Goal: Communication & Community: Answer question/provide support

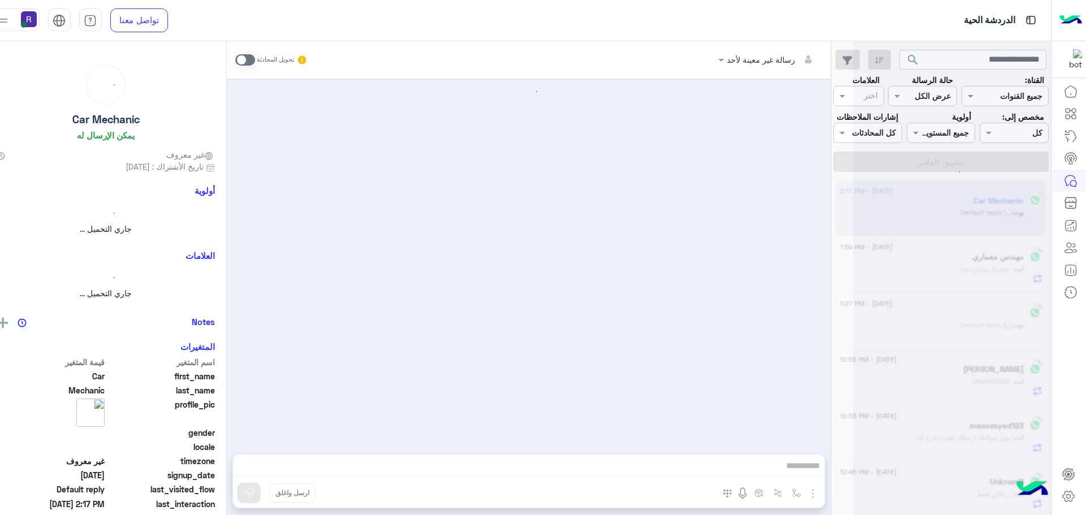
scroll to position [10, 0]
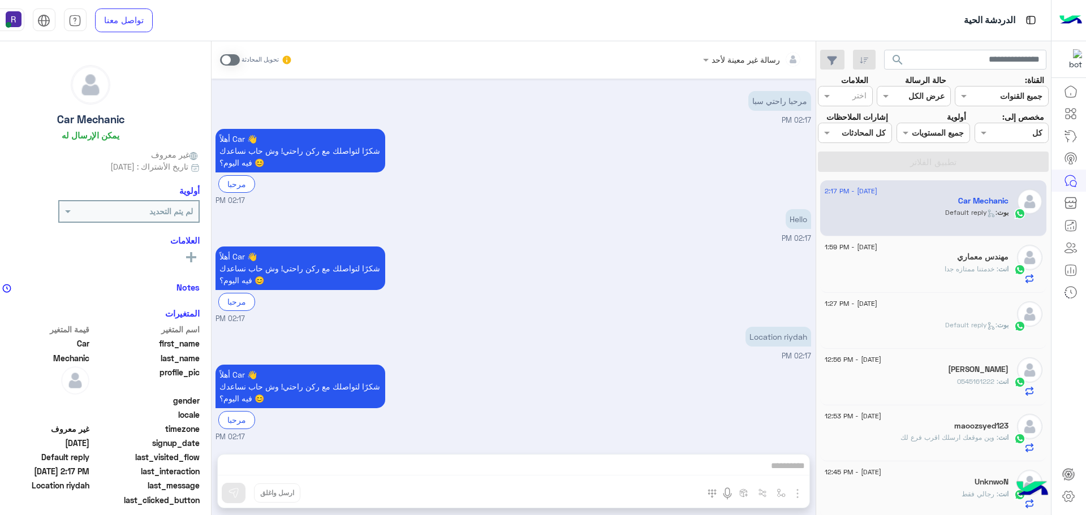
click at [1009, 273] on div "[DATE] - 1:59 PM مهندس معماري انت : خدمتنا ممتازه جدا" at bounding box center [934, 264] width 218 height 39
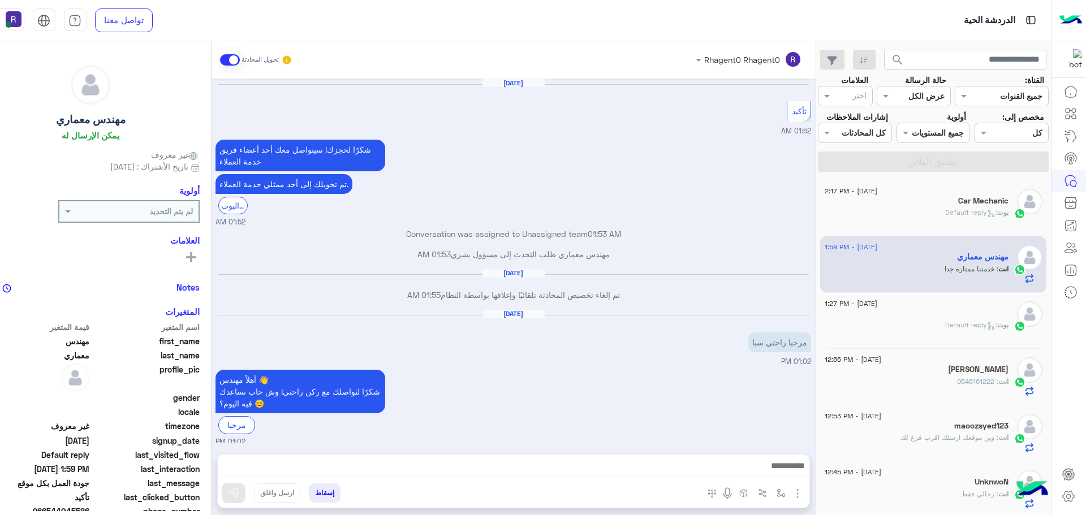
scroll to position [704, 0]
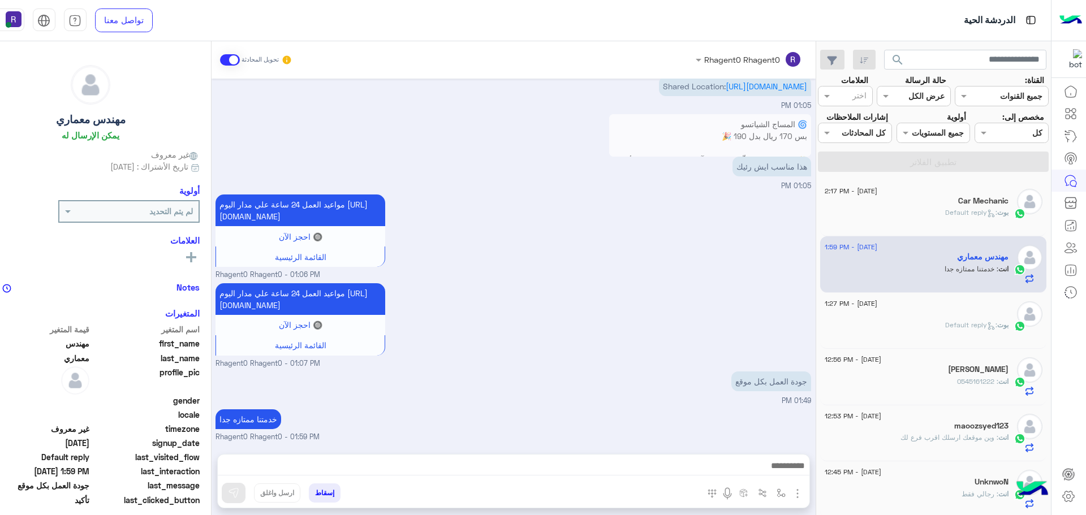
click at [983, 218] on p "[PERSON_NAME] : Default reply" at bounding box center [976, 213] width 63 height 10
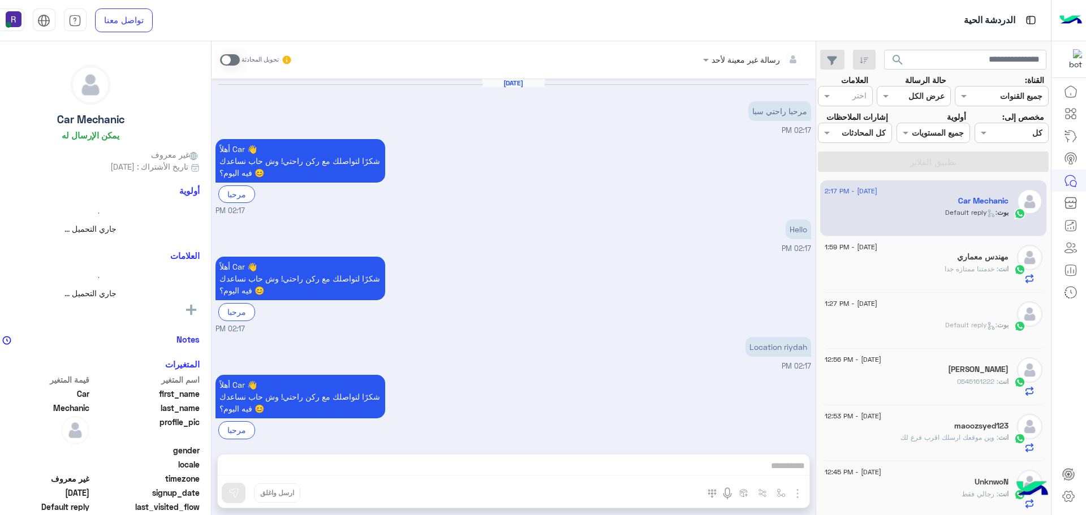
scroll to position [10, 0]
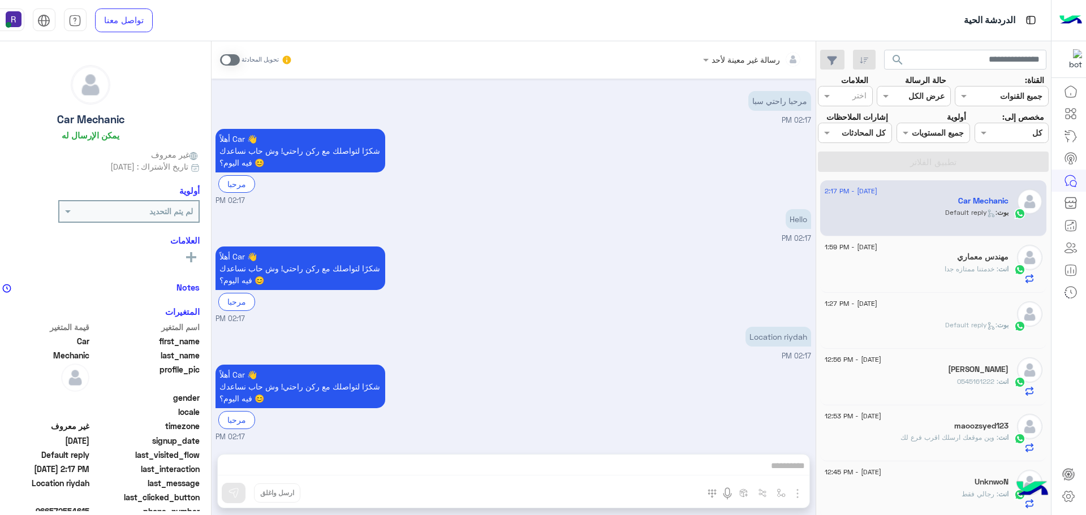
click at [959, 272] on span ": خدمتنا ممتازه جدا" at bounding box center [971, 269] width 54 height 8
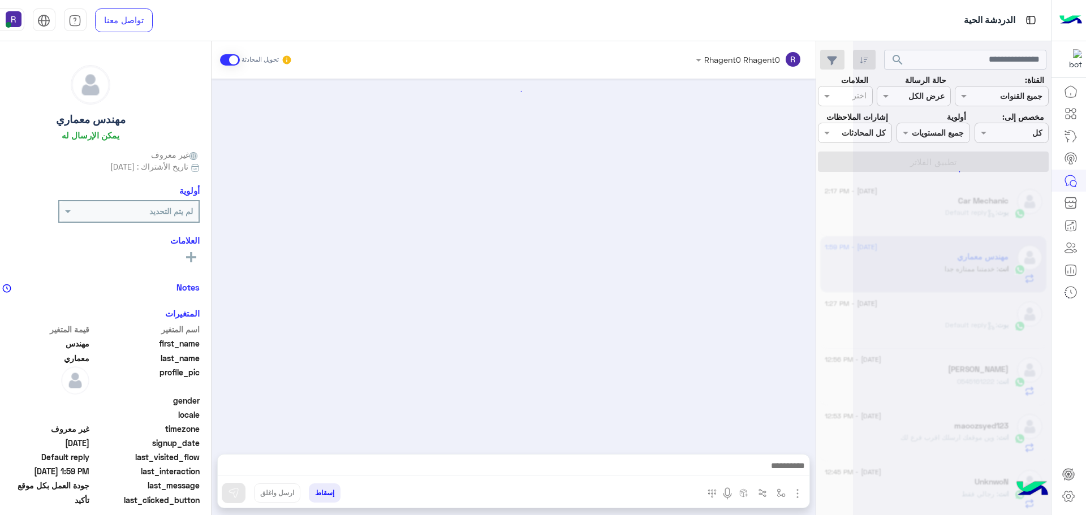
scroll to position [704, 0]
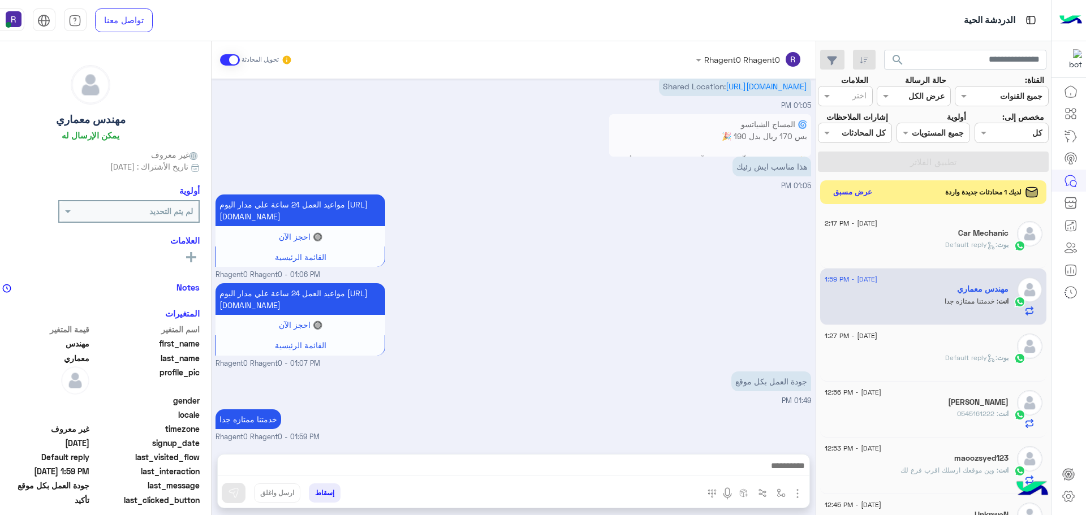
click at [853, 193] on button "عرض مسبق" at bounding box center [852, 191] width 48 height 15
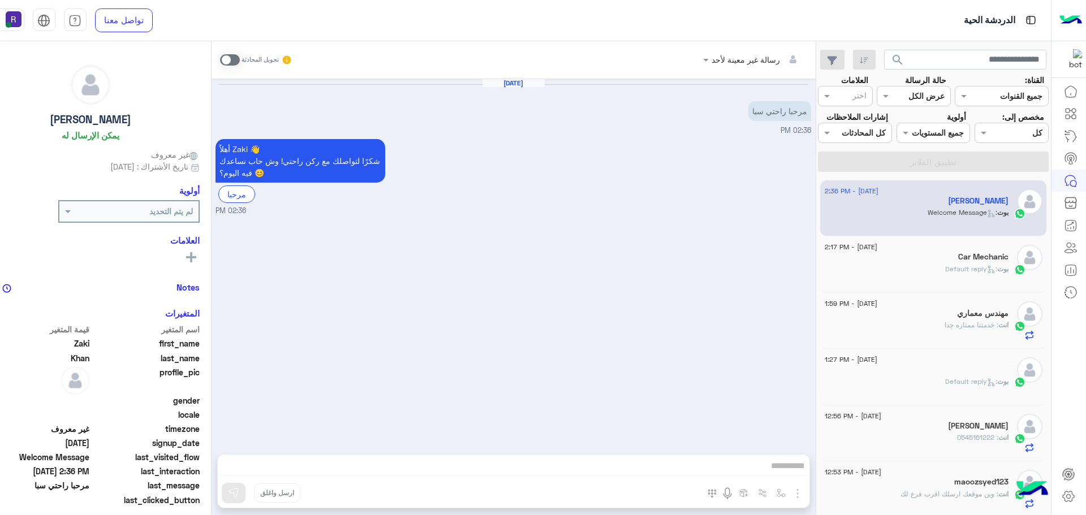
click at [230, 59] on span at bounding box center [230, 59] width 20 height 11
click at [794, 490] on img "button" at bounding box center [798, 494] width 14 height 14
click at [791, 475] on img at bounding box center [795, 469] width 9 height 13
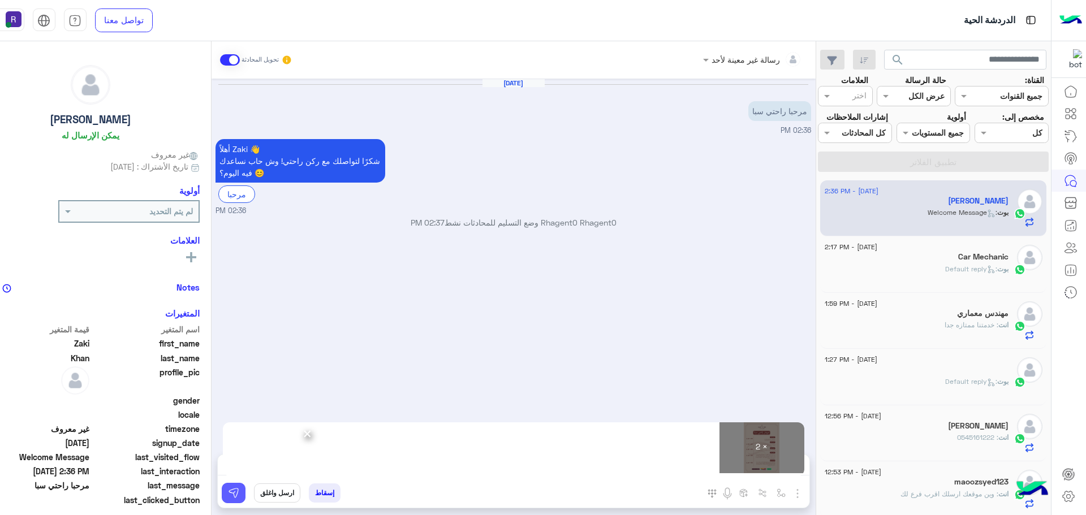
click at [228, 495] on img at bounding box center [233, 492] width 11 height 11
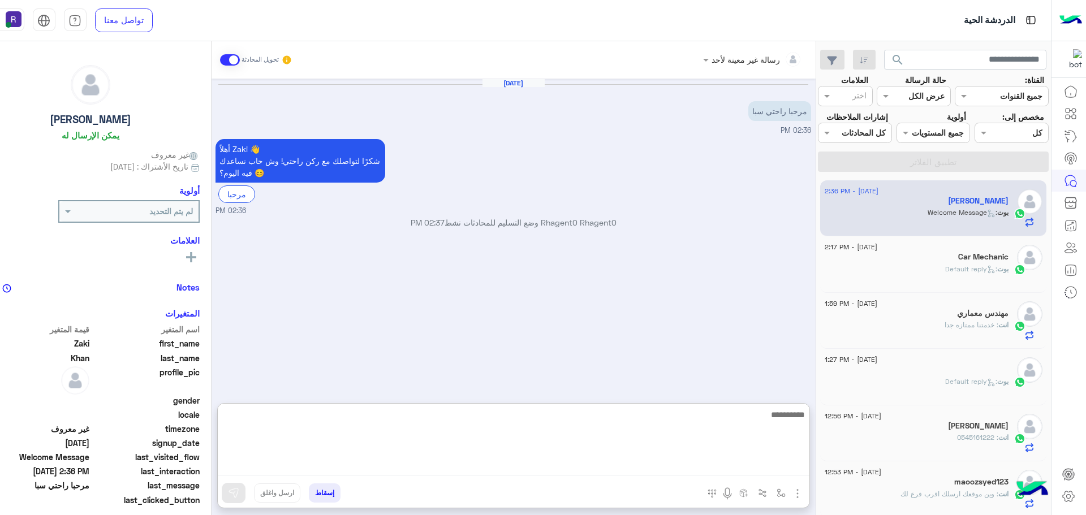
paste textarea "**********"
type textarea "**********"
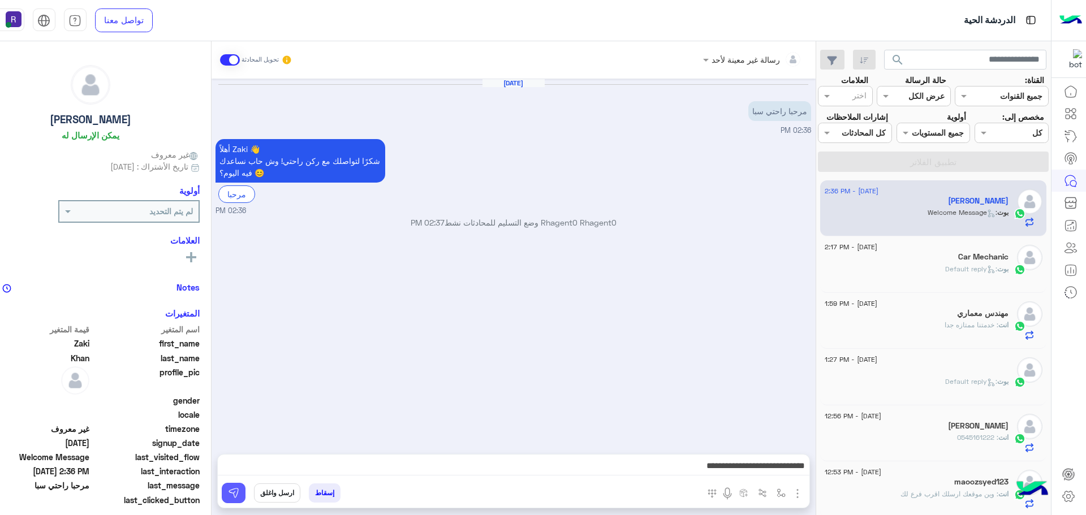
click at [236, 495] on button at bounding box center [234, 493] width 24 height 20
click at [966, 265] on span ": Default reply" at bounding box center [971, 269] width 52 height 8
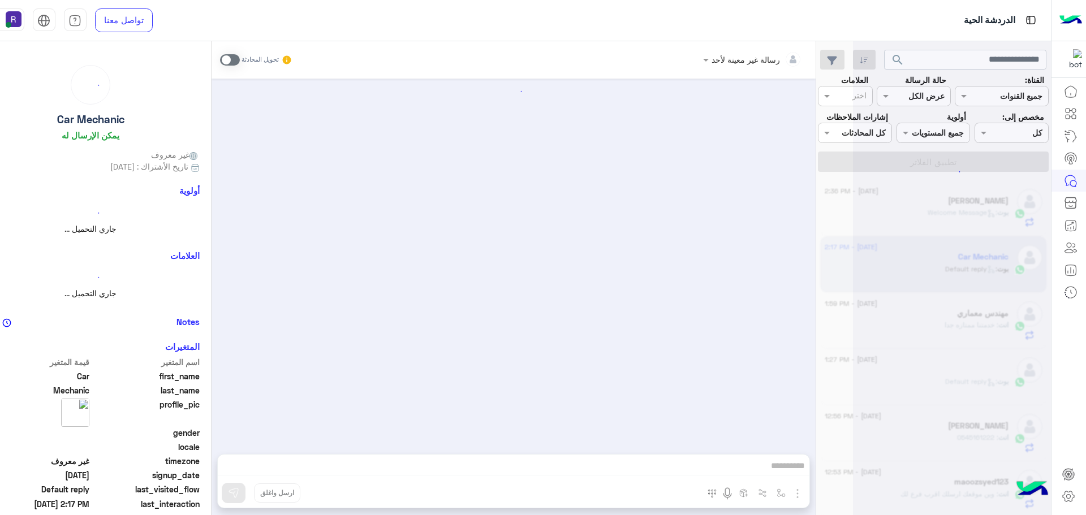
scroll to position [10, 0]
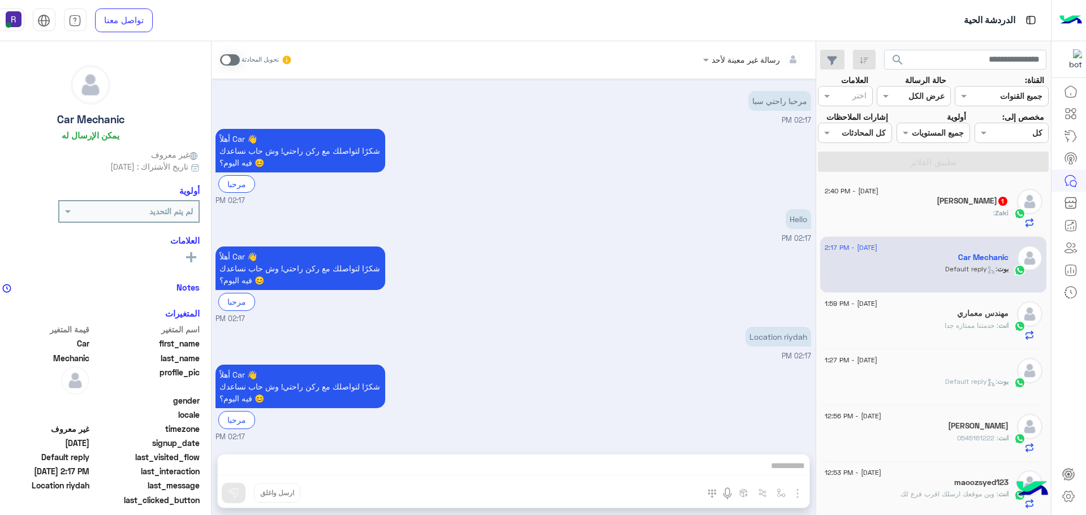
click at [973, 203] on h5 "Zaki Khan 1" at bounding box center [973, 201] width 72 height 10
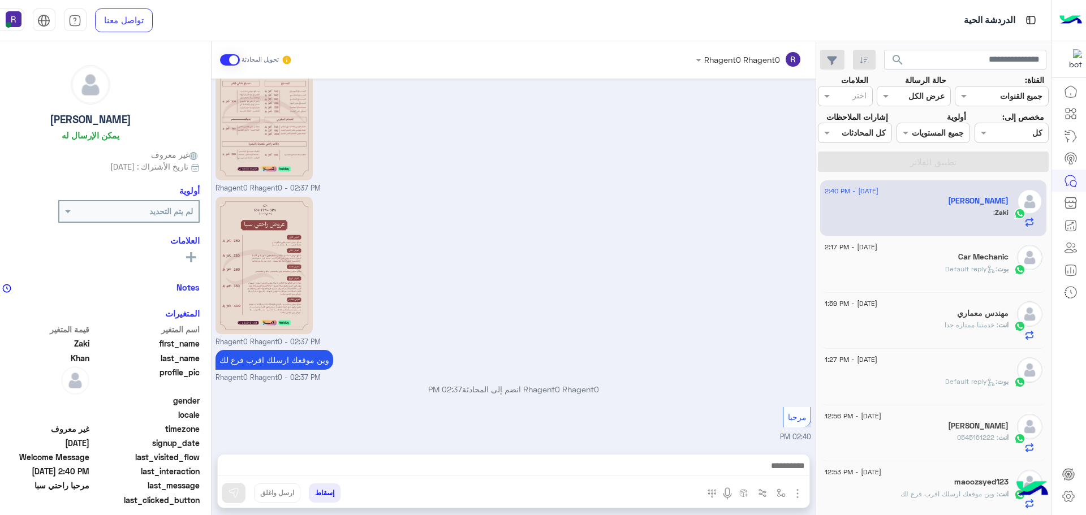
scroll to position [196, 0]
click at [987, 266] on icon at bounding box center [988, 267] width 3 height 3
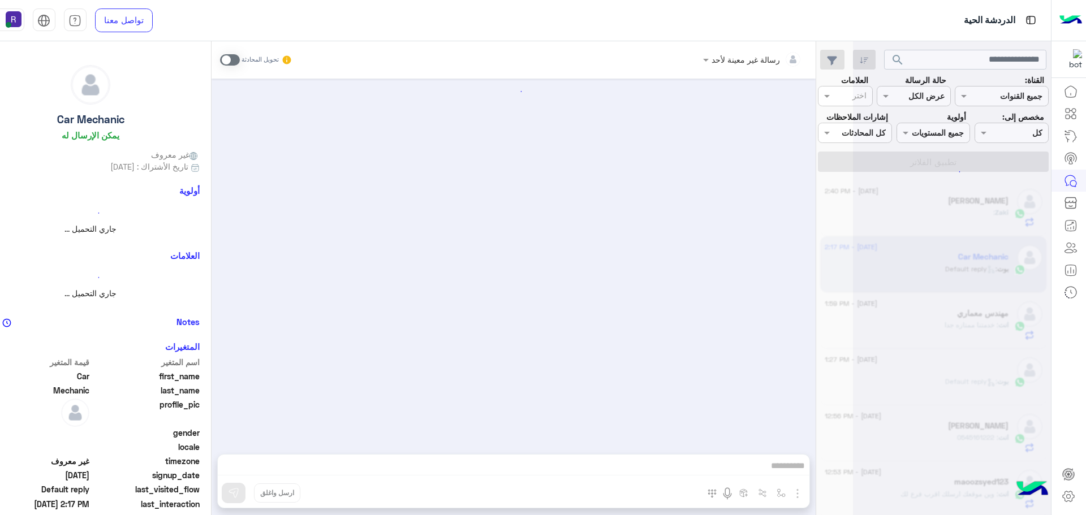
scroll to position [10, 0]
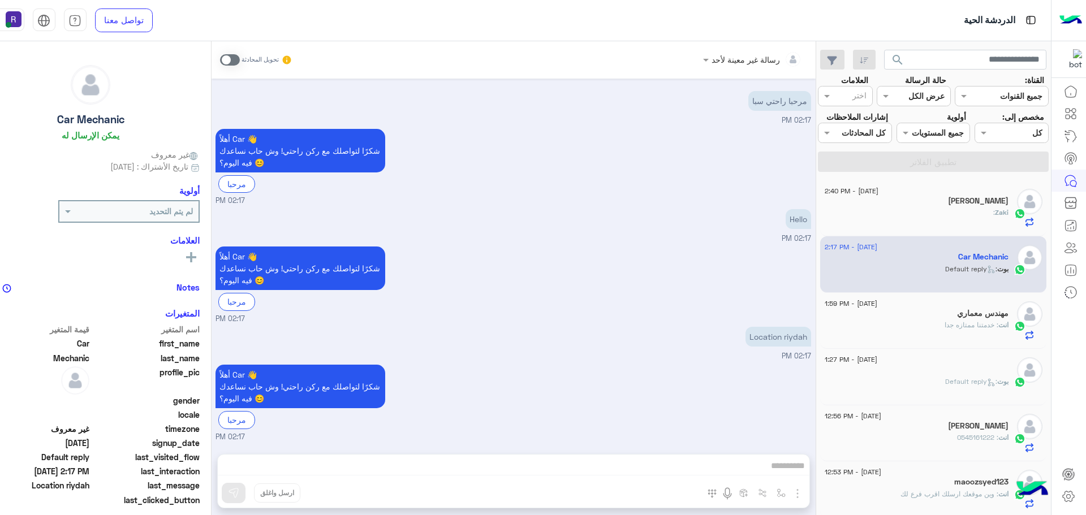
click at [1003, 208] on span "Zaki" at bounding box center [1002, 212] width 14 height 8
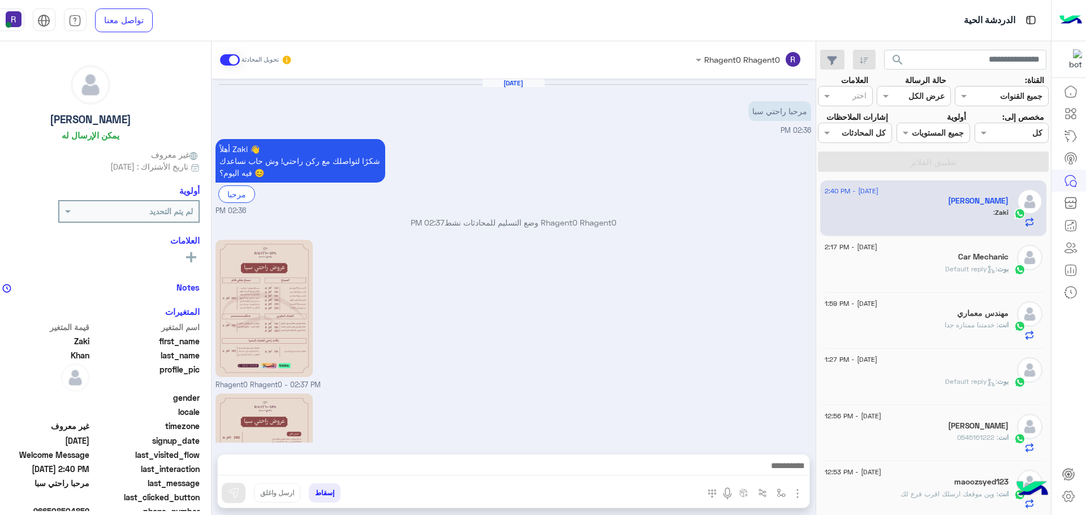
scroll to position [197, 0]
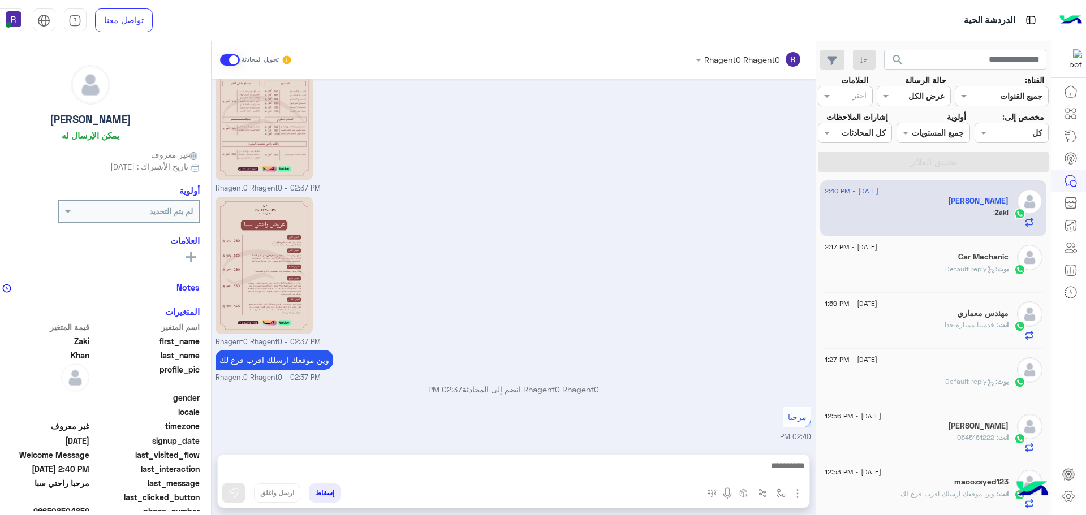
click at [961, 261] on h5 "Car Mechanic" at bounding box center [983, 257] width 50 height 10
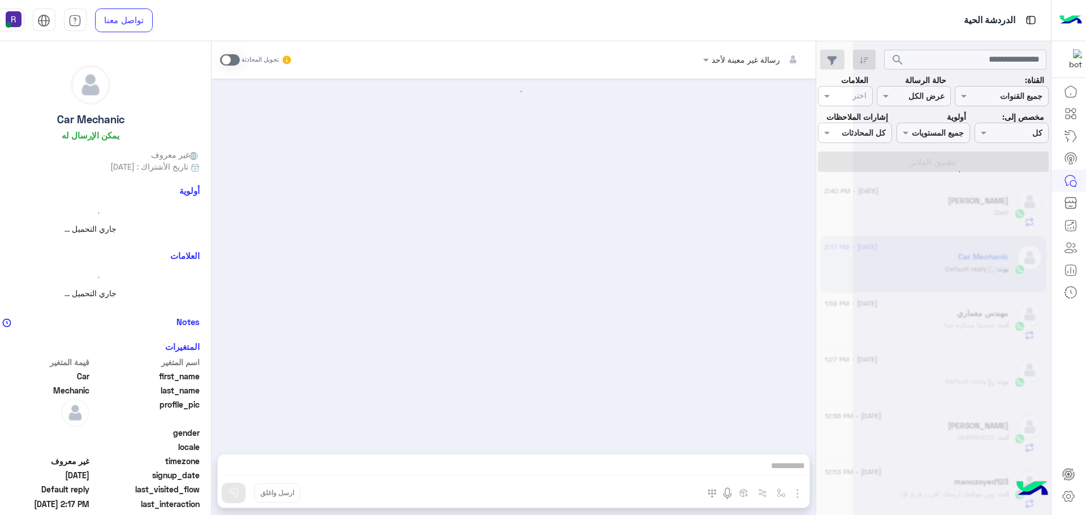
scroll to position [10, 0]
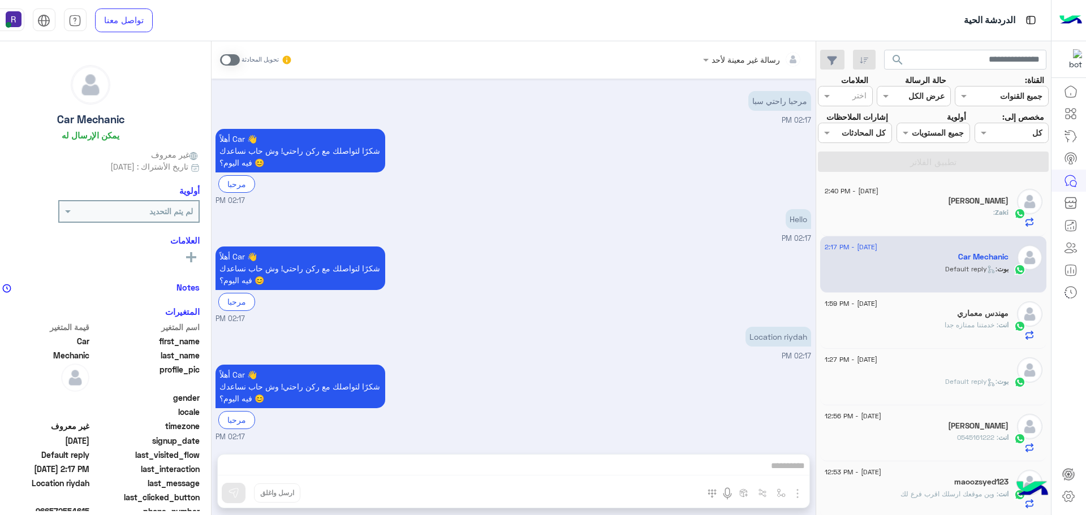
click at [912, 324] on div "انت : خدمتنا ممتازه جدا" at bounding box center [917, 330] width 184 height 20
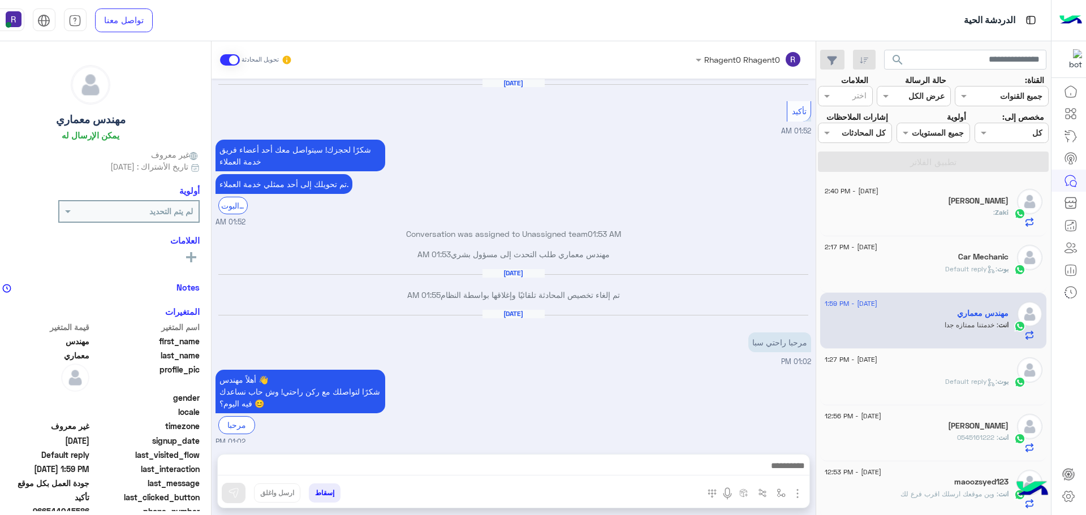
scroll to position [704, 0]
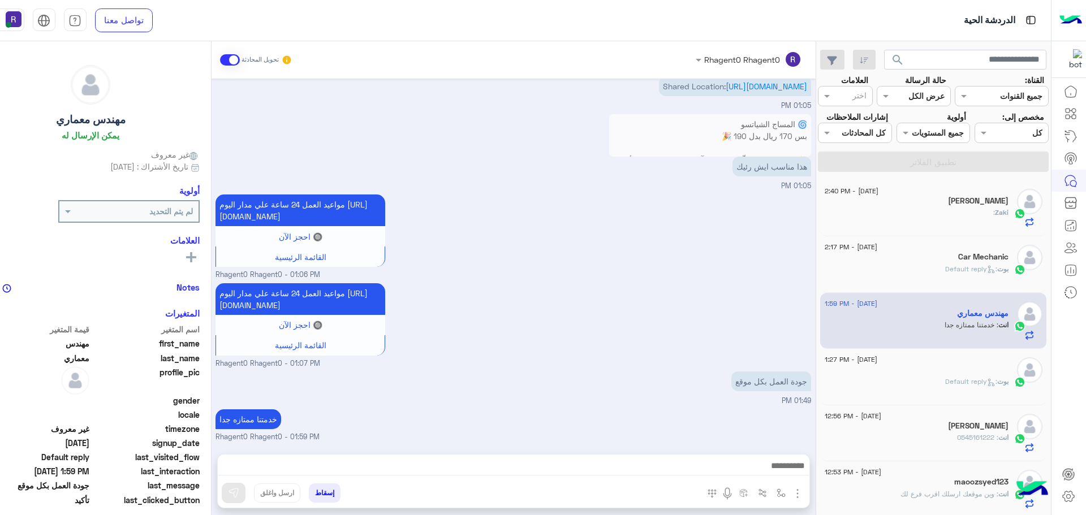
click at [929, 390] on div "[PERSON_NAME] : Default reply" at bounding box center [917, 387] width 184 height 20
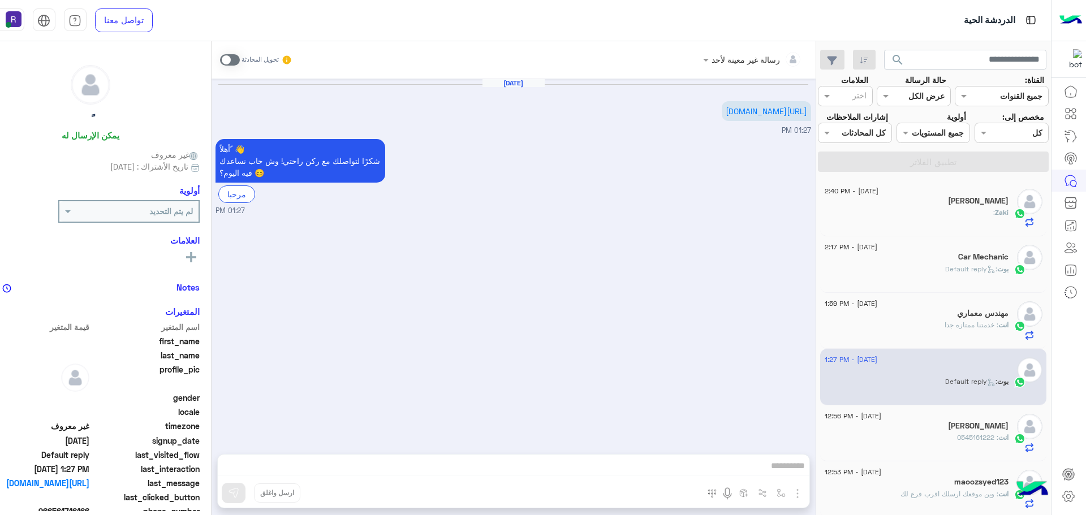
click at [948, 428] on h5 "[PERSON_NAME]" at bounding box center [978, 426] width 61 height 10
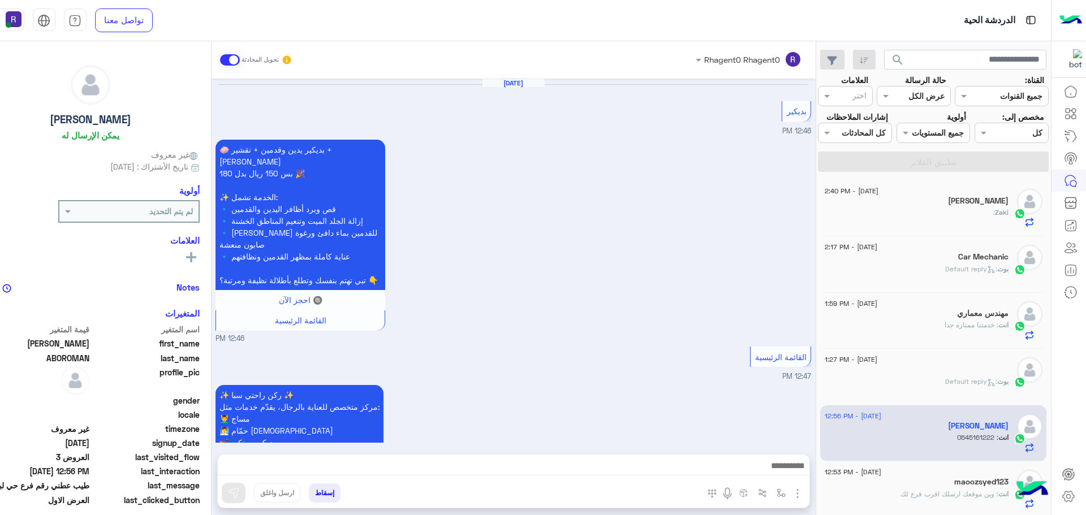
scroll to position [1266, 0]
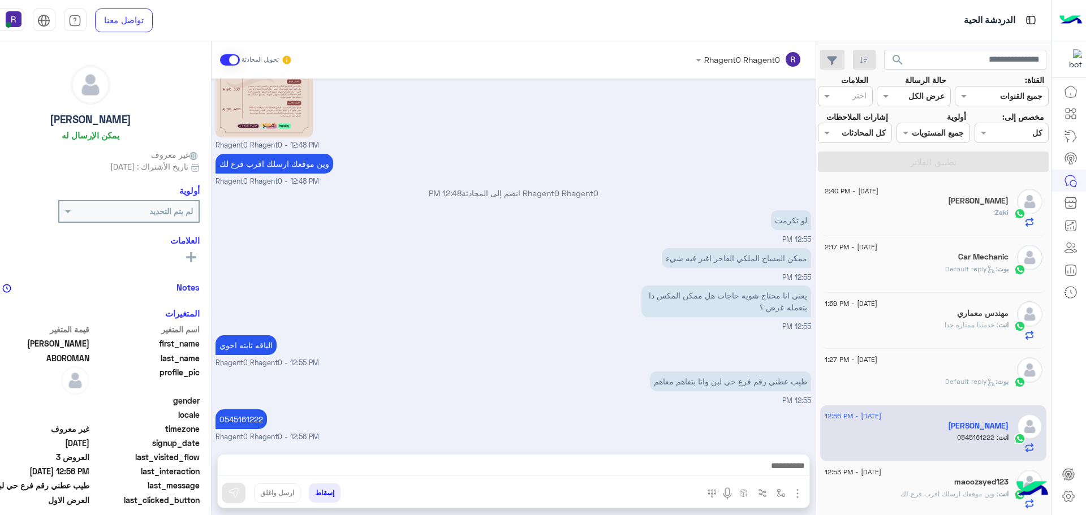
click at [955, 218] on div "Zaki :" at bounding box center [917, 218] width 184 height 20
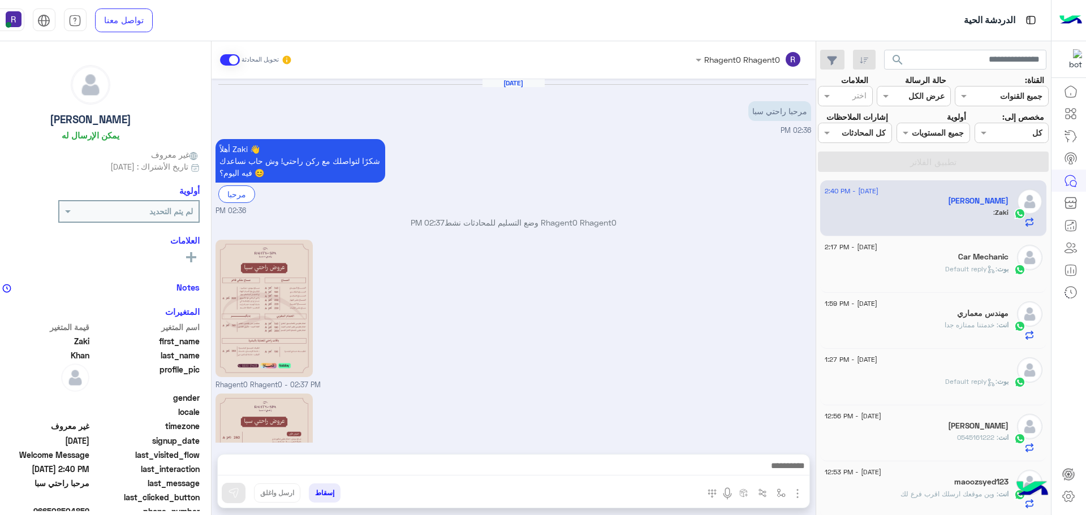
scroll to position [197, 0]
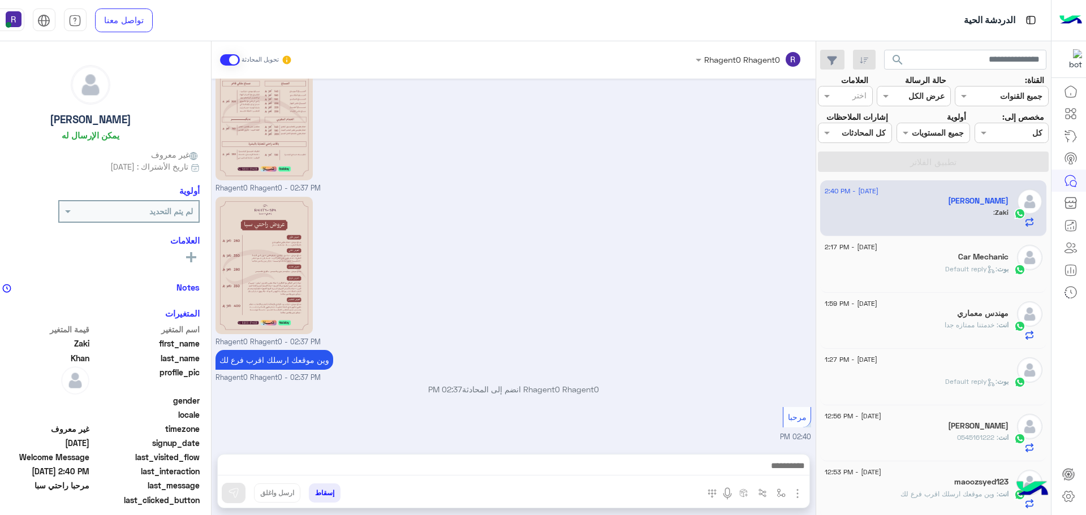
click at [939, 270] on div "[PERSON_NAME] : Default reply" at bounding box center [917, 274] width 184 height 20
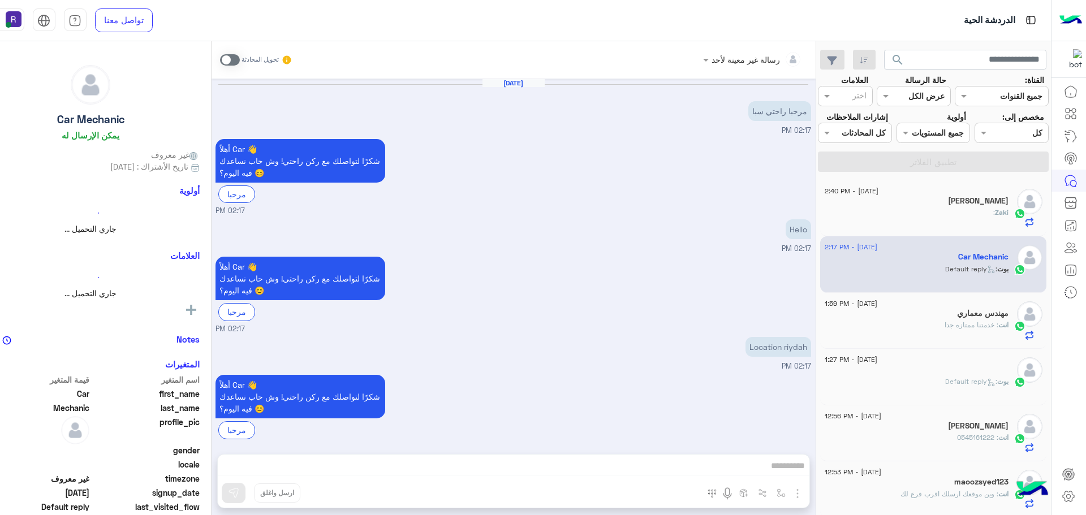
scroll to position [10, 0]
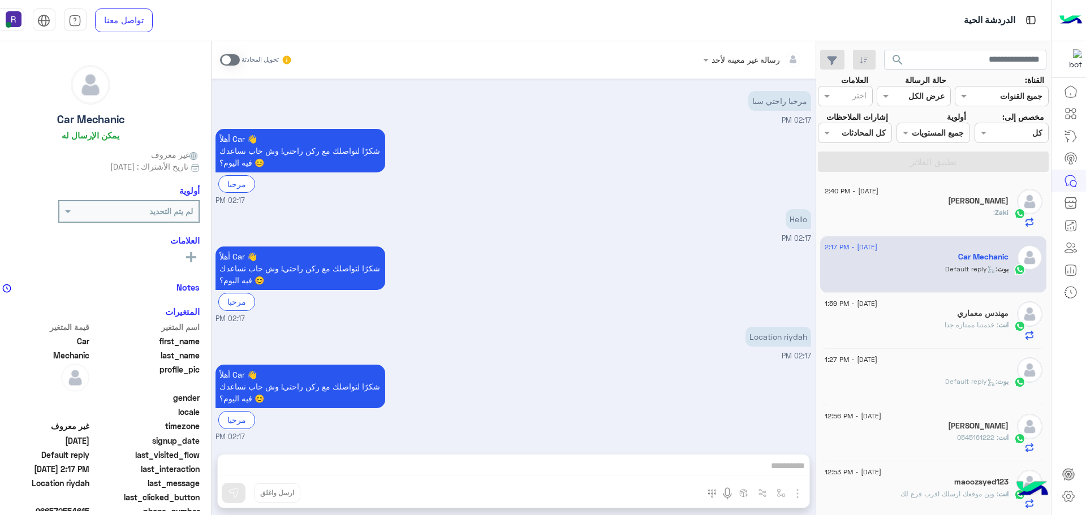
click at [967, 206] on div "[PERSON_NAME]" at bounding box center [917, 202] width 184 height 12
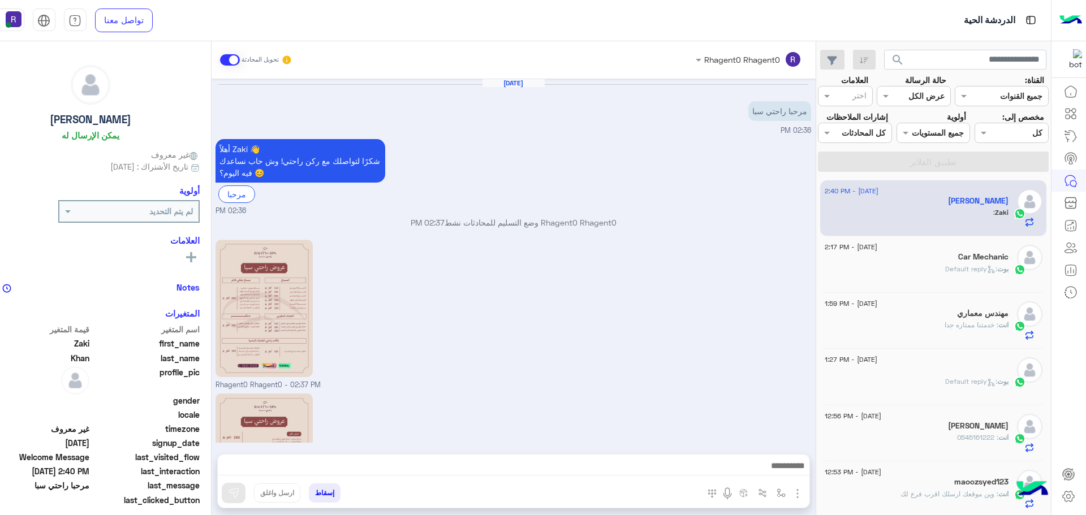
scroll to position [197, 0]
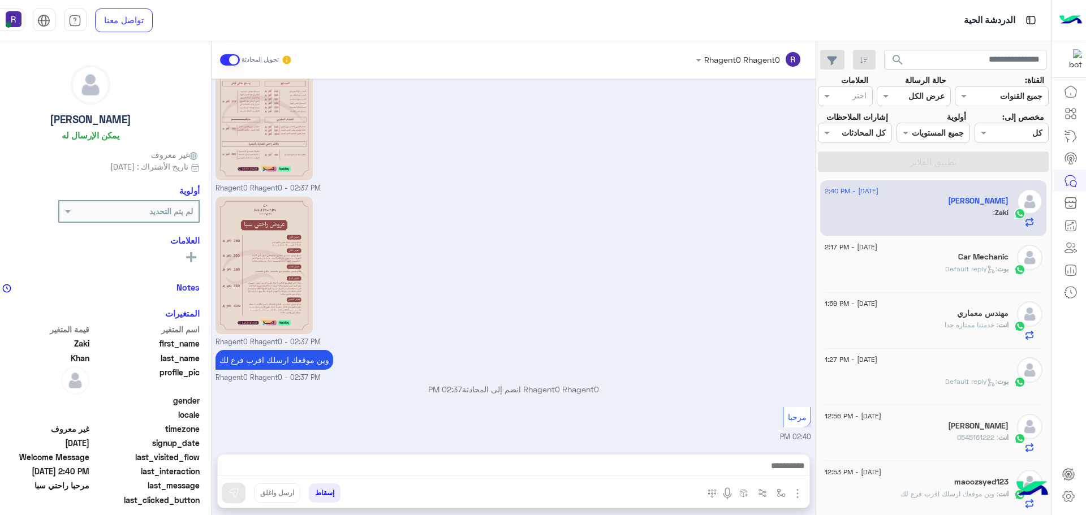
click at [969, 318] on div "مهندس معماري" at bounding box center [917, 315] width 184 height 12
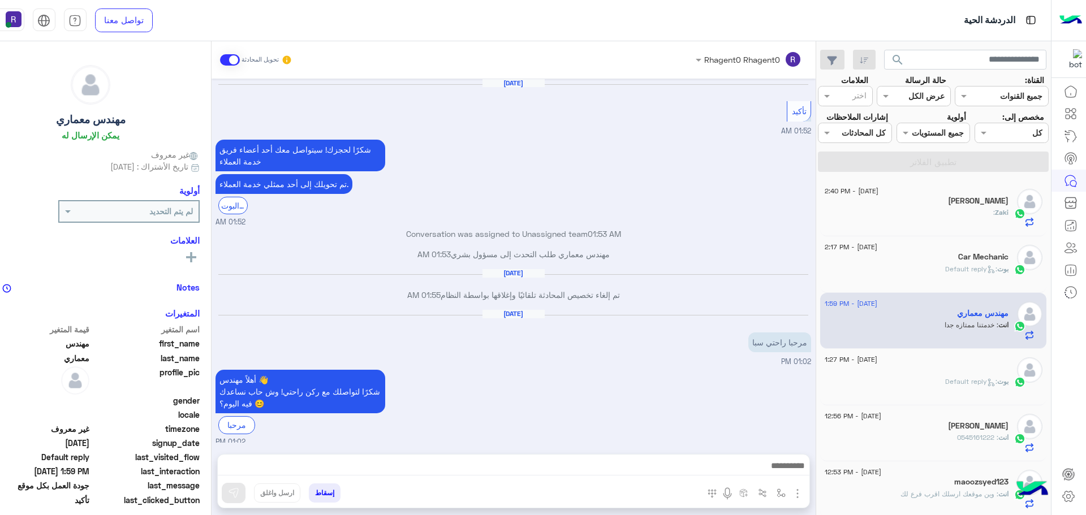
scroll to position [704, 0]
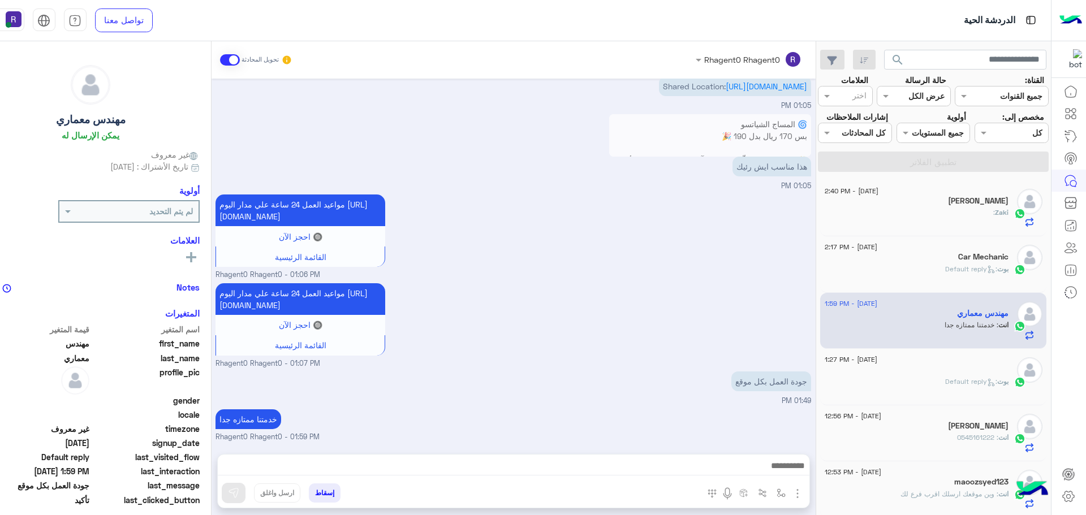
click at [974, 262] on h5 "Car Mechanic" at bounding box center [983, 257] width 50 height 10
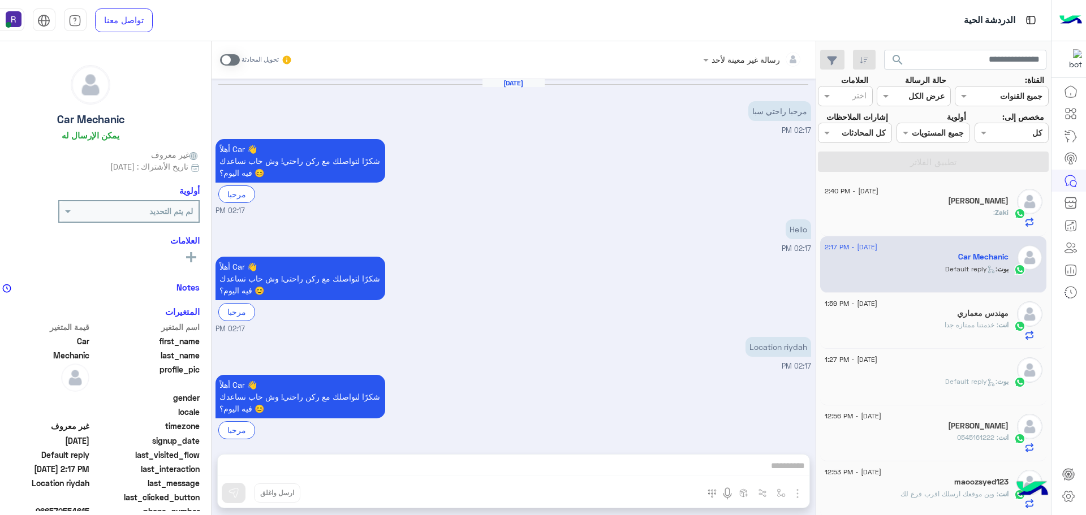
scroll to position [10, 0]
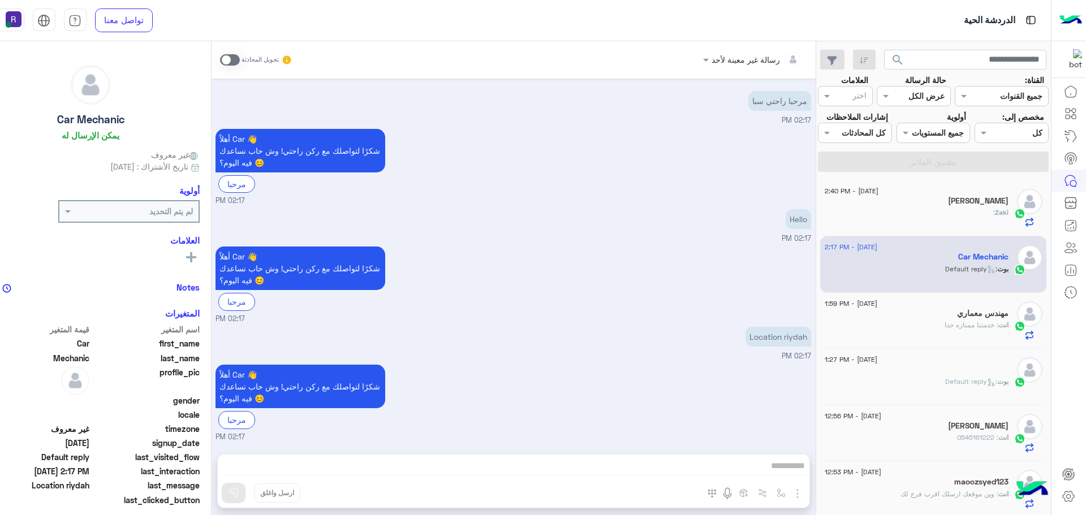
click at [977, 204] on h5 "[PERSON_NAME]" at bounding box center [978, 201] width 61 height 10
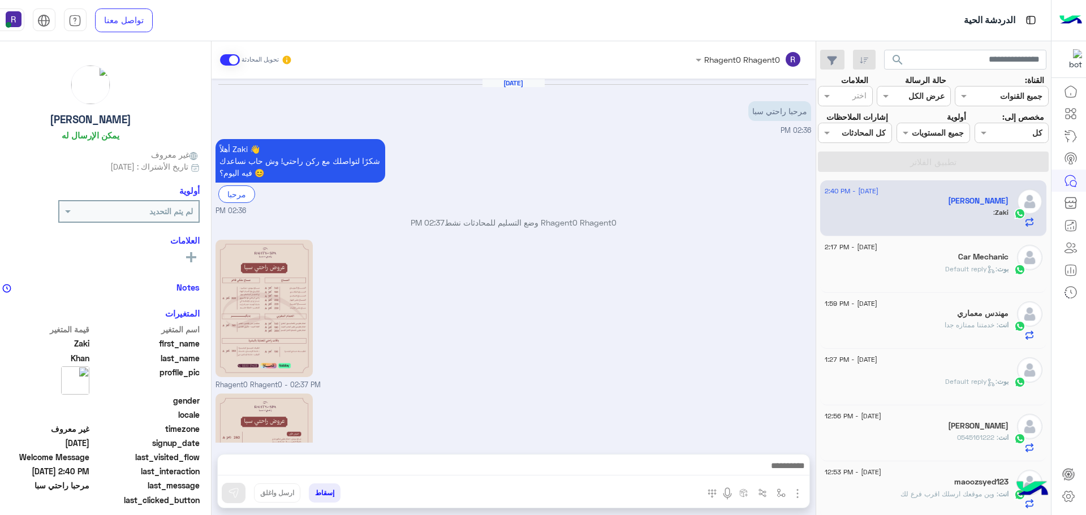
scroll to position [197, 0]
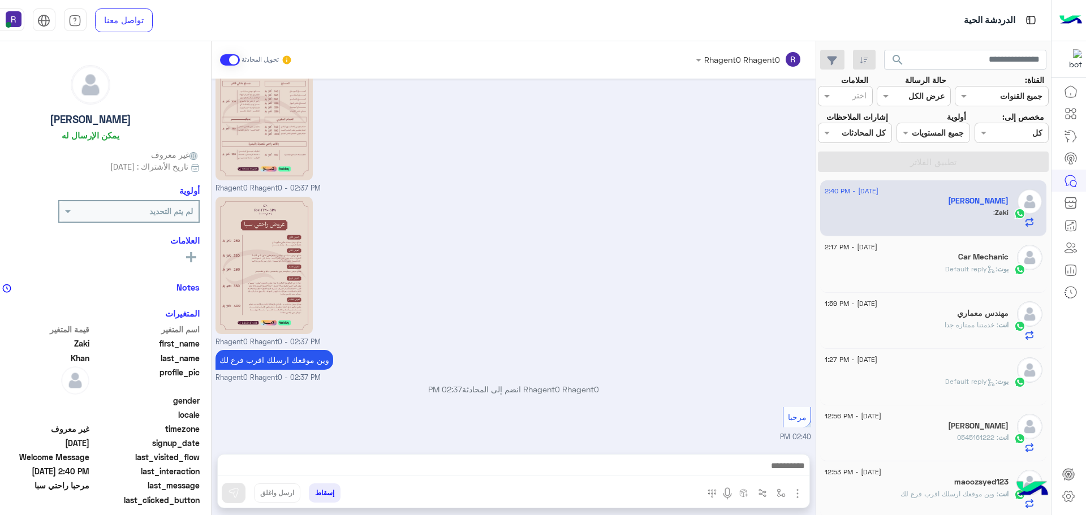
click at [963, 434] on span ": 0545161222" at bounding box center [977, 437] width 41 height 8
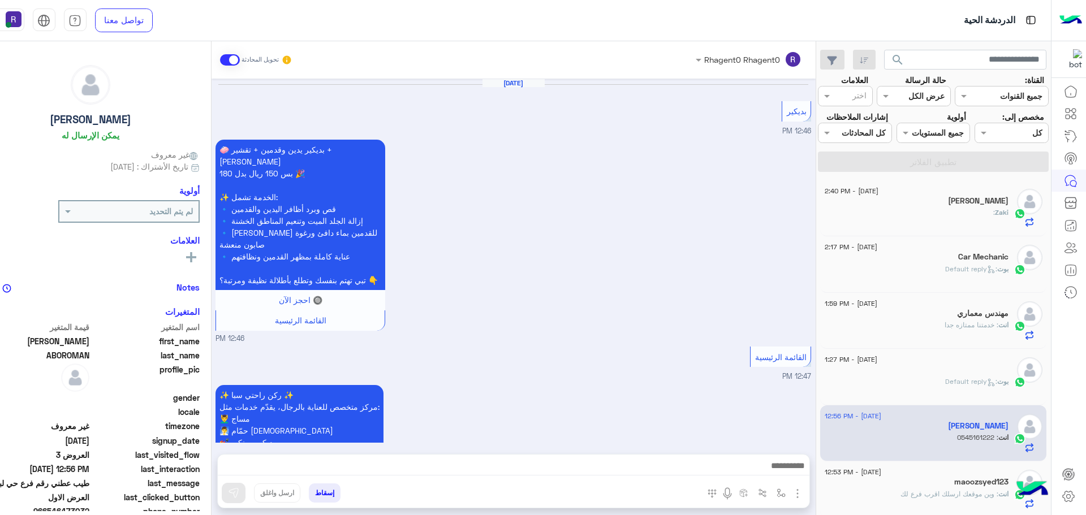
scroll to position [1266, 0]
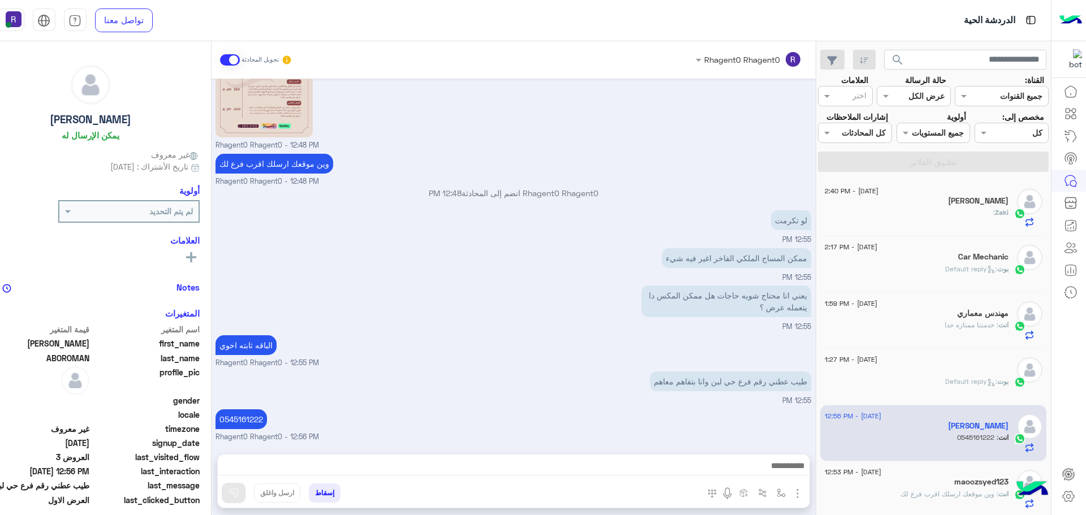
click at [944, 215] on div "Zaki :" at bounding box center [917, 218] width 184 height 20
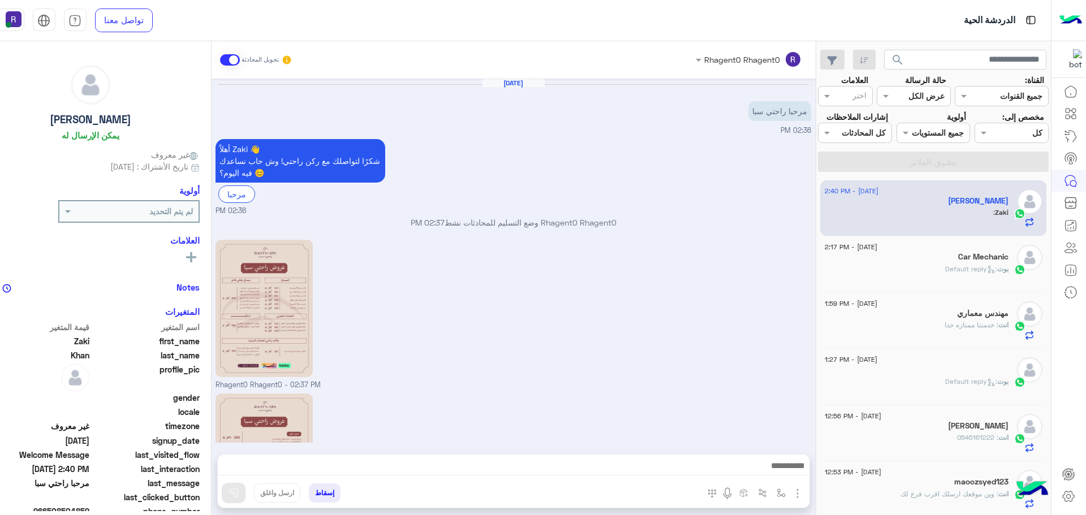
scroll to position [197, 0]
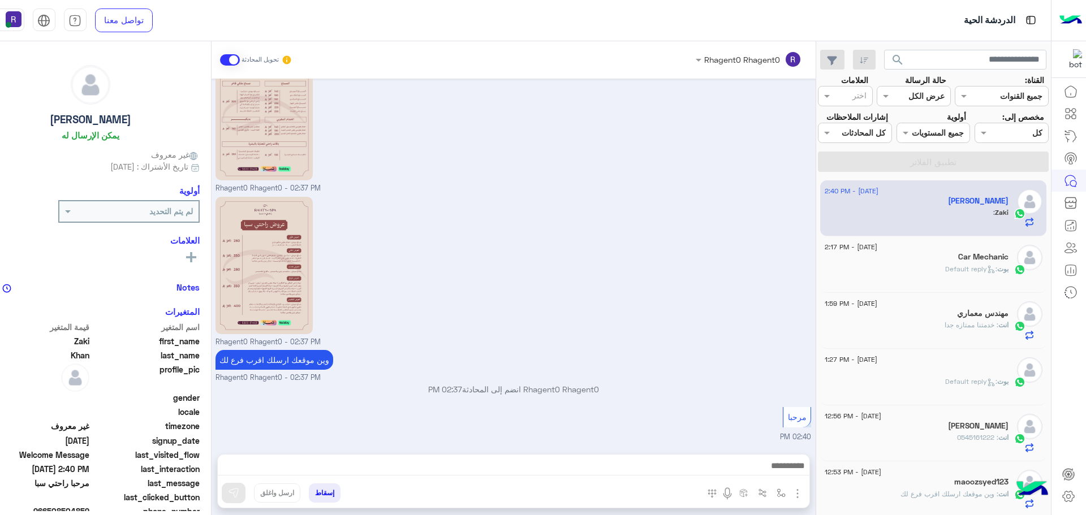
click at [930, 260] on div "Car Mechanic" at bounding box center [917, 258] width 184 height 12
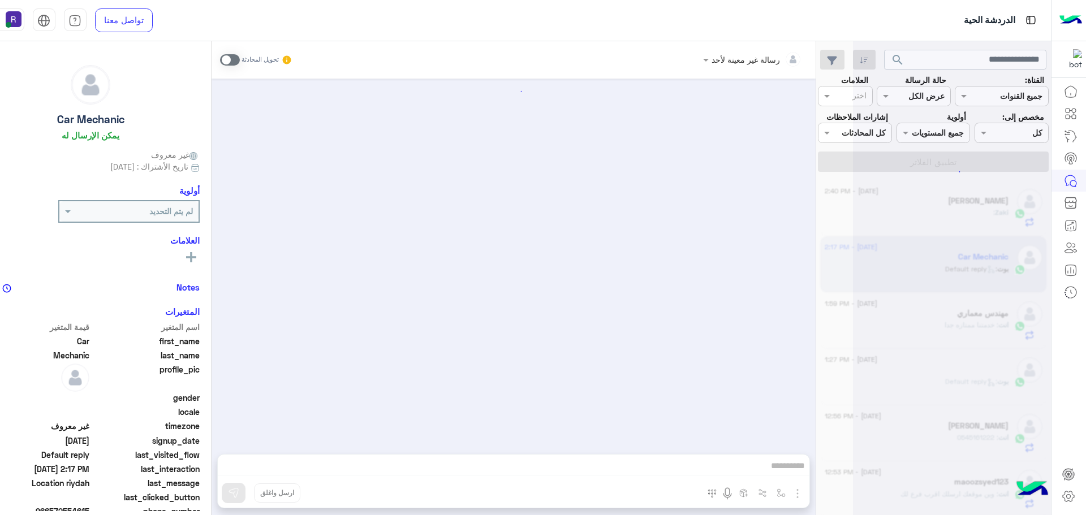
scroll to position [10, 0]
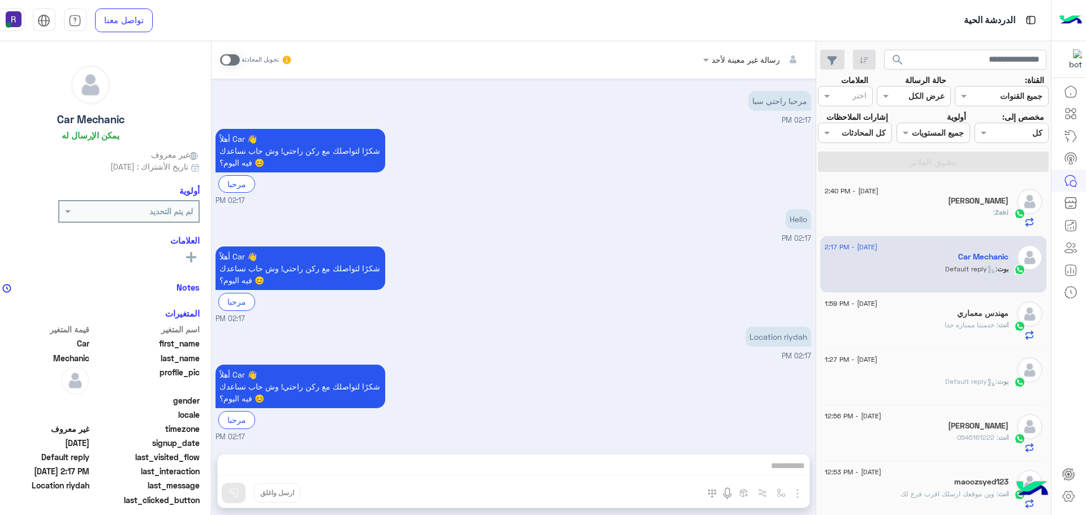
click at [947, 209] on div "Zaki :" at bounding box center [917, 218] width 184 height 20
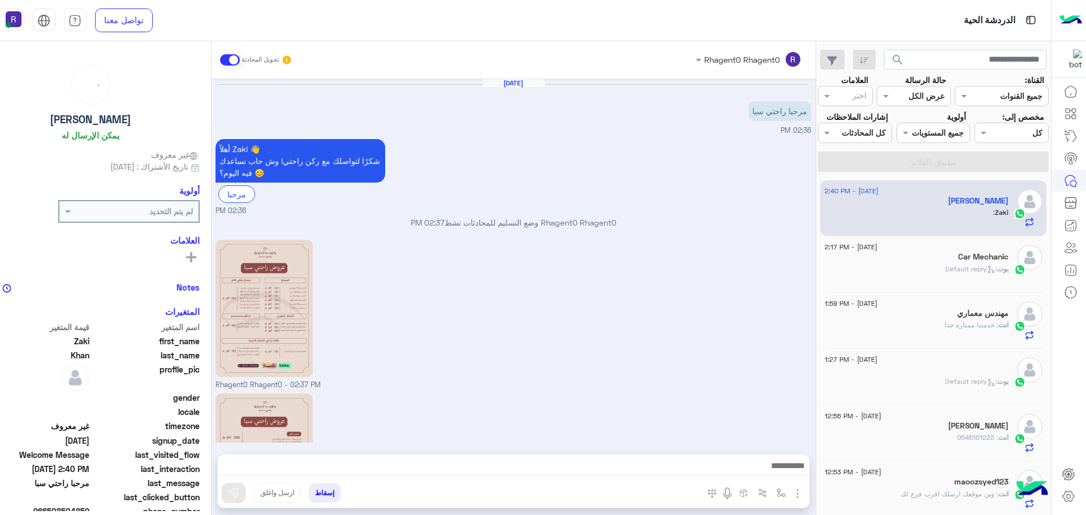
scroll to position [197, 0]
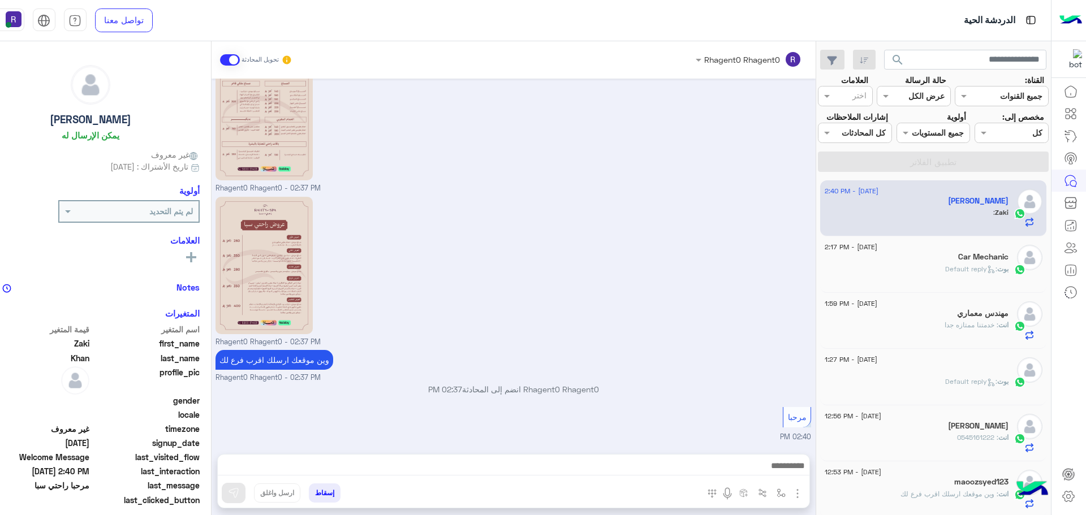
click at [939, 271] on div "[PERSON_NAME] : Default reply" at bounding box center [917, 274] width 184 height 20
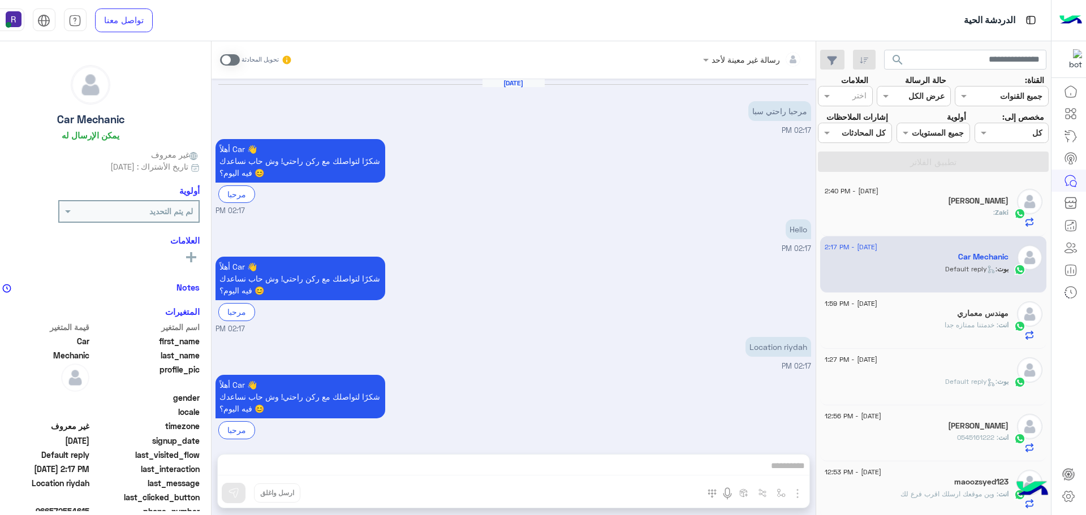
scroll to position [10, 0]
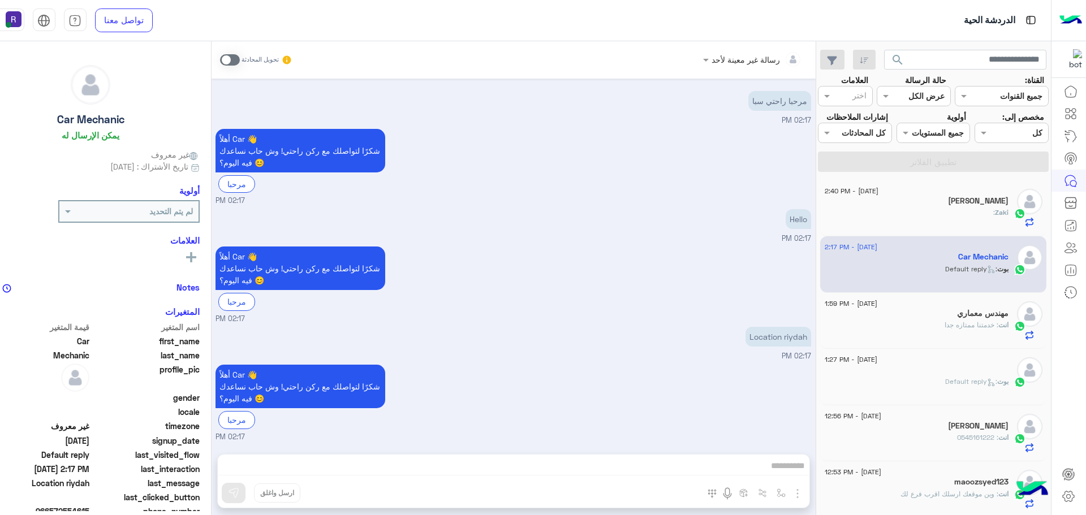
click at [943, 209] on div "Zaki :" at bounding box center [917, 218] width 184 height 20
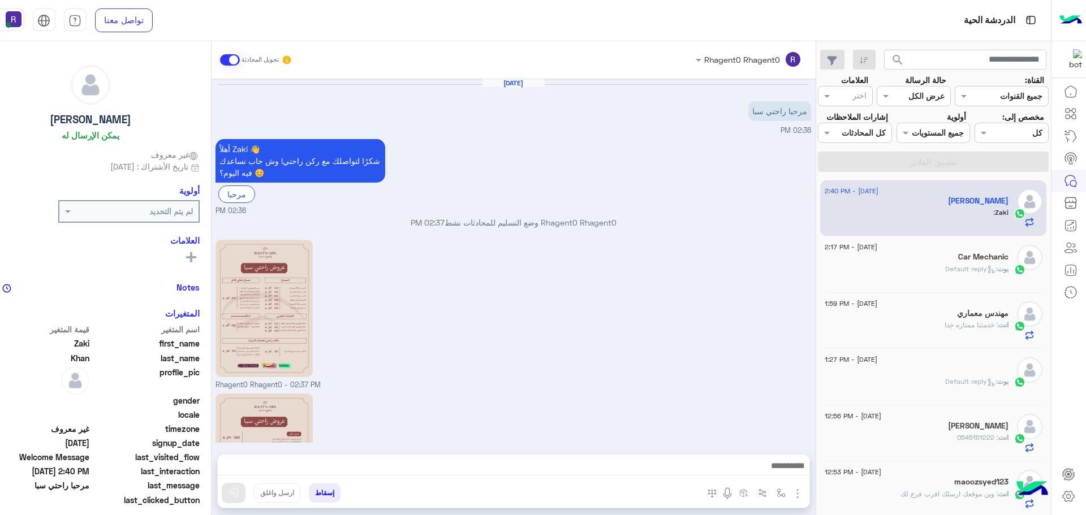
scroll to position [197, 0]
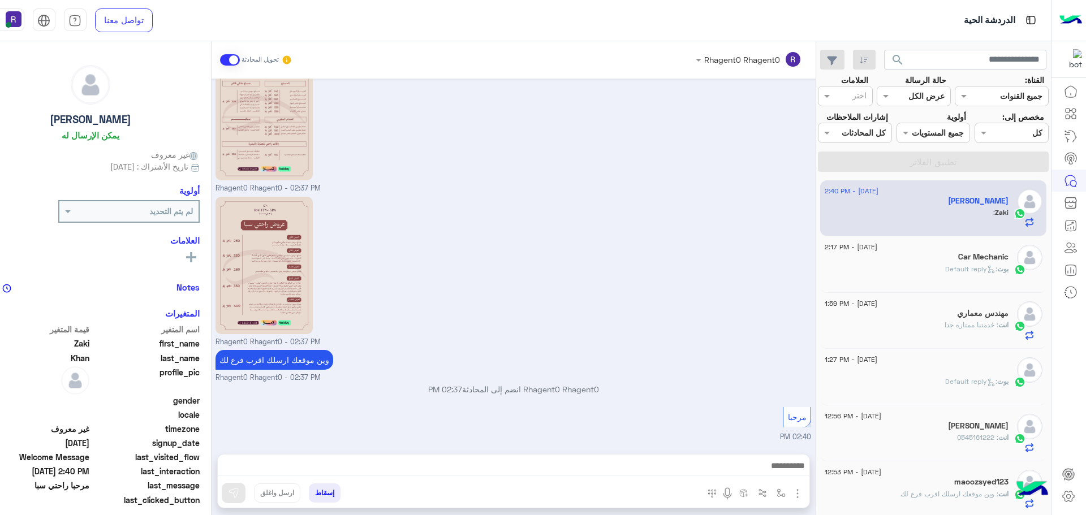
click at [967, 268] on span ": Default reply" at bounding box center [971, 269] width 52 height 8
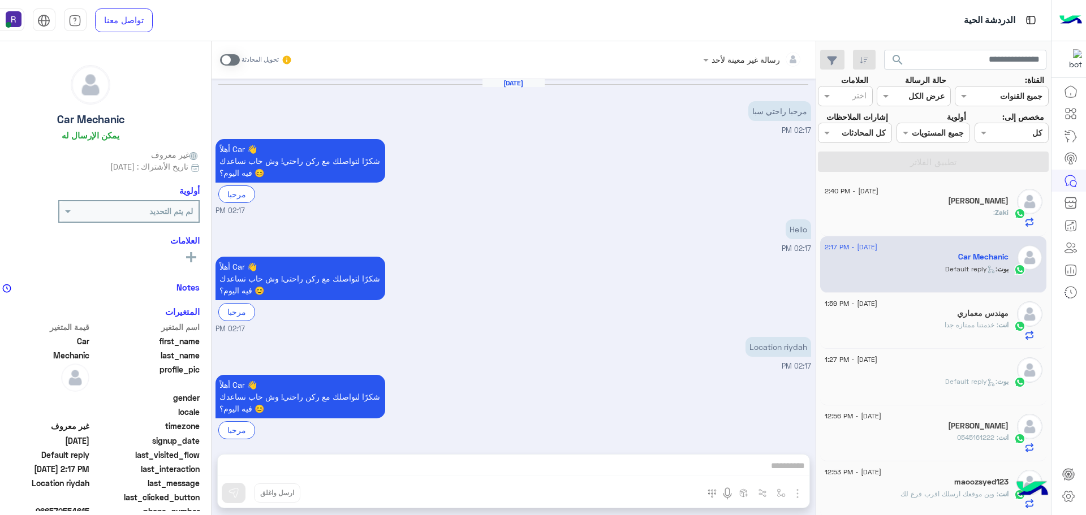
scroll to position [10, 0]
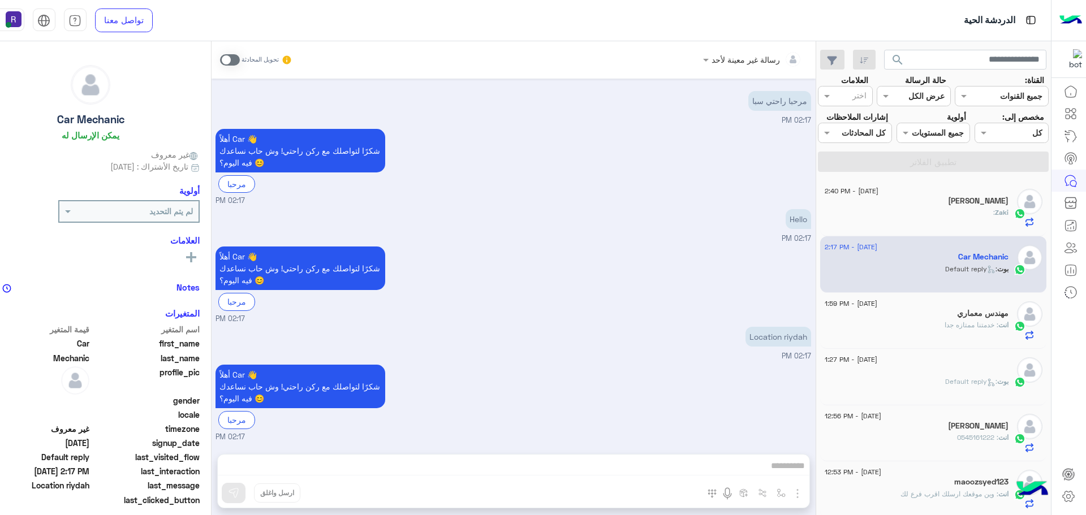
click at [973, 206] on div "[PERSON_NAME]" at bounding box center [917, 202] width 184 height 12
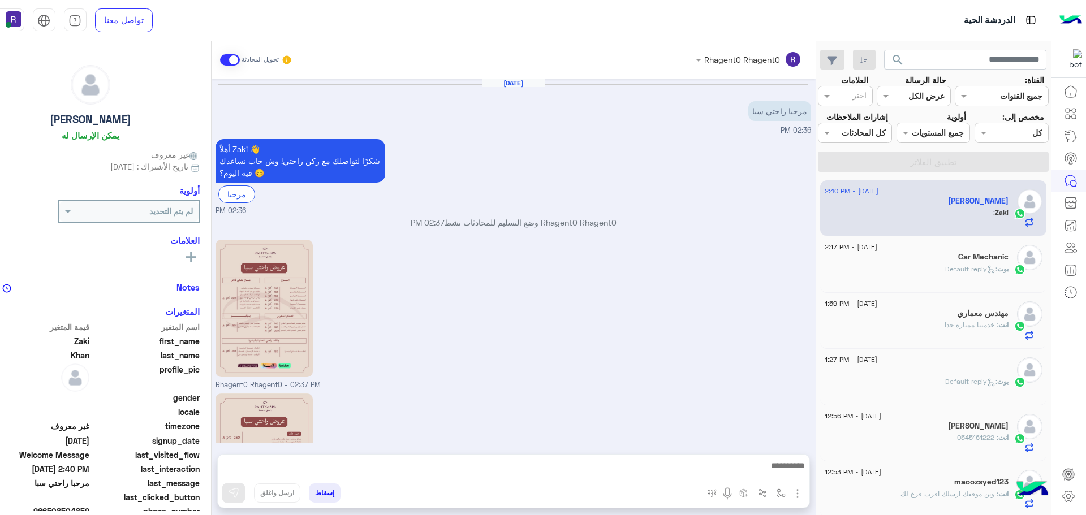
scroll to position [197, 0]
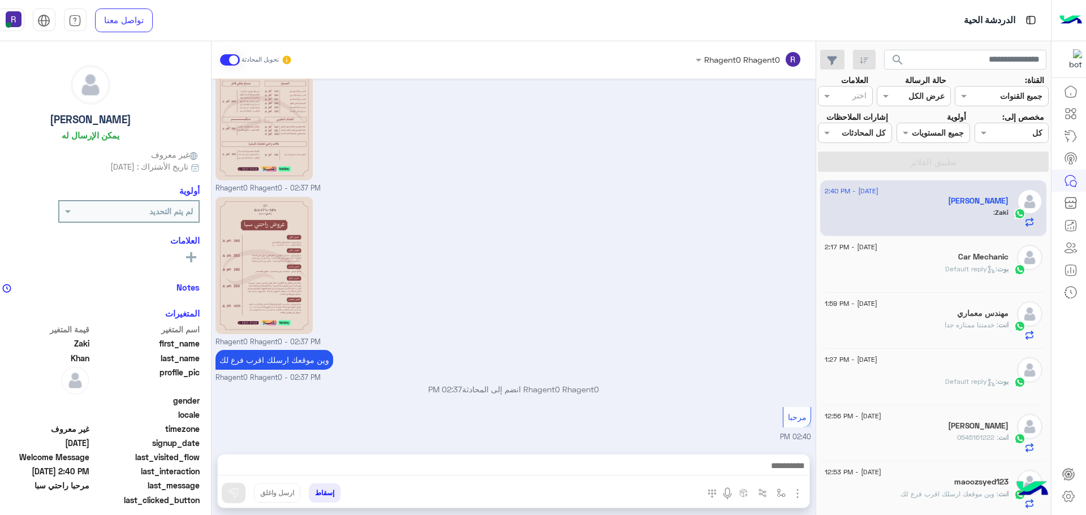
click at [886, 276] on div "[PERSON_NAME] : Default reply" at bounding box center [917, 274] width 184 height 20
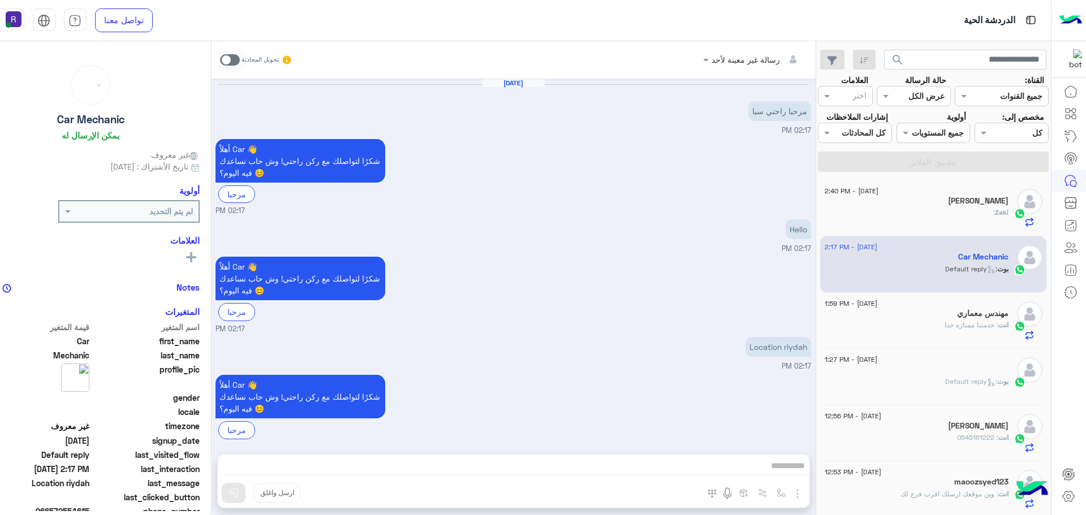
scroll to position [10, 0]
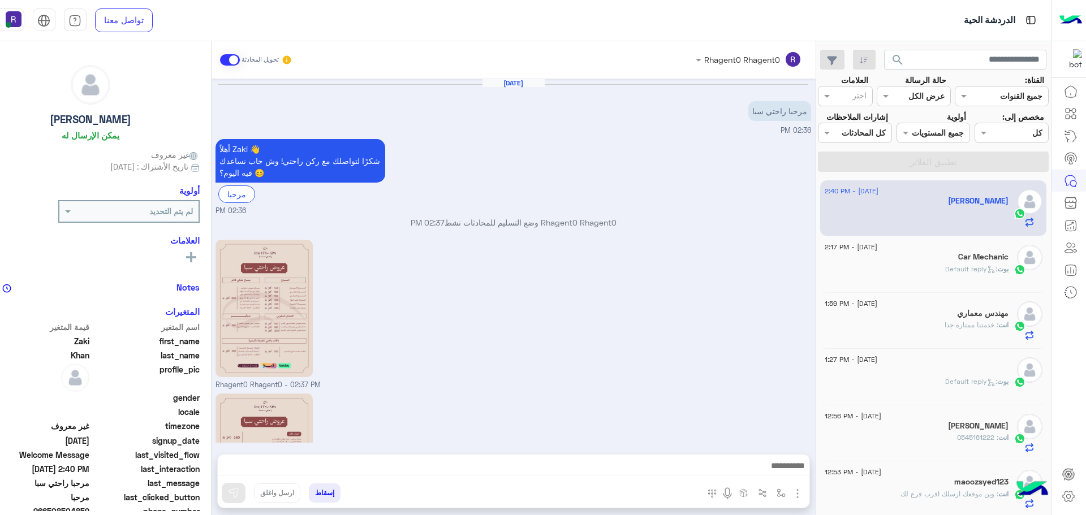
scroll to position [197, 0]
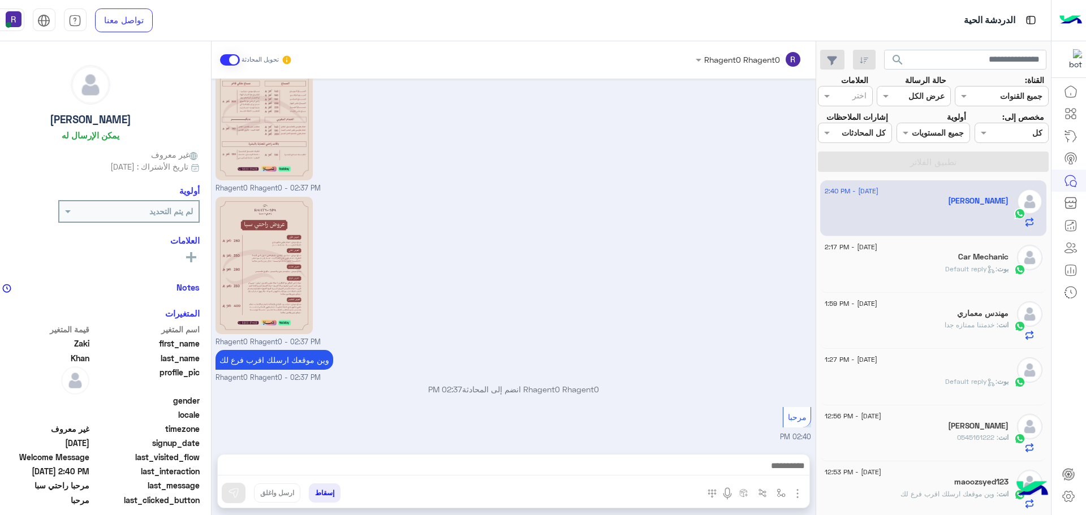
click at [977, 266] on span ": Default reply" at bounding box center [971, 269] width 52 height 8
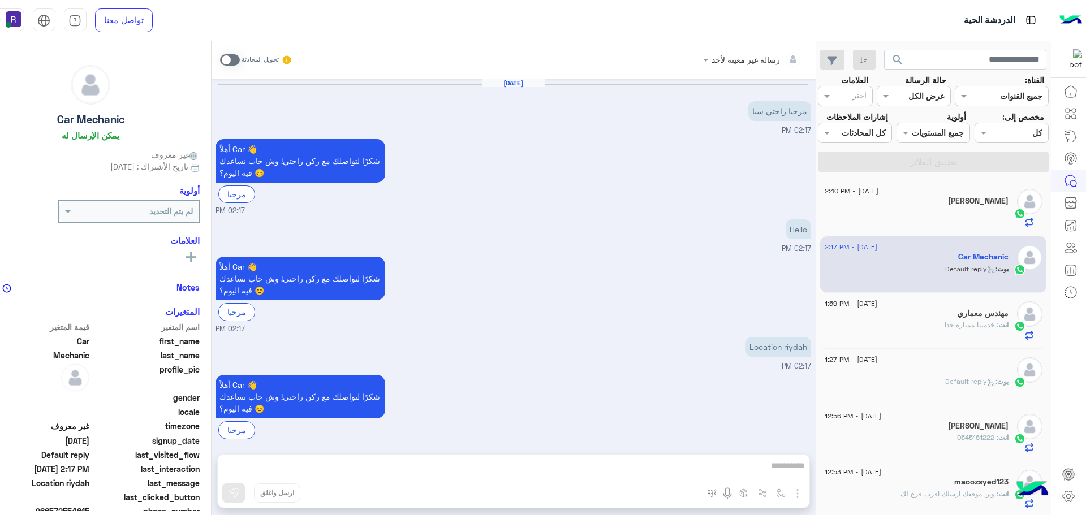
scroll to position [10, 0]
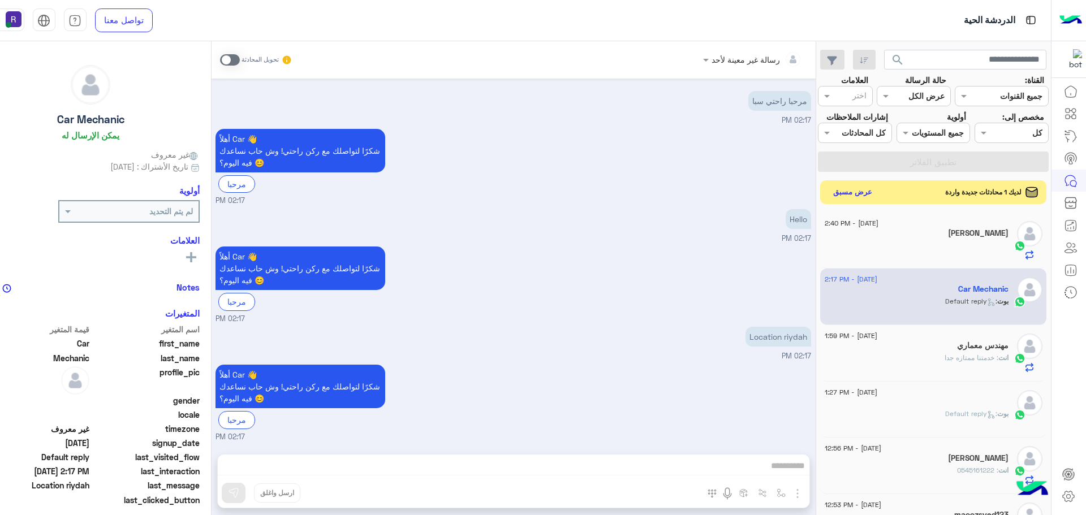
click at [856, 195] on button "عرض مسبق" at bounding box center [852, 191] width 48 height 15
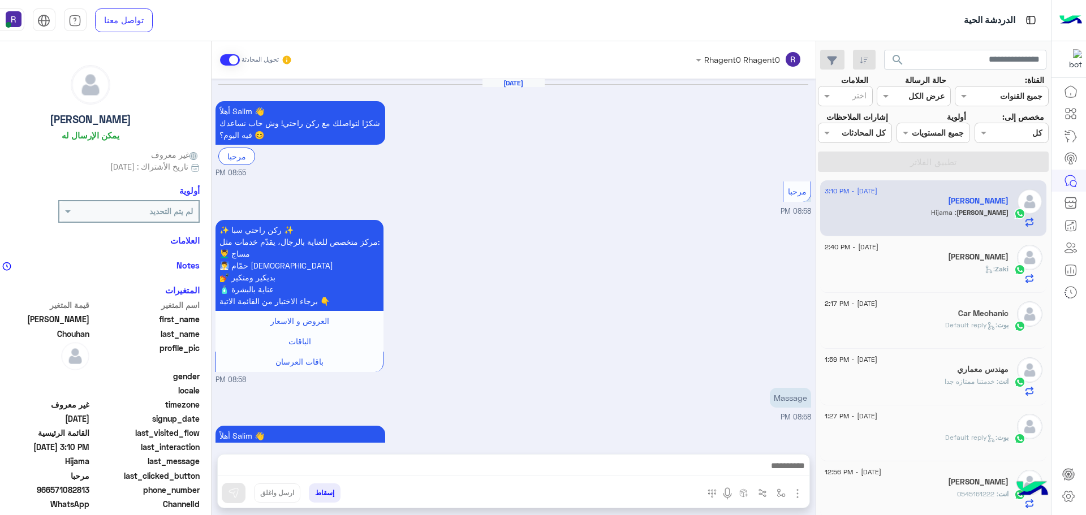
scroll to position [1003, 0]
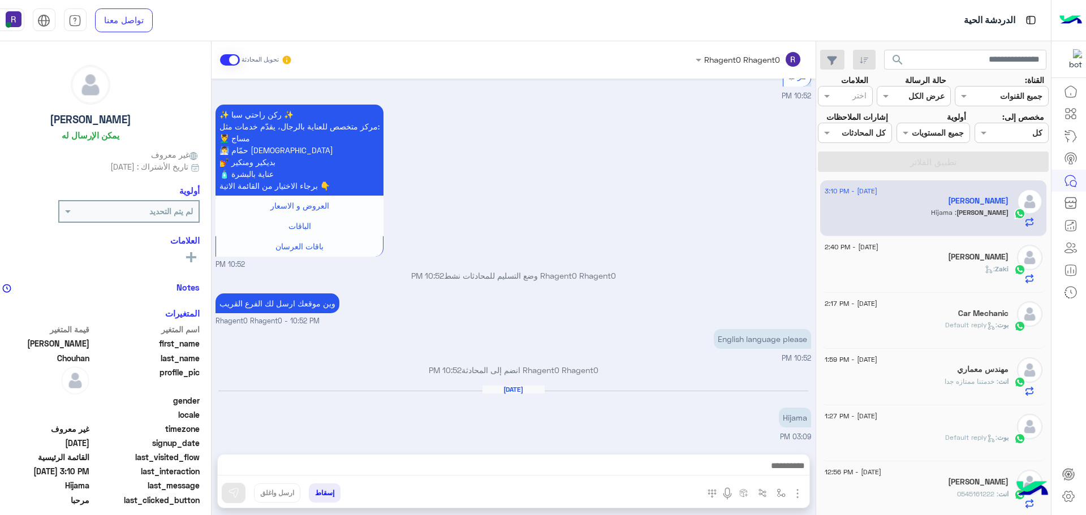
click at [920, 273] on div "Zaki :" at bounding box center [917, 274] width 184 height 20
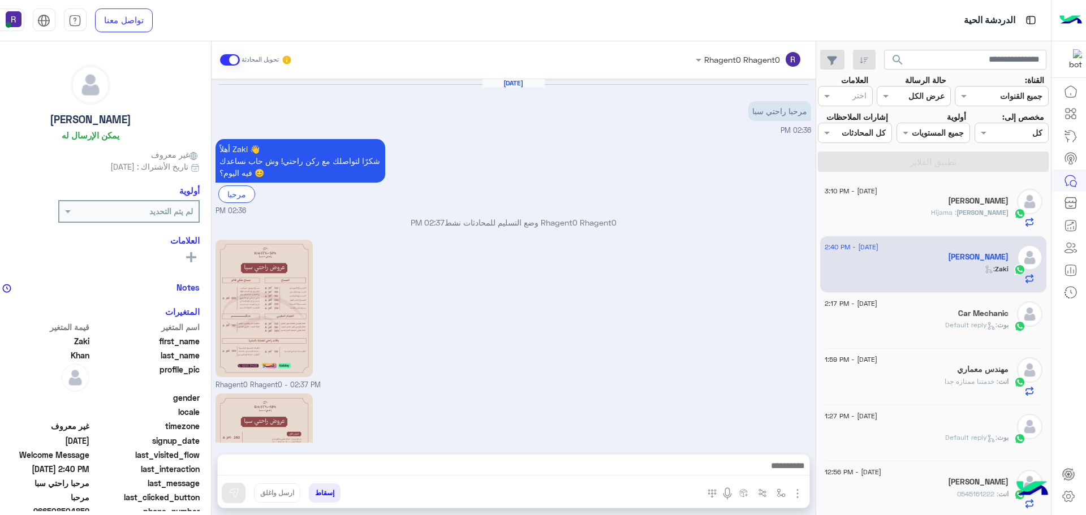
scroll to position [197, 0]
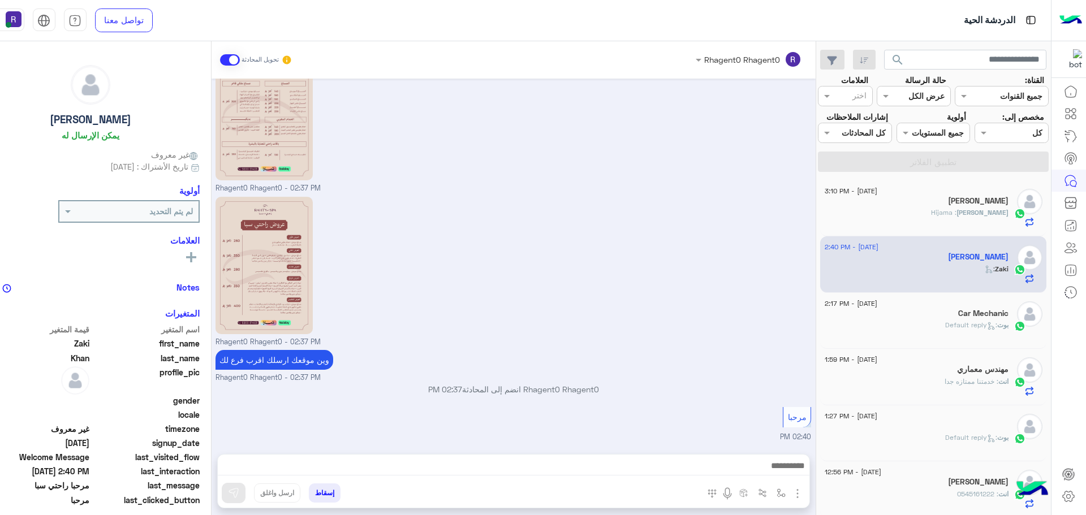
click at [957, 213] on div "[PERSON_NAME] : Hijama" at bounding box center [917, 218] width 184 height 20
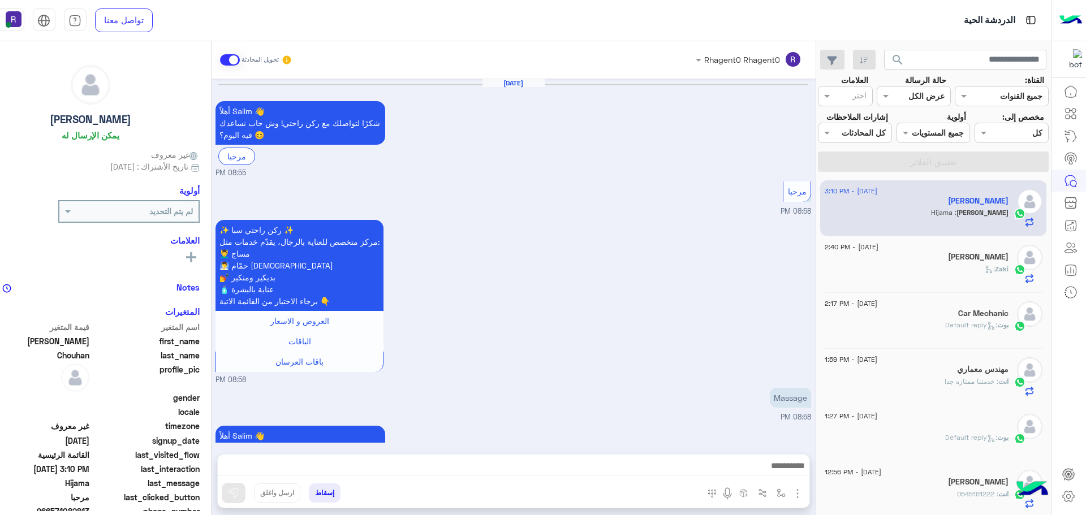
scroll to position [1003, 0]
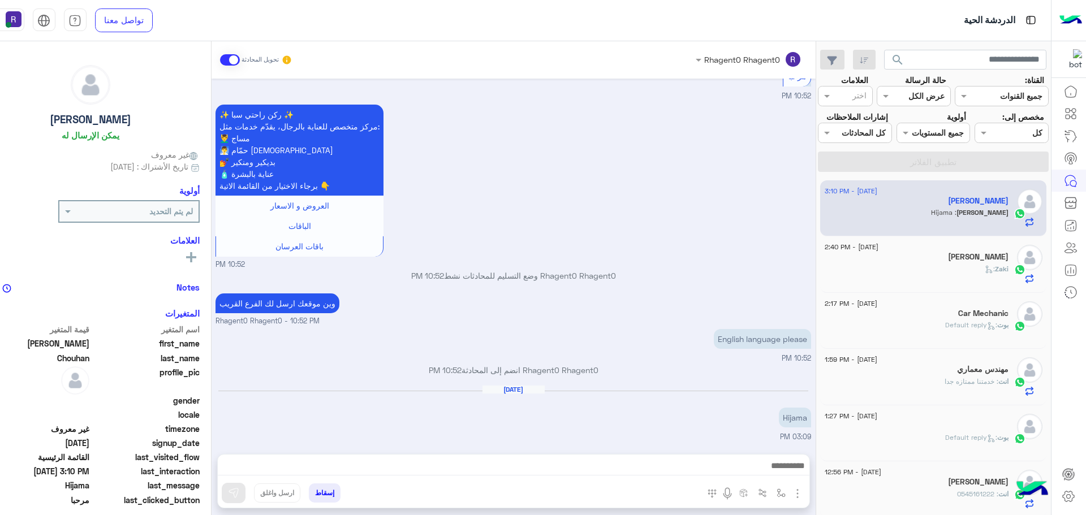
click at [965, 270] on div "Zaki :" at bounding box center [917, 274] width 184 height 20
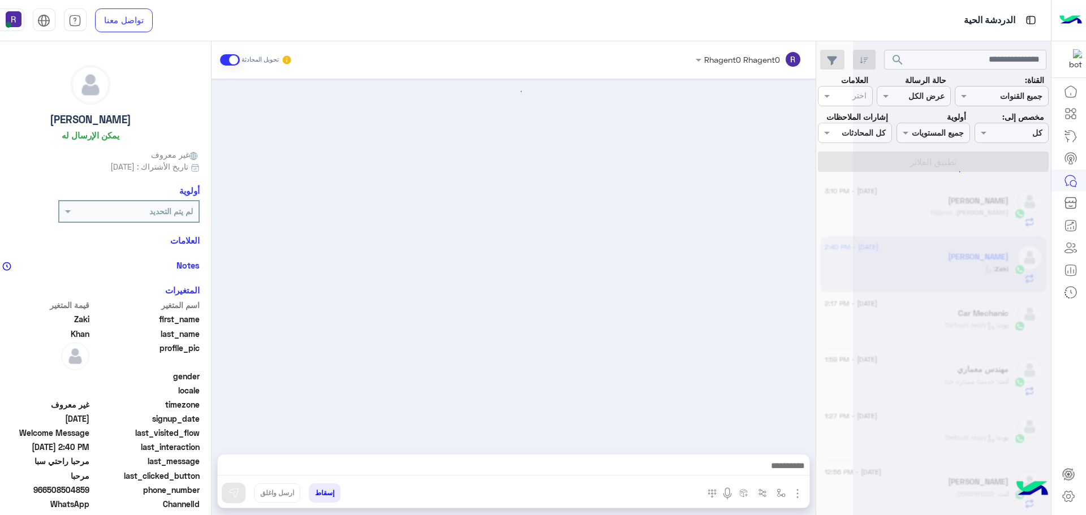
scroll to position [197, 0]
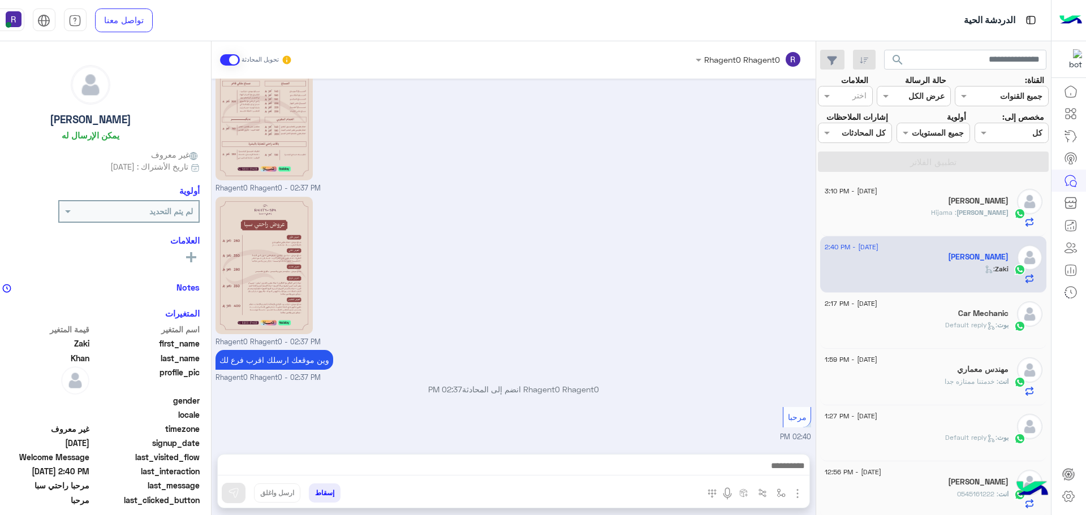
click at [953, 330] on p "[PERSON_NAME] : Default reply" at bounding box center [976, 325] width 63 height 10
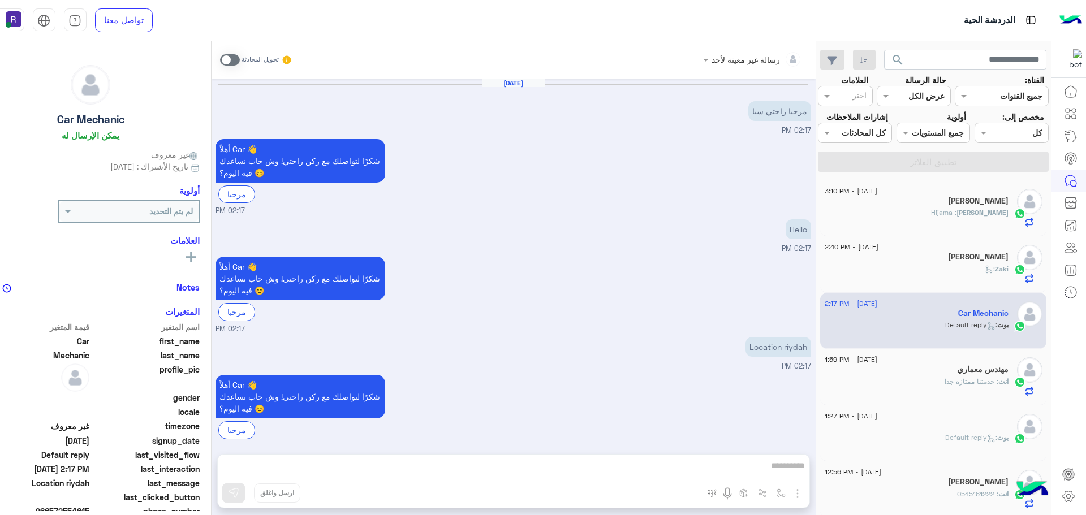
scroll to position [10, 0]
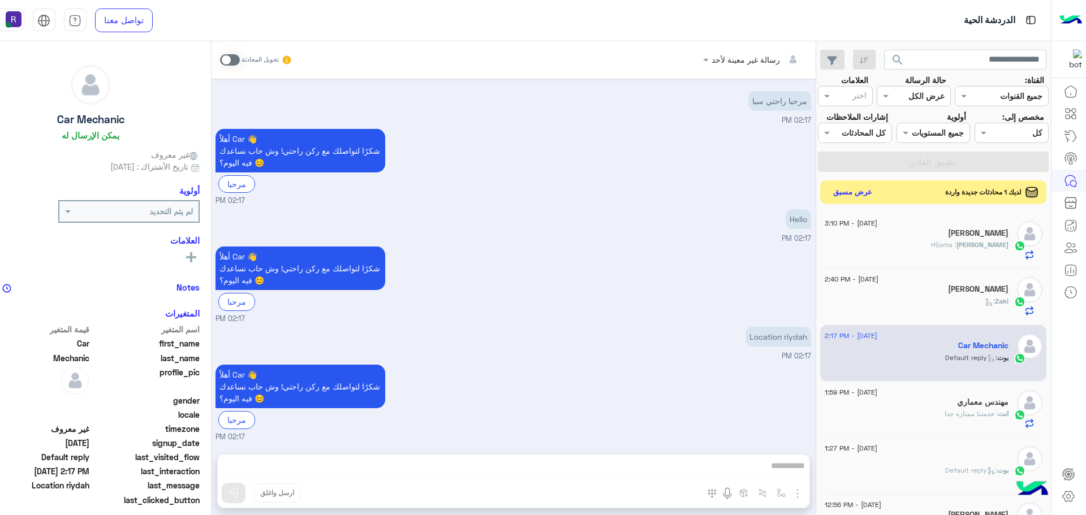
click at [860, 196] on button "عرض مسبق" at bounding box center [852, 191] width 48 height 15
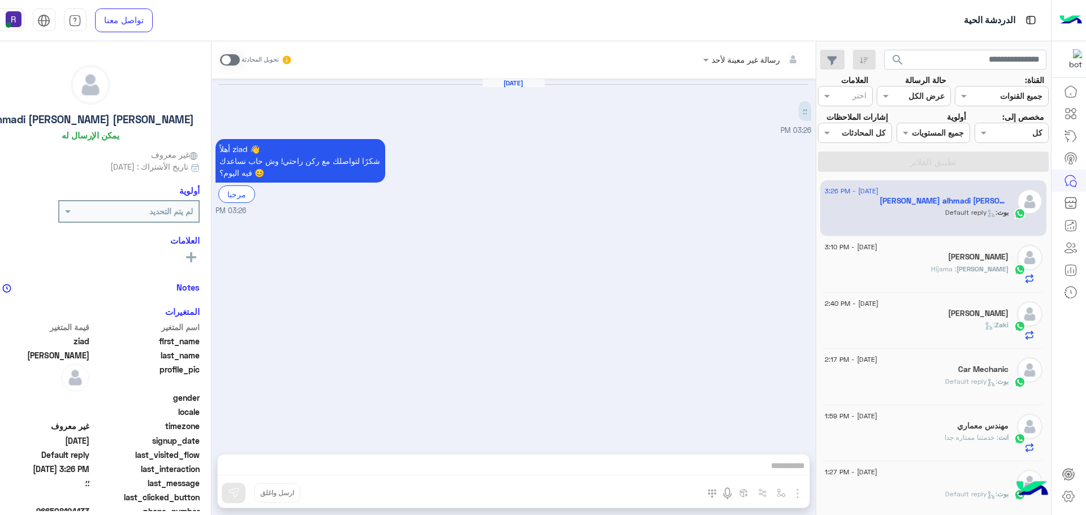
click at [231, 58] on span at bounding box center [230, 59] width 20 height 11
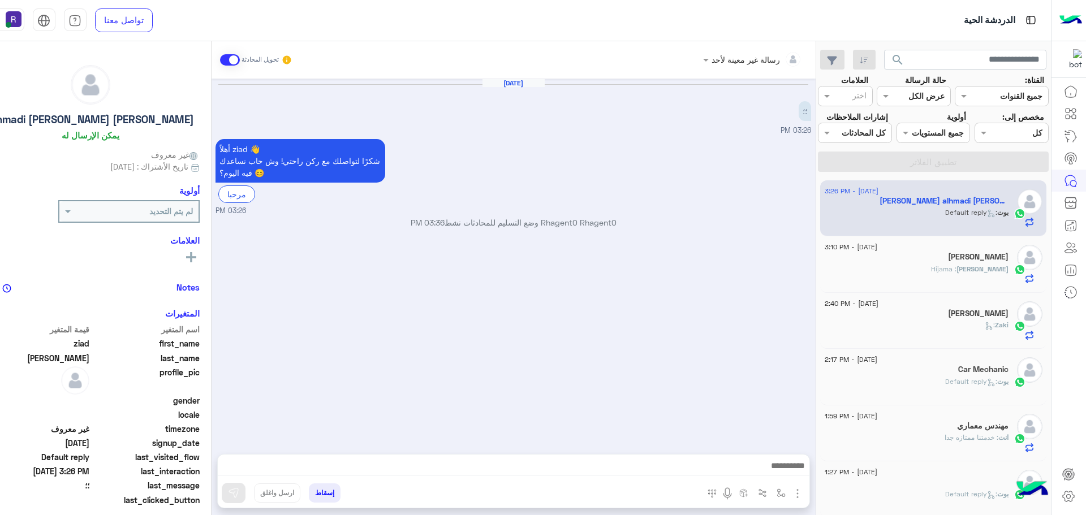
click at [790, 482] on div at bounding box center [514, 469] width 592 height 28
click at [791, 493] on img "button" at bounding box center [798, 494] width 14 height 14
click at [781, 476] on button "الصور" at bounding box center [780, 469] width 48 height 23
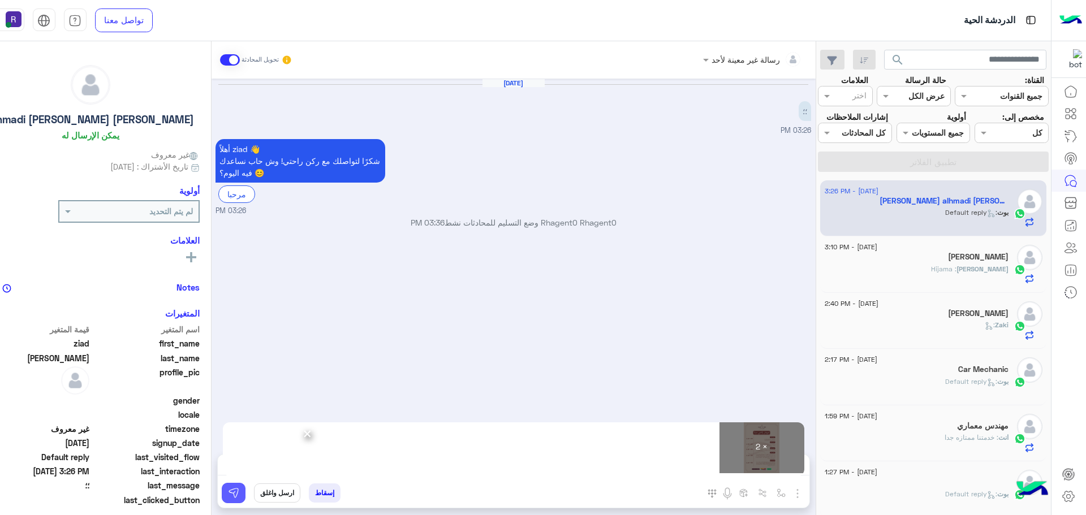
click at [232, 496] on img at bounding box center [233, 492] width 11 height 11
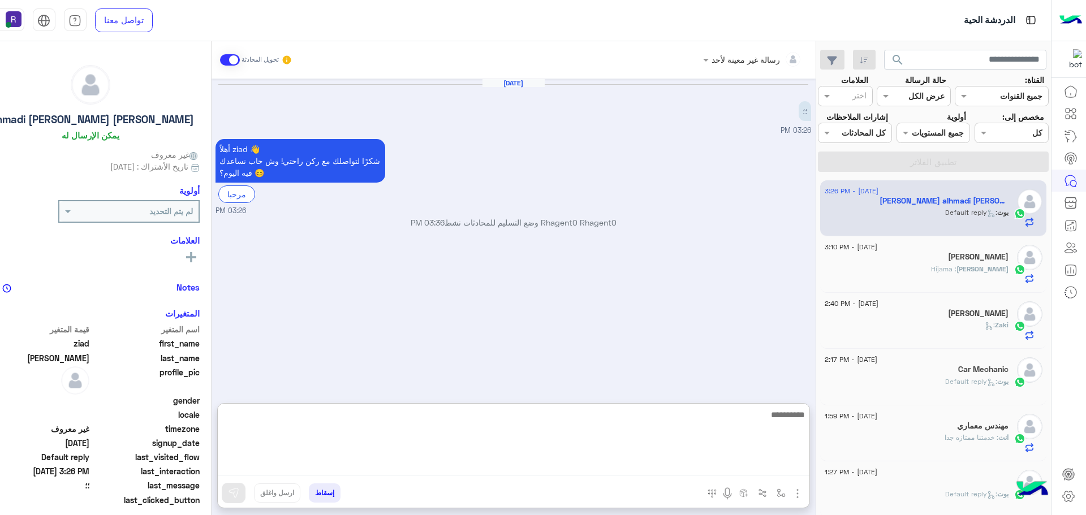
paste textarea "**********"
type textarea "**********"
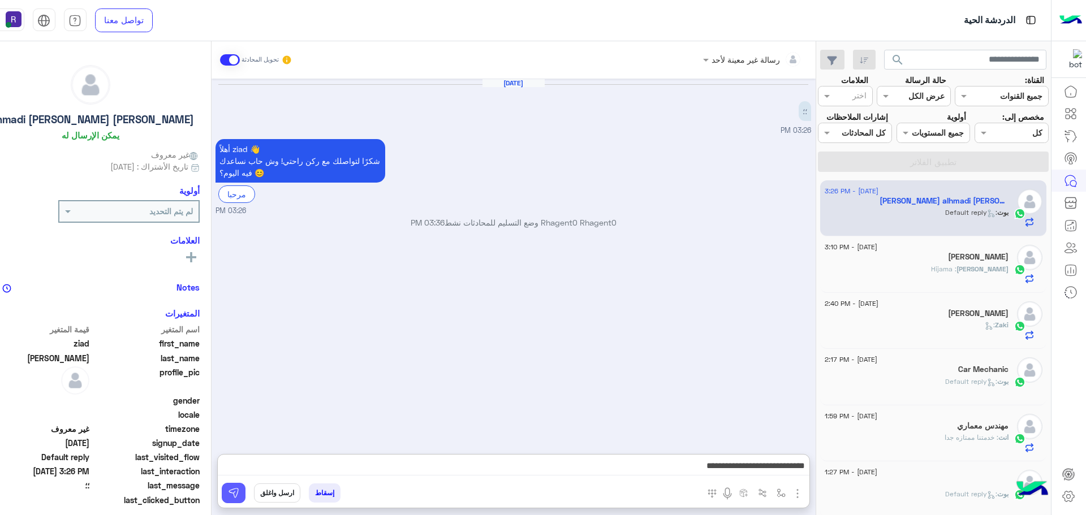
click at [232, 486] on button at bounding box center [234, 493] width 24 height 20
click at [986, 259] on h5 "[PERSON_NAME]" at bounding box center [978, 257] width 61 height 10
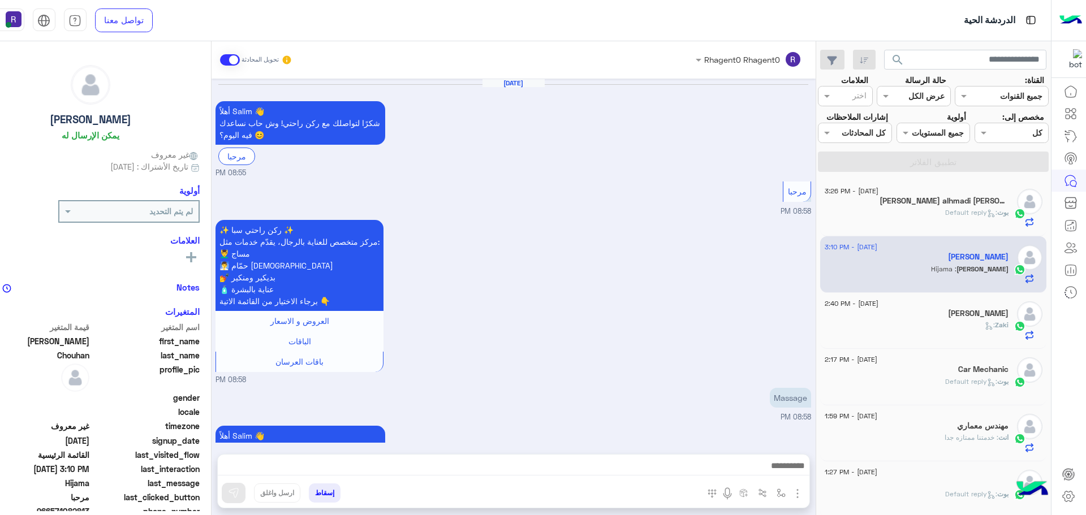
scroll to position [1003, 0]
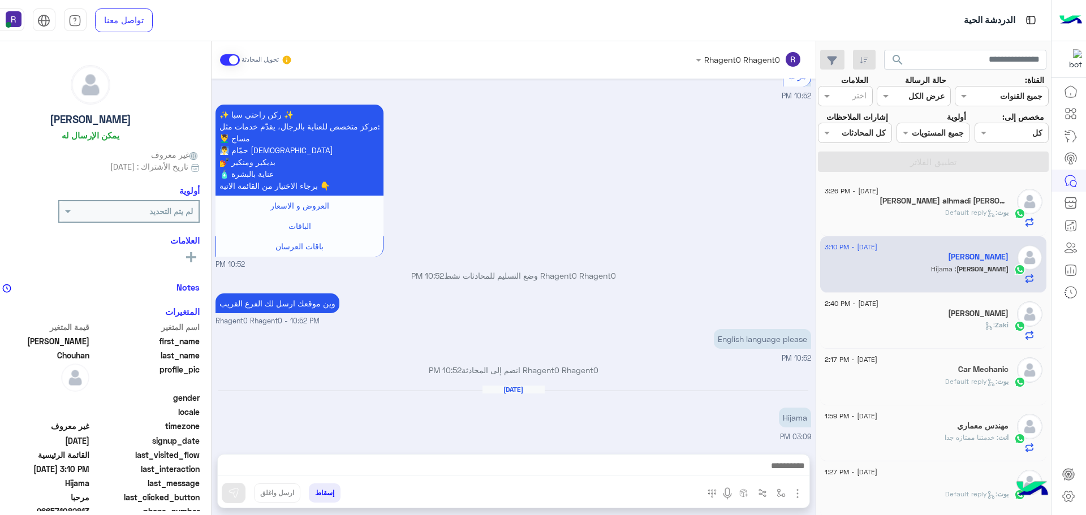
click at [969, 328] on div "Zaki :" at bounding box center [917, 330] width 184 height 20
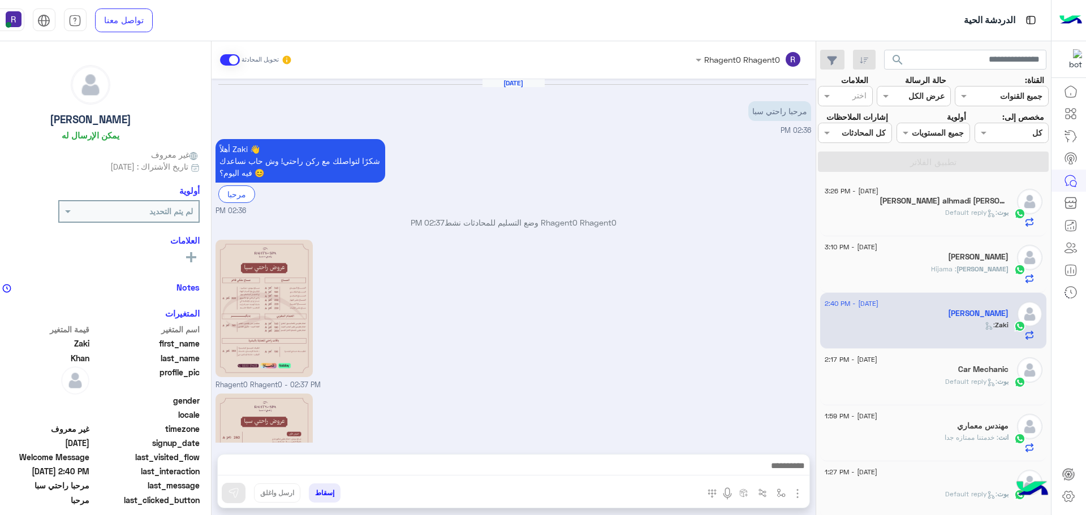
scroll to position [197, 0]
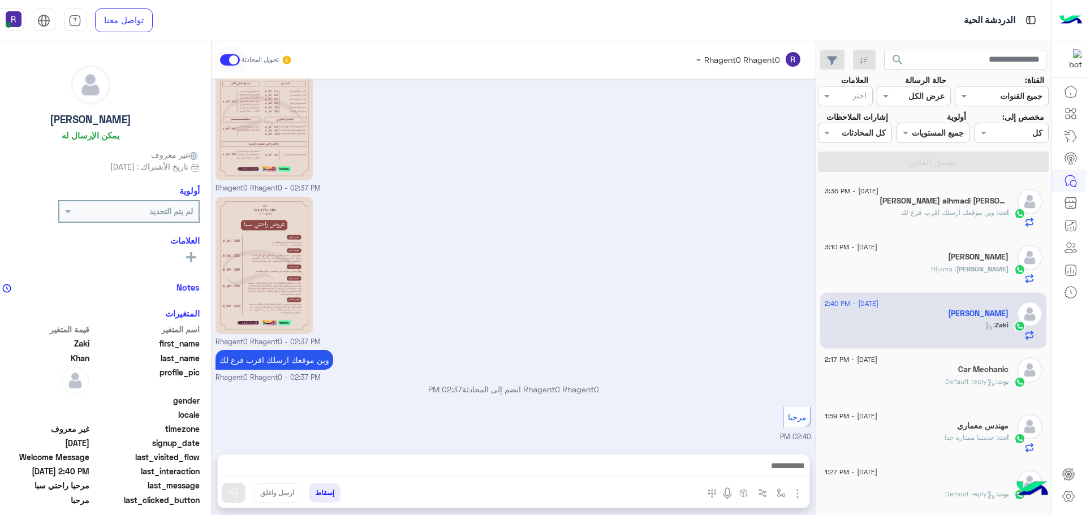
click at [994, 253] on h5 "[PERSON_NAME]" at bounding box center [978, 257] width 61 height 10
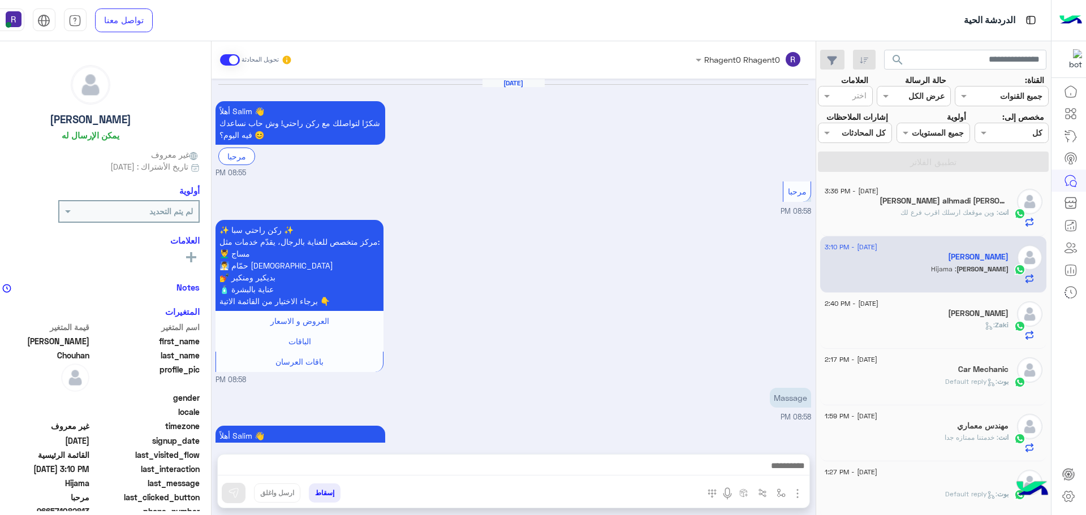
scroll to position [1003, 0]
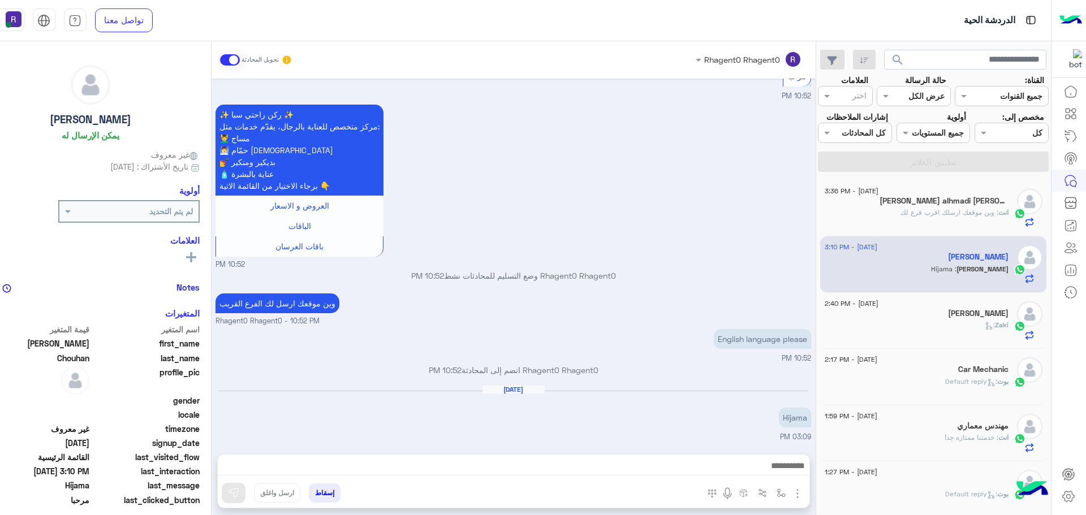
click at [950, 206] on div "[PERSON_NAME] alhmadi [PERSON_NAME]" at bounding box center [917, 202] width 184 height 12
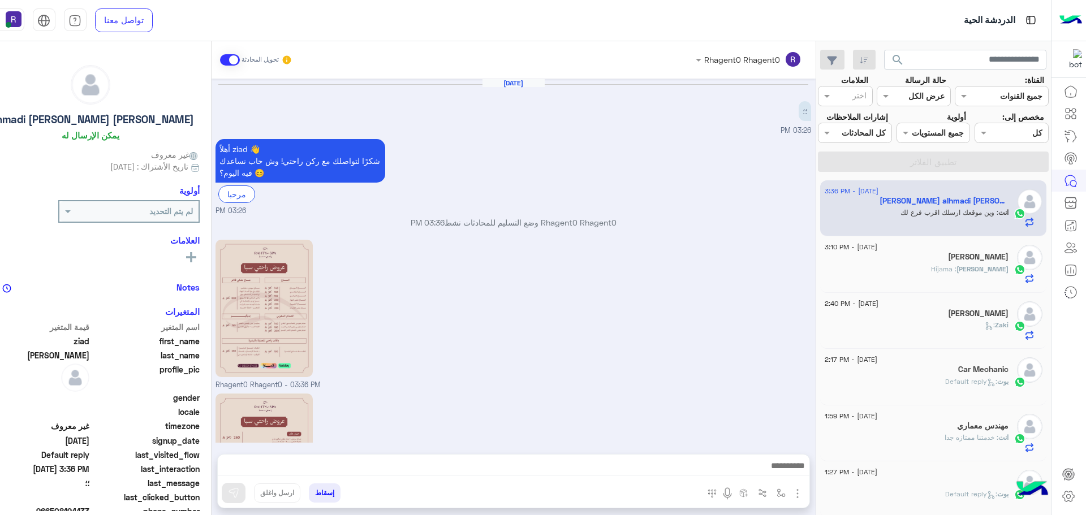
scroll to position [158, 0]
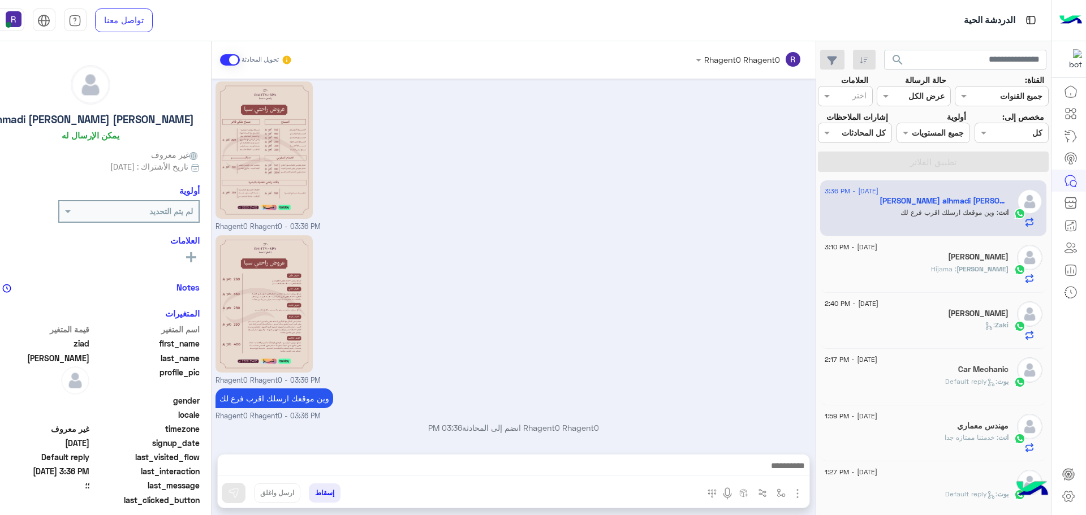
click at [951, 266] on div "[PERSON_NAME] : Hijama" at bounding box center [917, 274] width 184 height 20
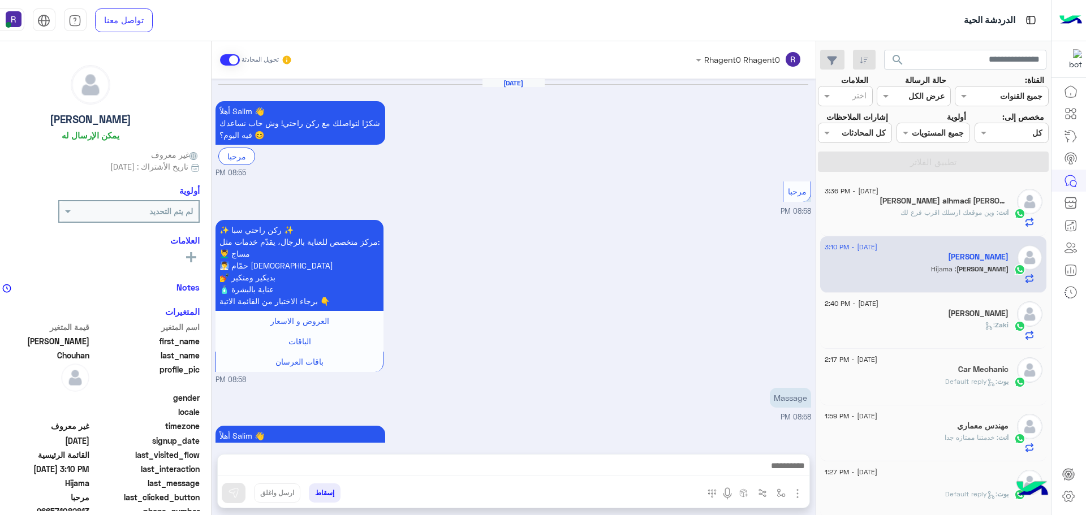
scroll to position [1003, 0]
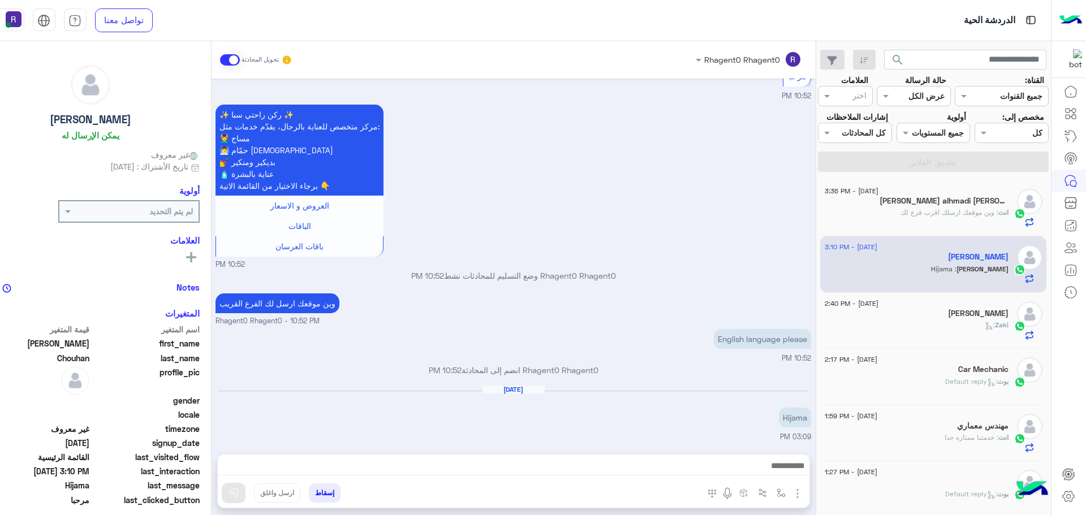
click at [961, 321] on div "Zaki :" at bounding box center [917, 330] width 184 height 20
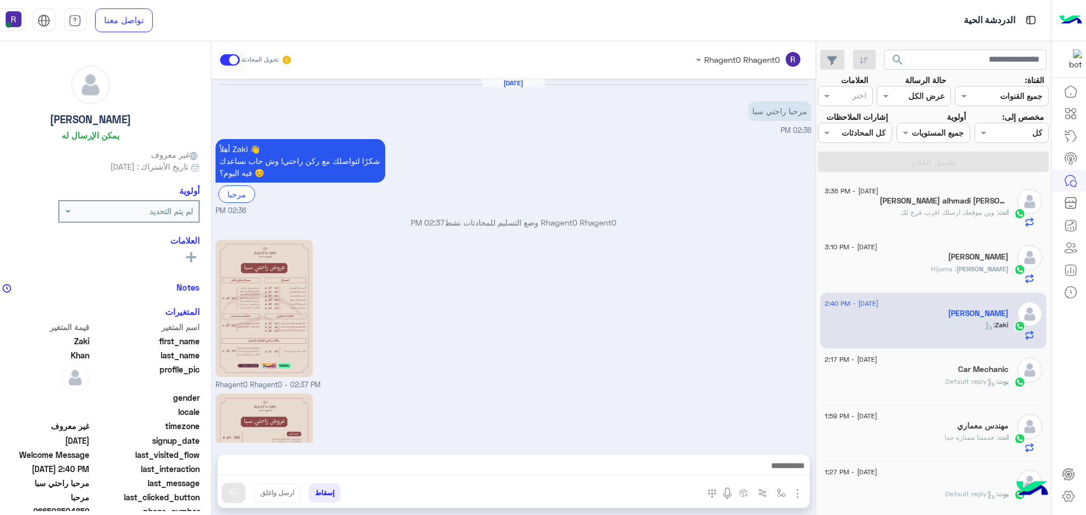
scroll to position [197, 0]
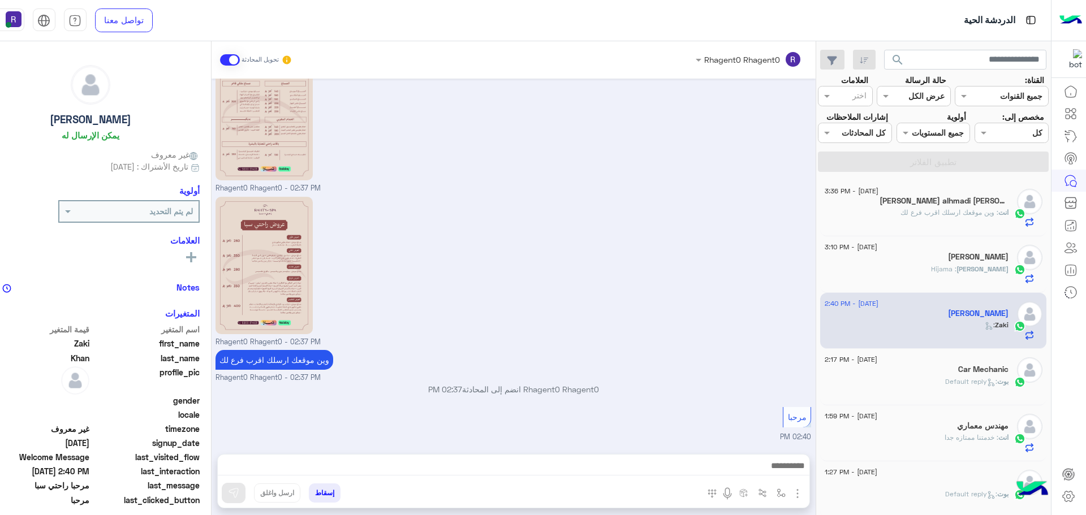
click at [983, 260] on h5 "[PERSON_NAME]" at bounding box center [978, 257] width 61 height 10
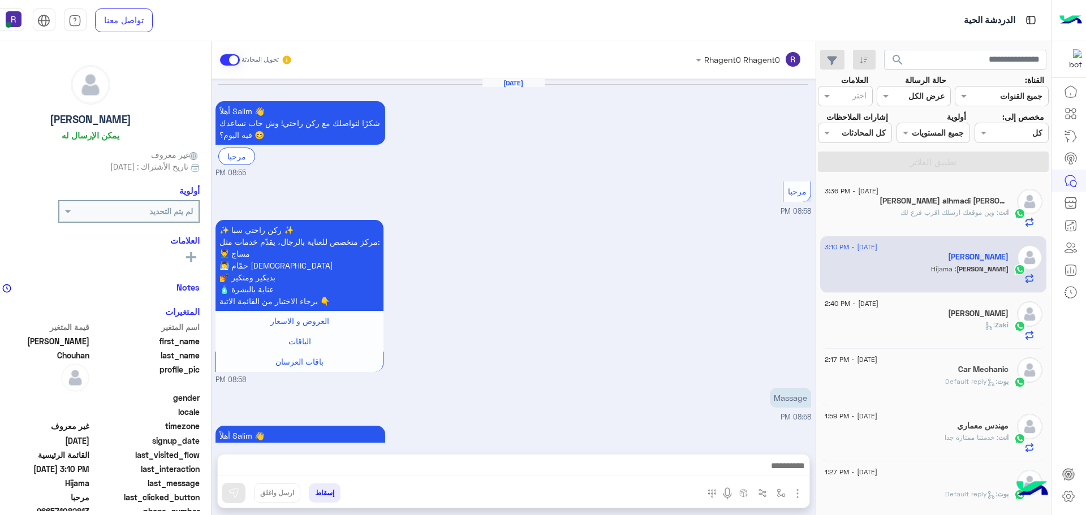
scroll to position [1003, 0]
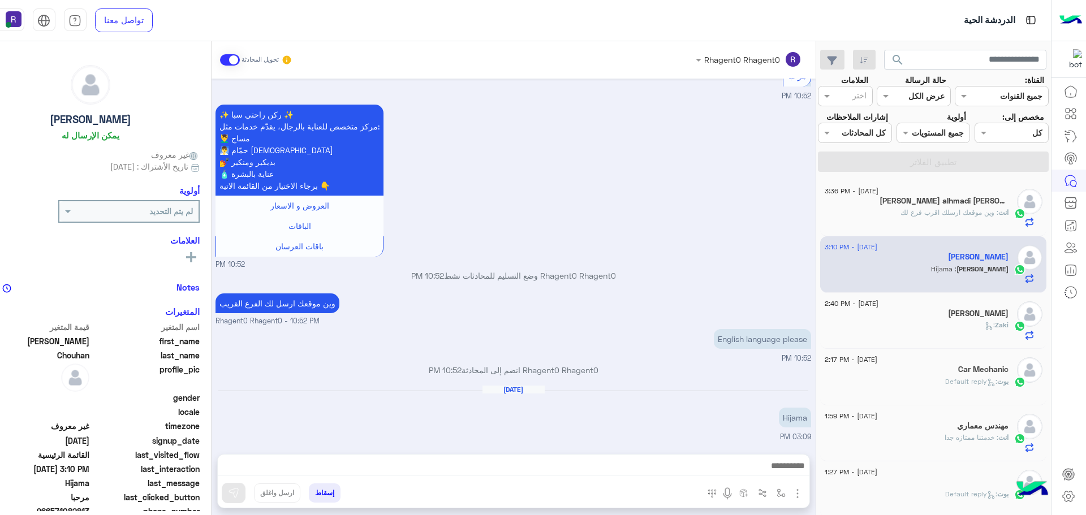
click at [957, 214] on span ": وين موقعك ارسلك اقرب فرع لك" at bounding box center [949, 212] width 98 height 8
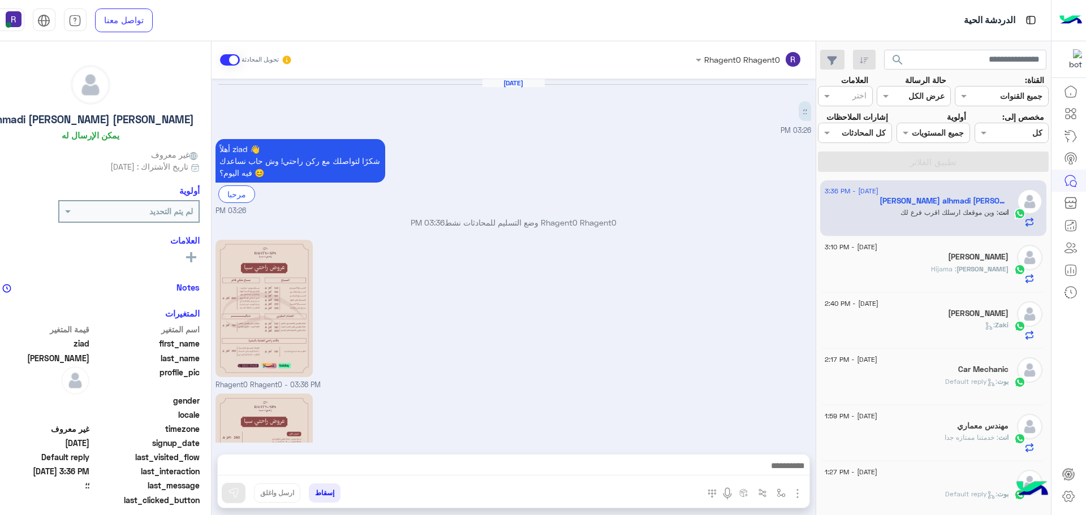
scroll to position [158, 0]
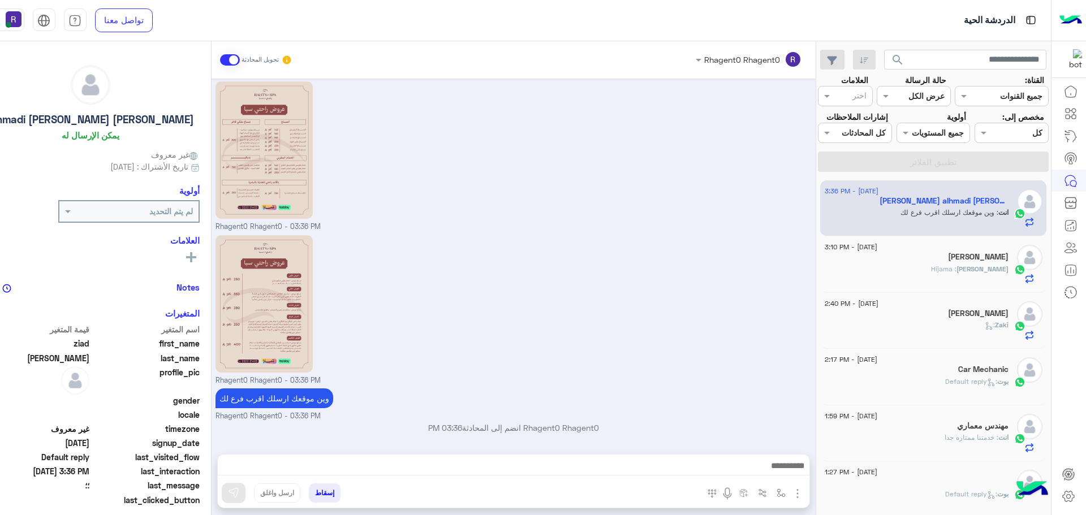
click at [927, 273] on div "[PERSON_NAME] : Hijama" at bounding box center [917, 274] width 184 height 20
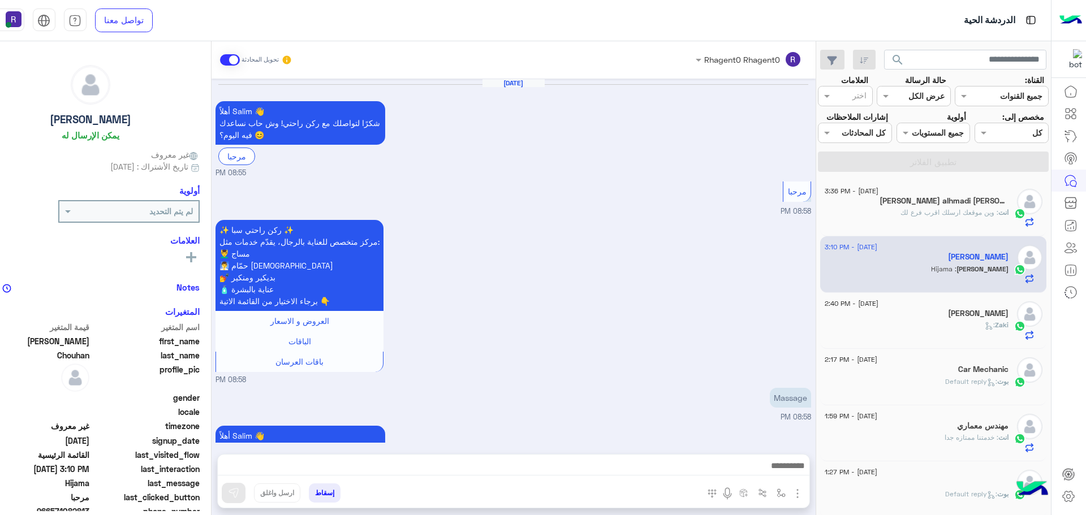
scroll to position [1003, 0]
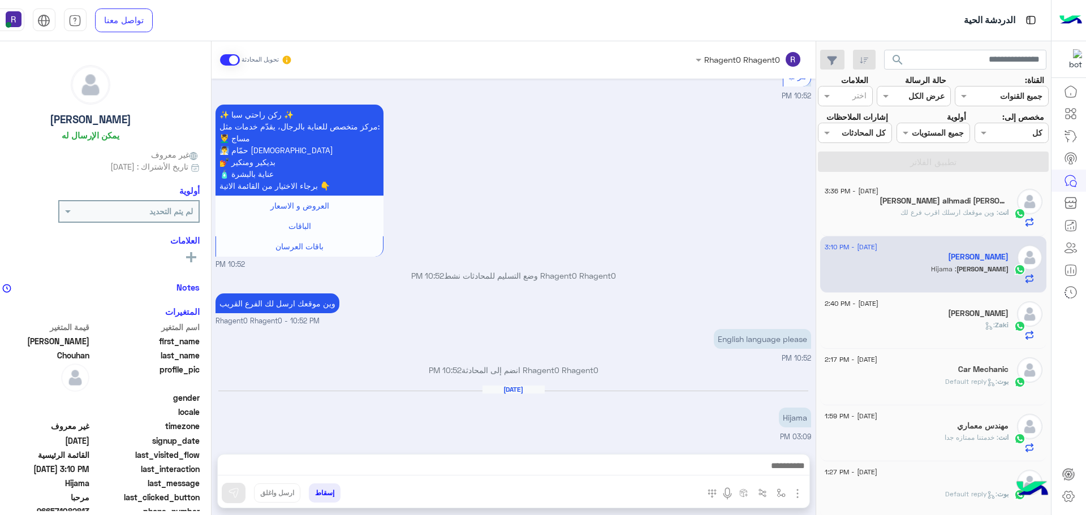
click at [960, 213] on span ": وين موقعك ارسلك اقرب فرع لك" at bounding box center [949, 212] width 98 height 8
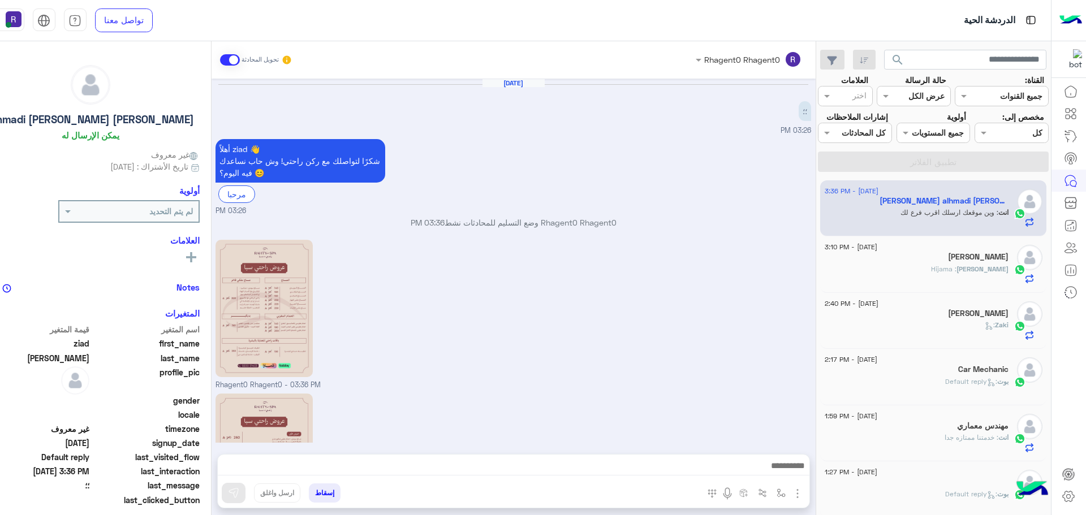
scroll to position [158, 0]
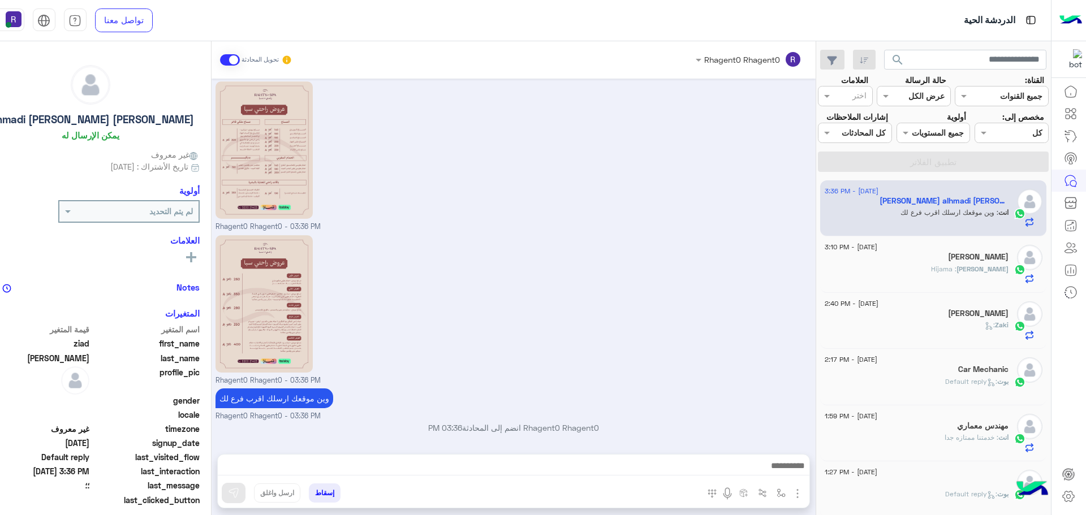
click at [956, 324] on div "Zaki :" at bounding box center [917, 330] width 184 height 20
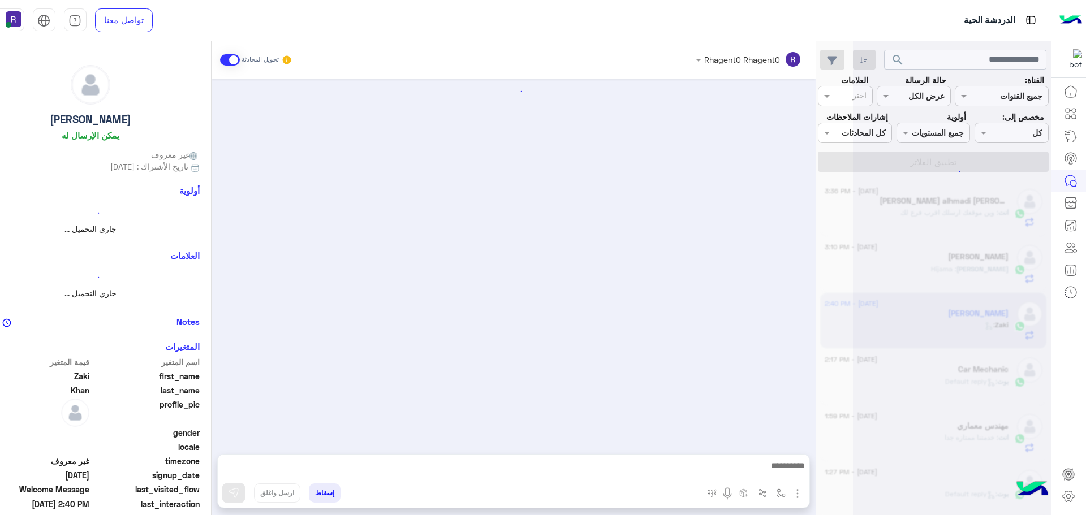
scroll to position [197, 0]
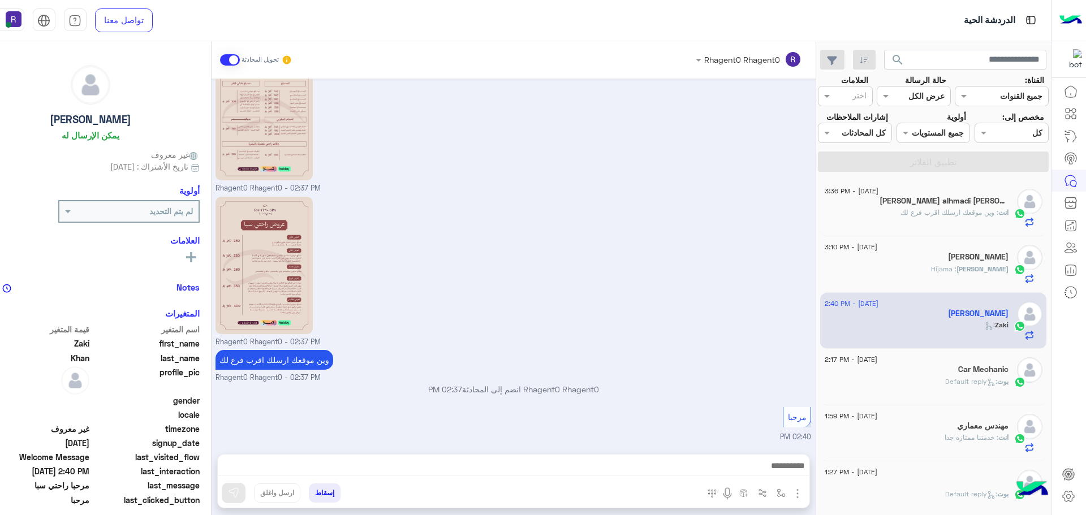
click at [959, 381] on span ": Default reply" at bounding box center [971, 381] width 52 height 8
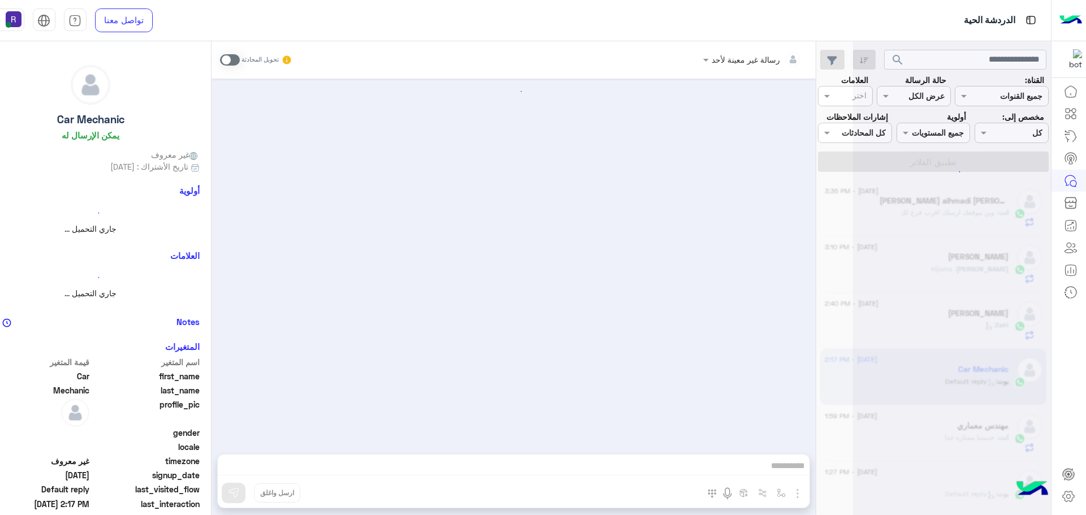
scroll to position [10, 0]
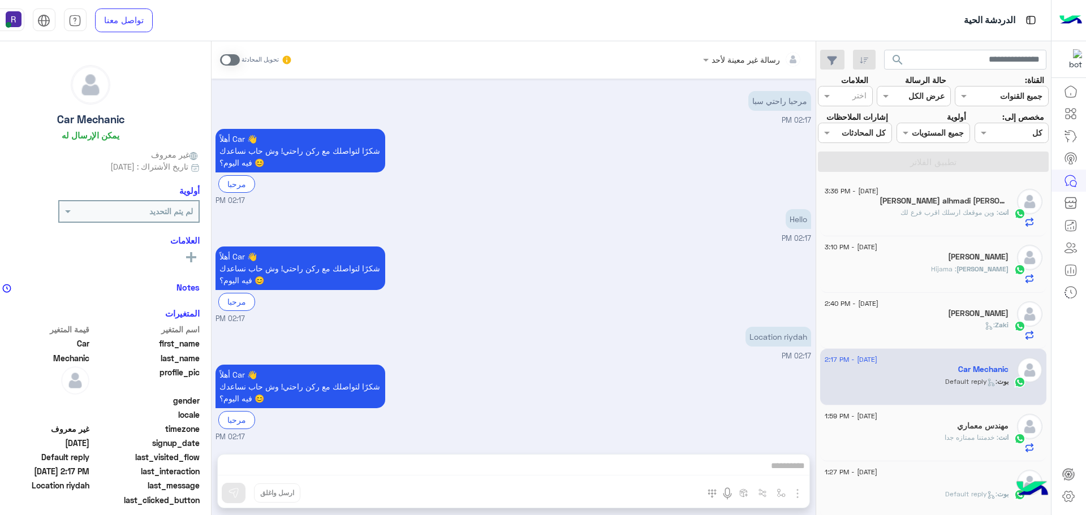
click at [955, 438] on span ": خدمتنا ممتازه جدا" at bounding box center [971, 437] width 54 height 8
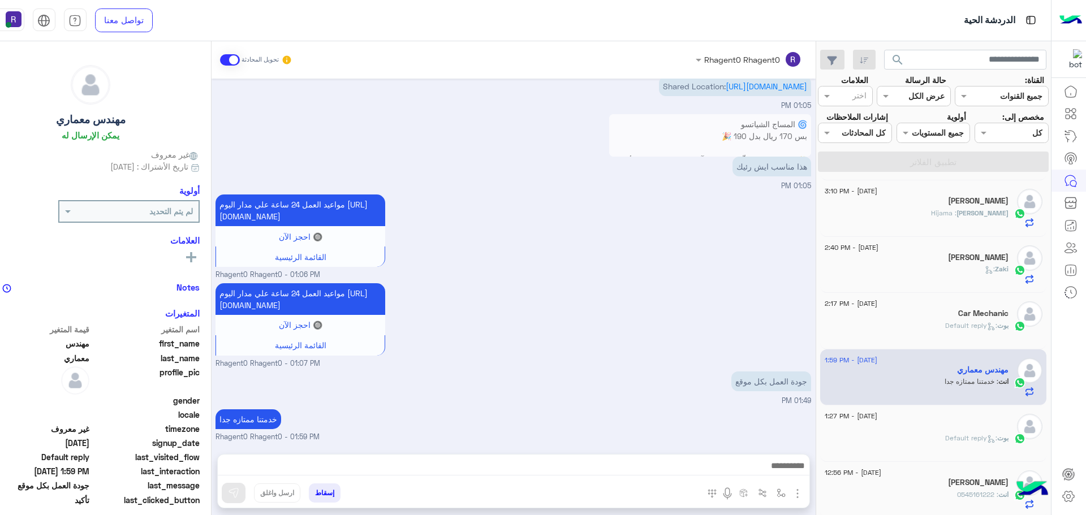
scroll to position [57, 0]
click at [942, 432] on div "ً" at bounding box center [917, 427] width 184 height 12
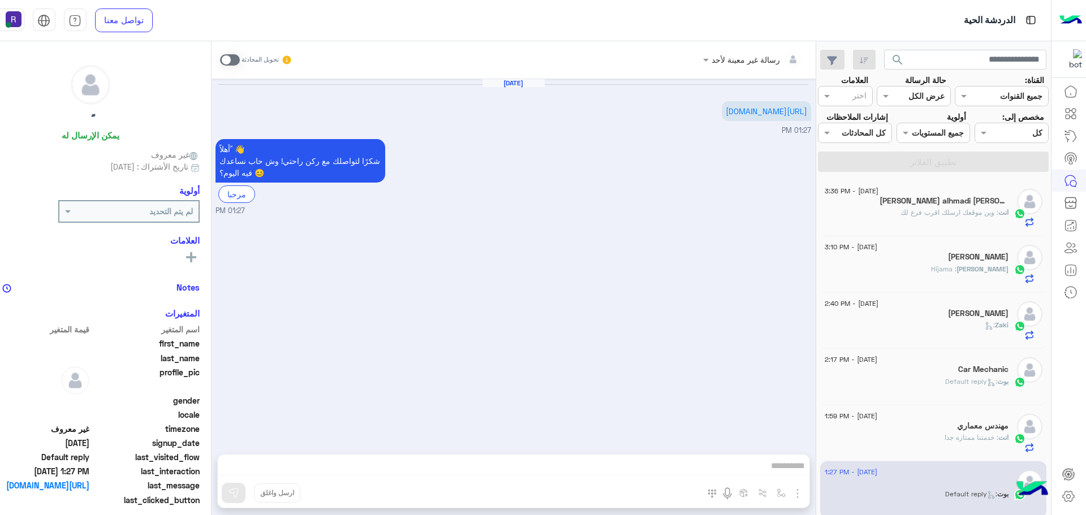
click at [956, 213] on span ": وين موقعك ارسلك اقرب فرع لك" at bounding box center [949, 212] width 98 height 8
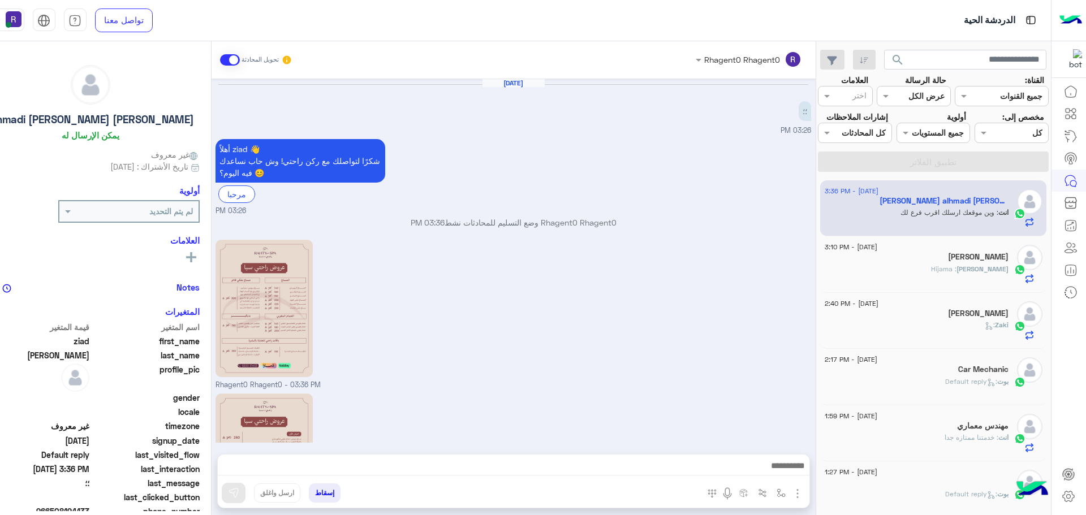
scroll to position [158, 0]
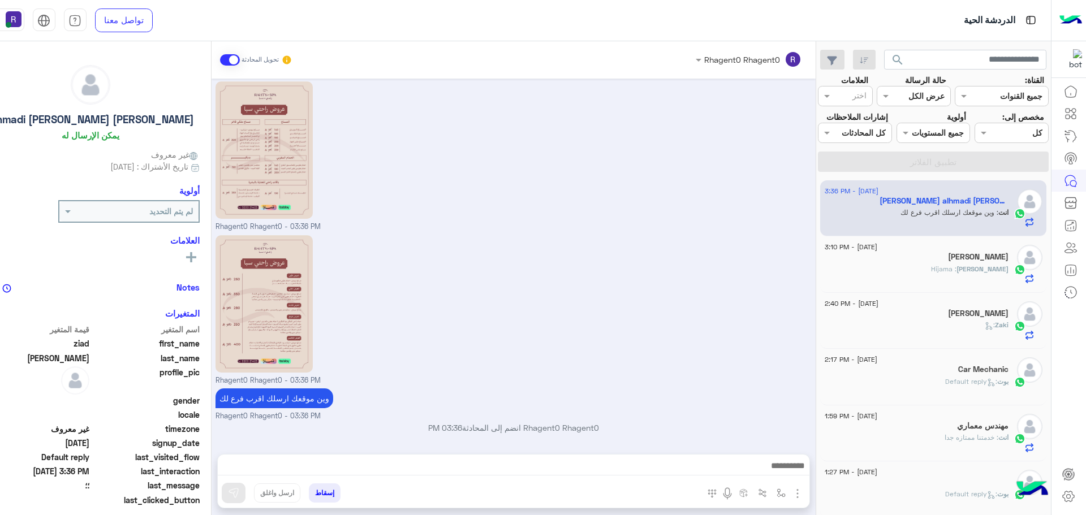
click at [959, 265] on div "[PERSON_NAME] : Hijama" at bounding box center [917, 274] width 184 height 20
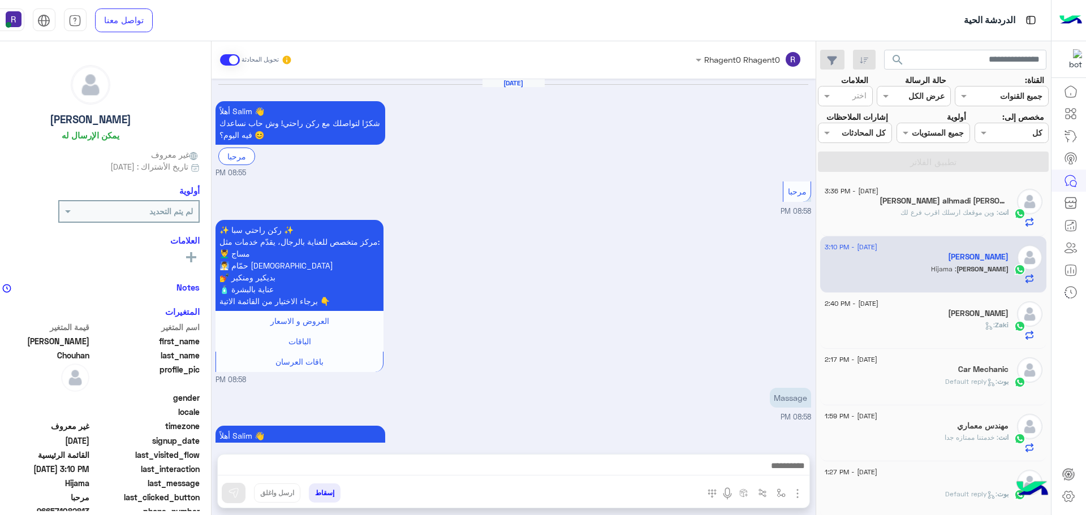
scroll to position [1003, 0]
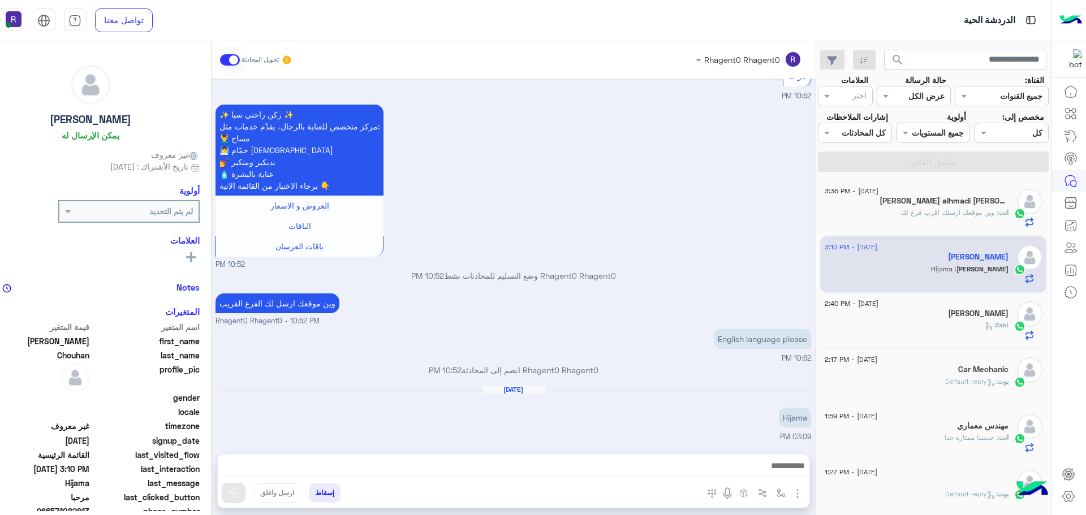
click at [946, 330] on div "Zaki :" at bounding box center [917, 330] width 184 height 20
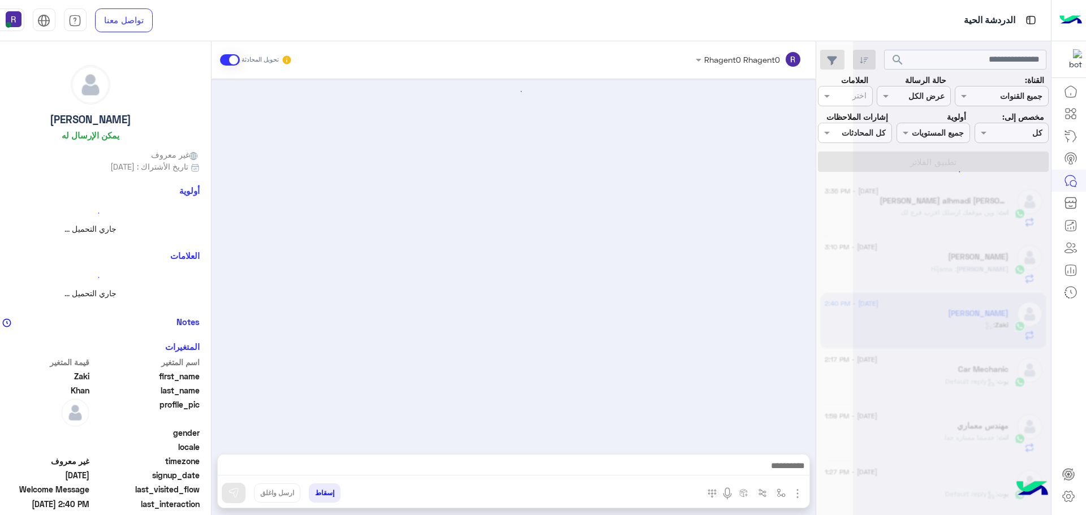
scroll to position [197, 0]
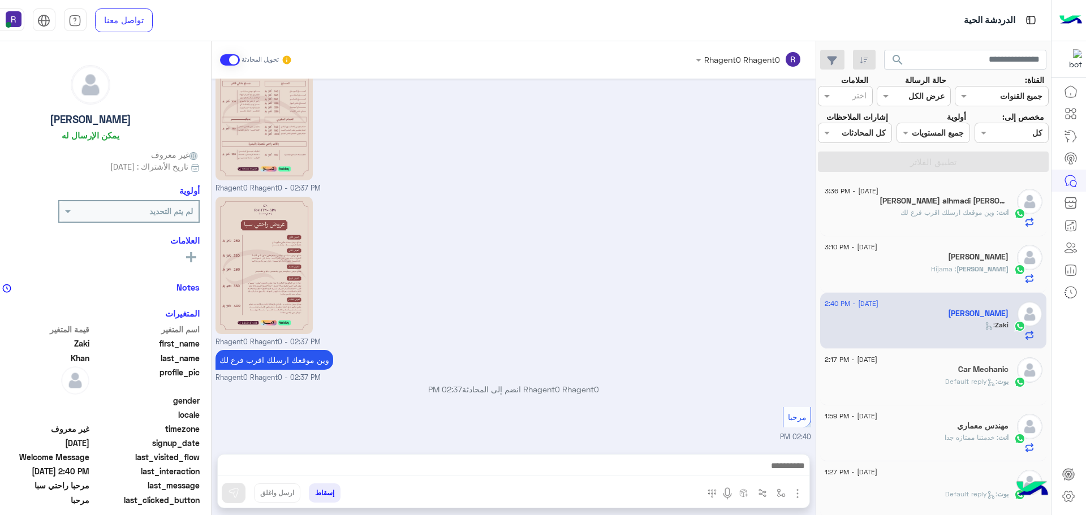
click at [935, 197] on div "[PERSON_NAME] alhmadi [PERSON_NAME]" at bounding box center [917, 202] width 184 height 12
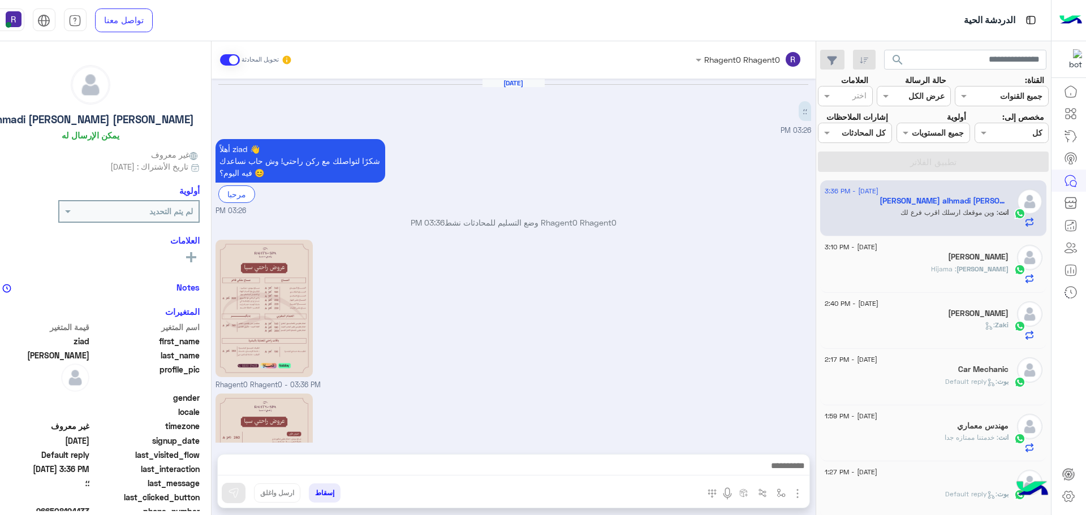
scroll to position [158, 0]
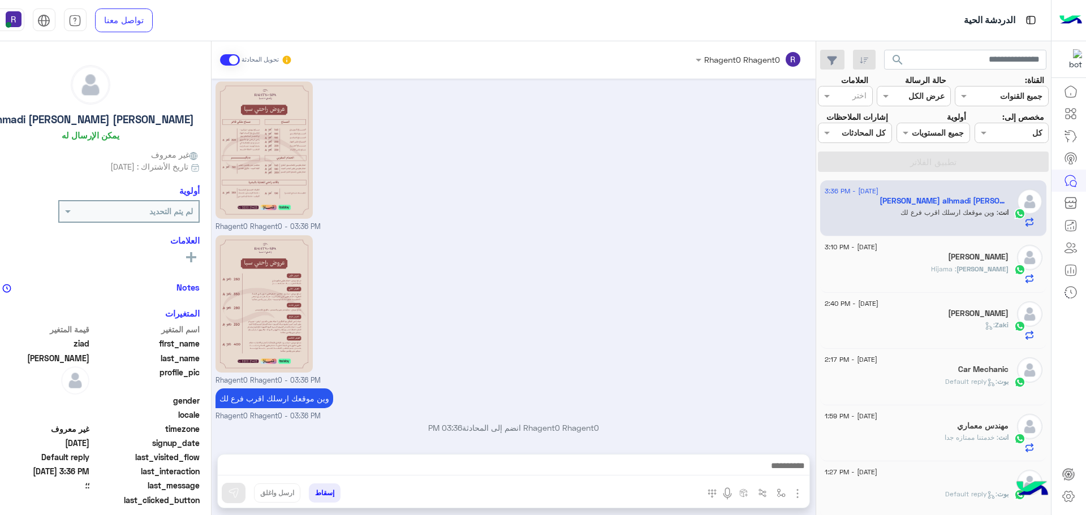
click at [925, 266] on div "[PERSON_NAME] : Hijama" at bounding box center [917, 274] width 184 height 20
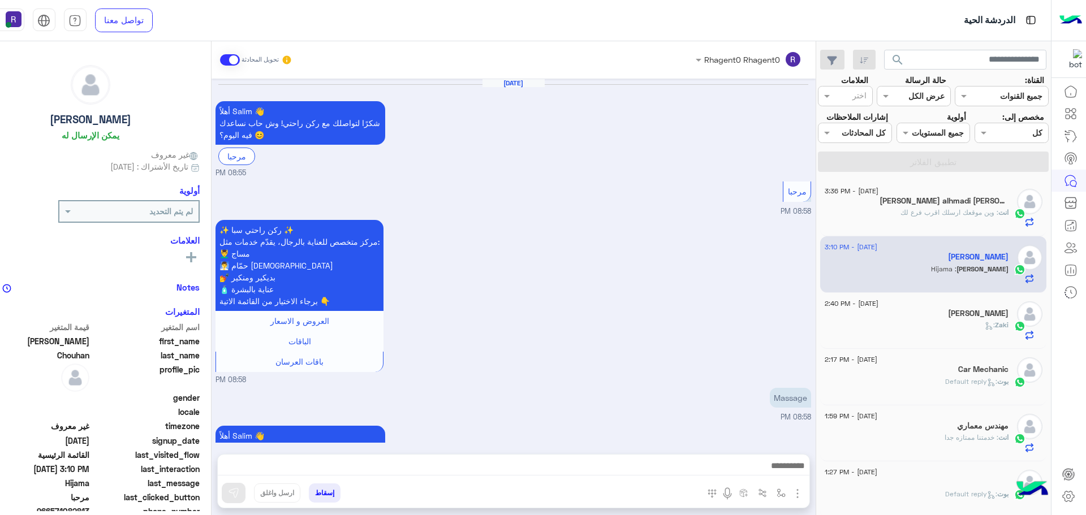
scroll to position [1003, 0]
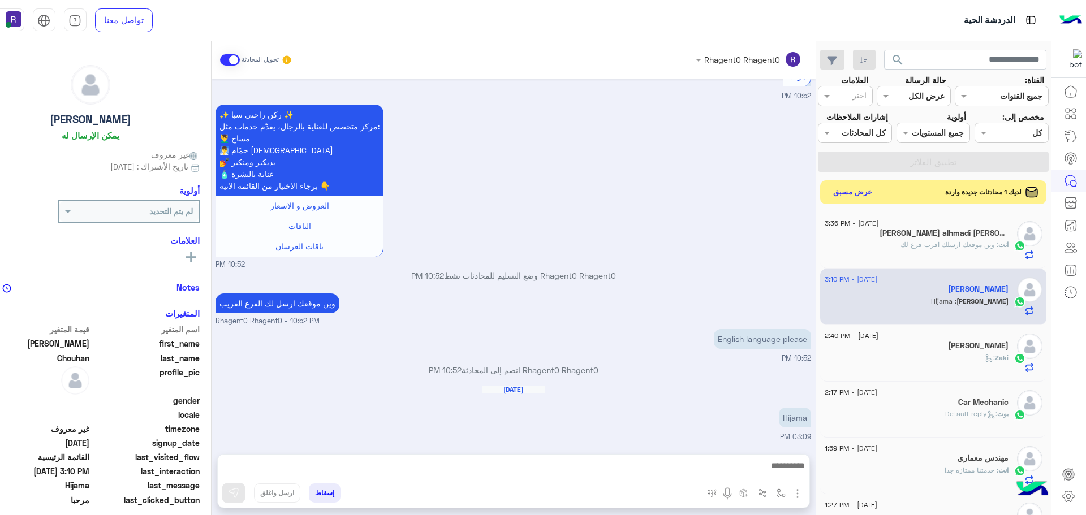
click at [844, 194] on button "عرض مسبق" at bounding box center [852, 191] width 48 height 15
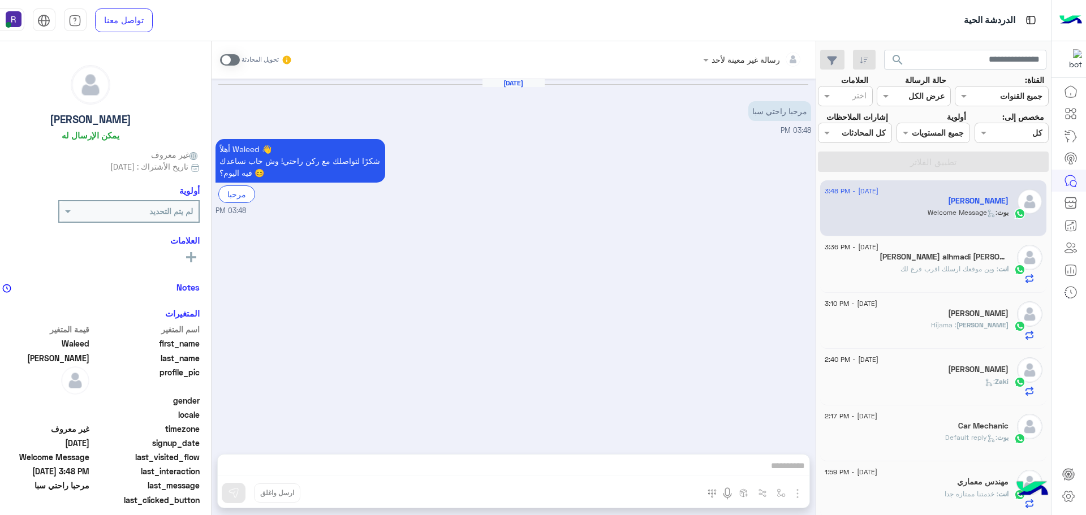
click at [232, 57] on span at bounding box center [230, 59] width 20 height 11
click at [791, 491] on img "button" at bounding box center [798, 494] width 14 height 14
click at [791, 474] on img at bounding box center [795, 469] width 9 height 13
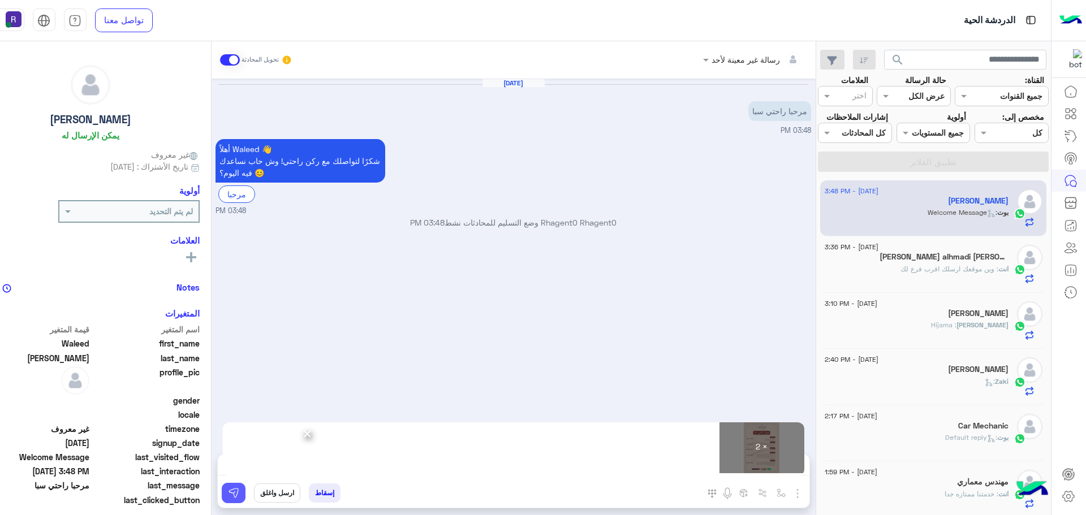
click at [228, 493] on img at bounding box center [233, 492] width 11 height 11
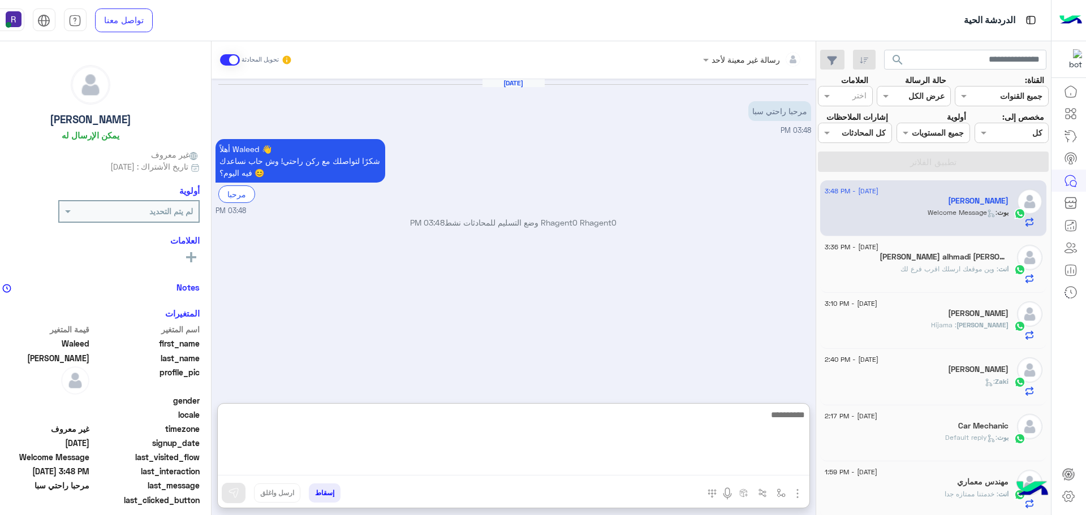
paste textarea "**********"
type textarea "**********"
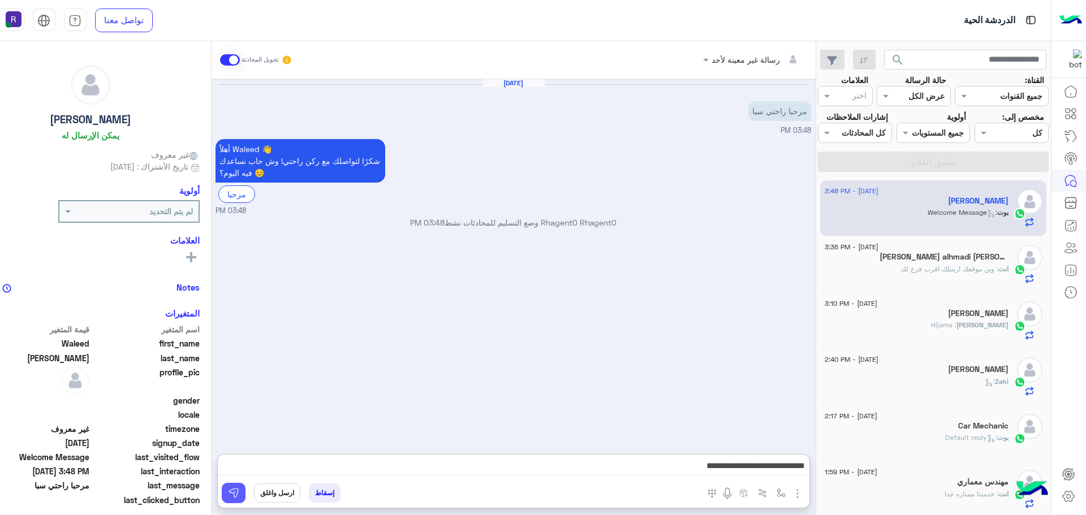
click at [228, 488] on img at bounding box center [233, 492] width 11 height 11
click at [991, 266] on span ": وين موقعك ارسلك اقرب فرع لك" at bounding box center [949, 269] width 98 height 8
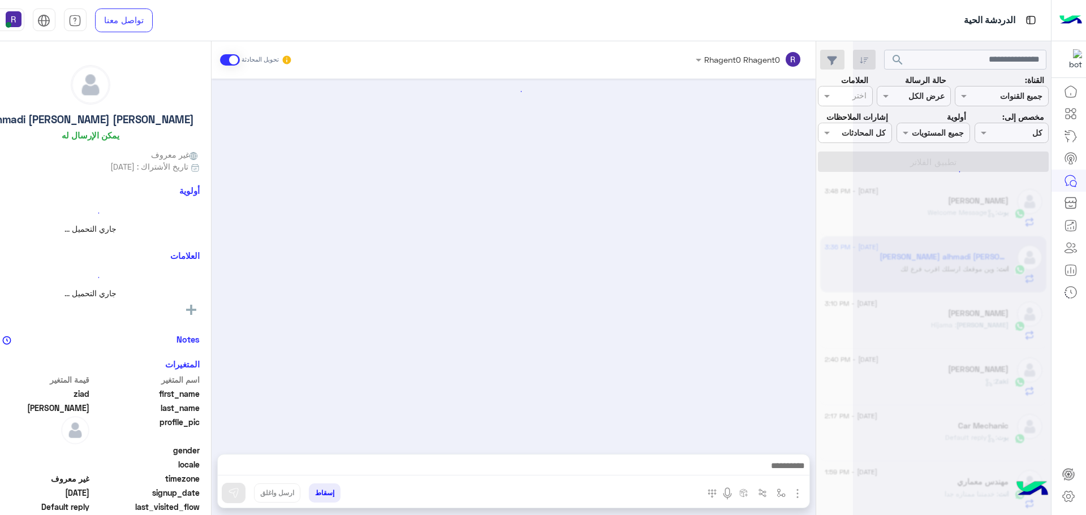
scroll to position [158, 0]
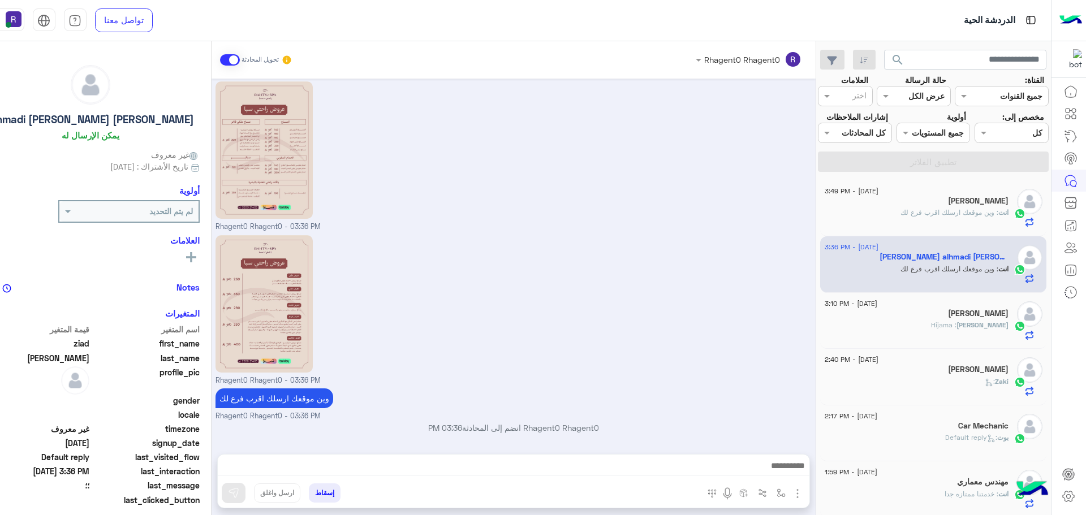
click at [972, 208] on p "انت : وين موقعك ارسلك اقرب فرع لك" at bounding box center [954, 213] width 108 height 10
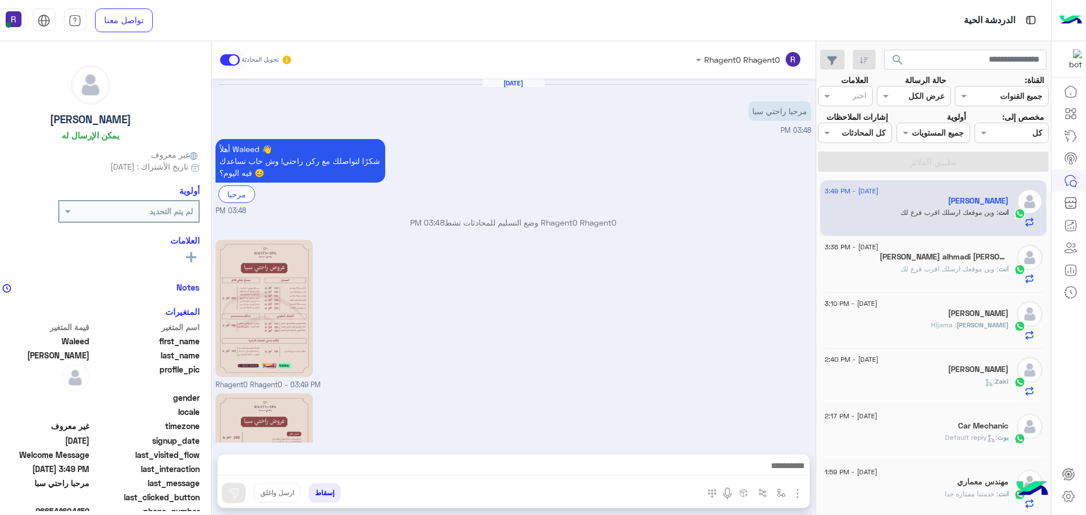
scroll to position [158, 0]
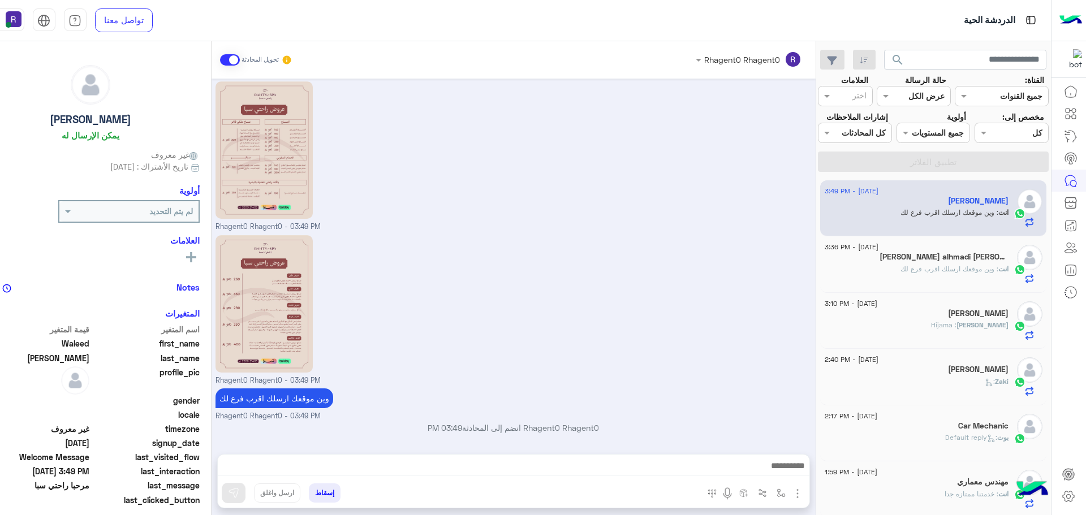
click at [948, 255] on h5 "[PERSON_NAME] alhmadi [PERSON_NAME]" at bounding box center [943, 257] width 129 height 10
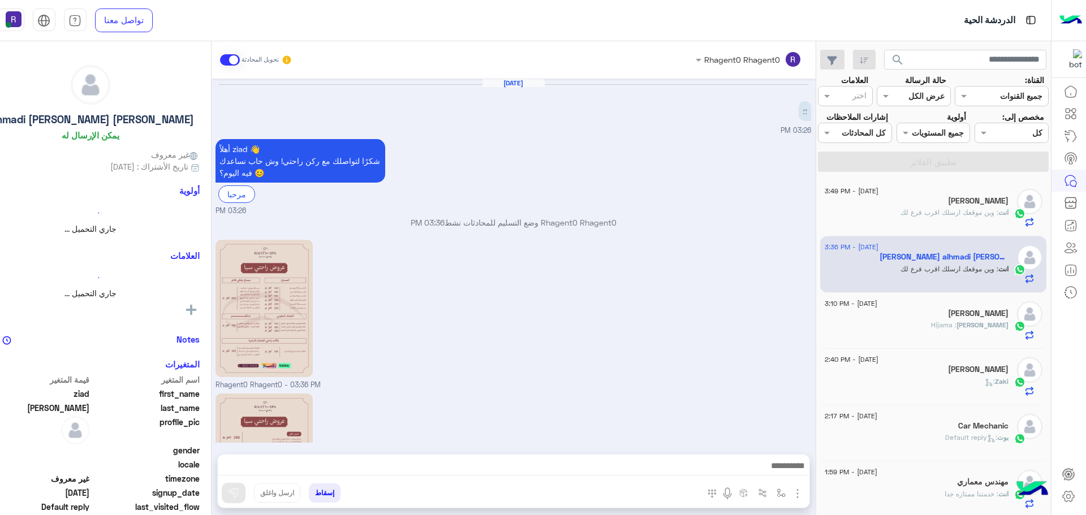
scroll to position [158, 0]
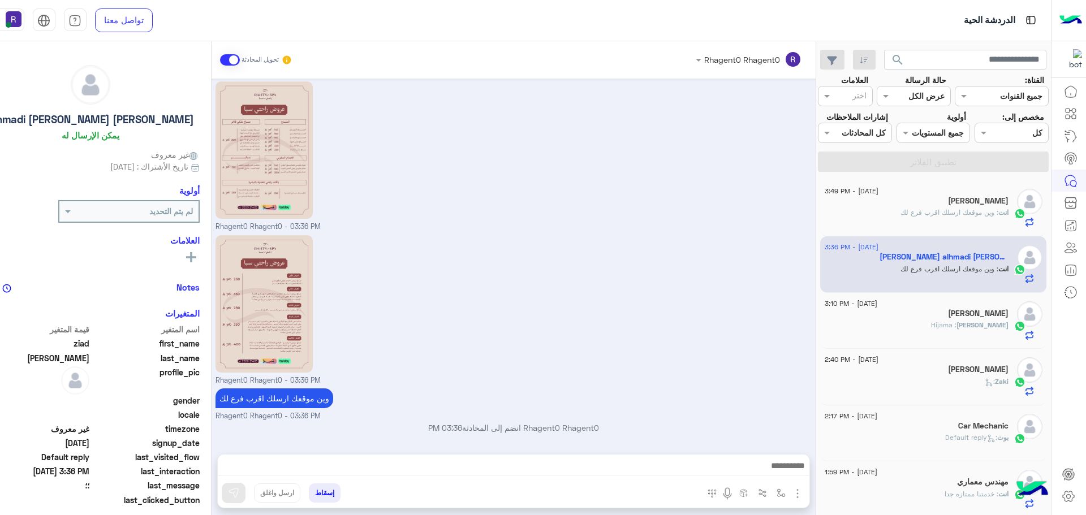
click at [953, 208] on p "انت : وين موقعك ارسلك اقرب فرع لك" at bounding box center [954, 213] width 108 height 10
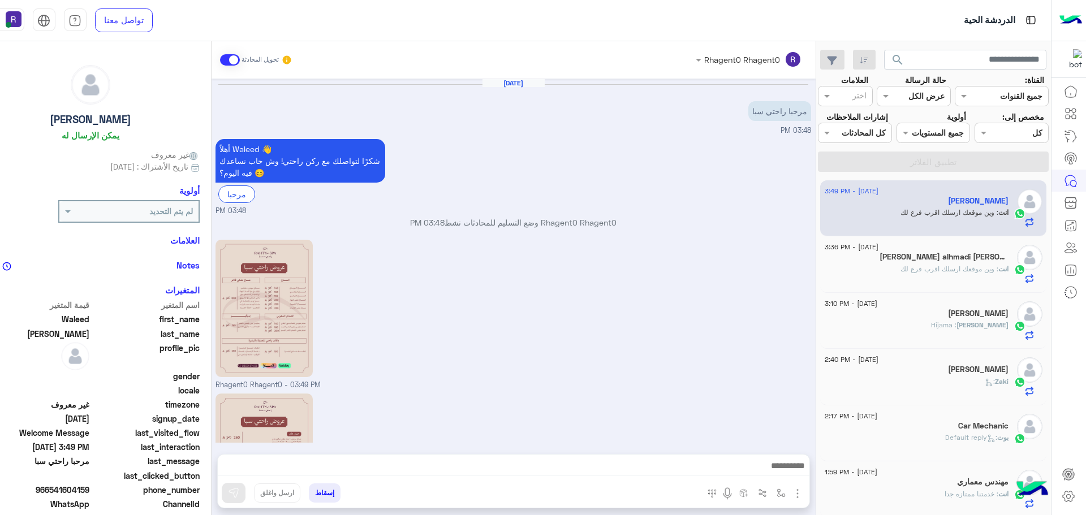
scroll to position [158, 0]
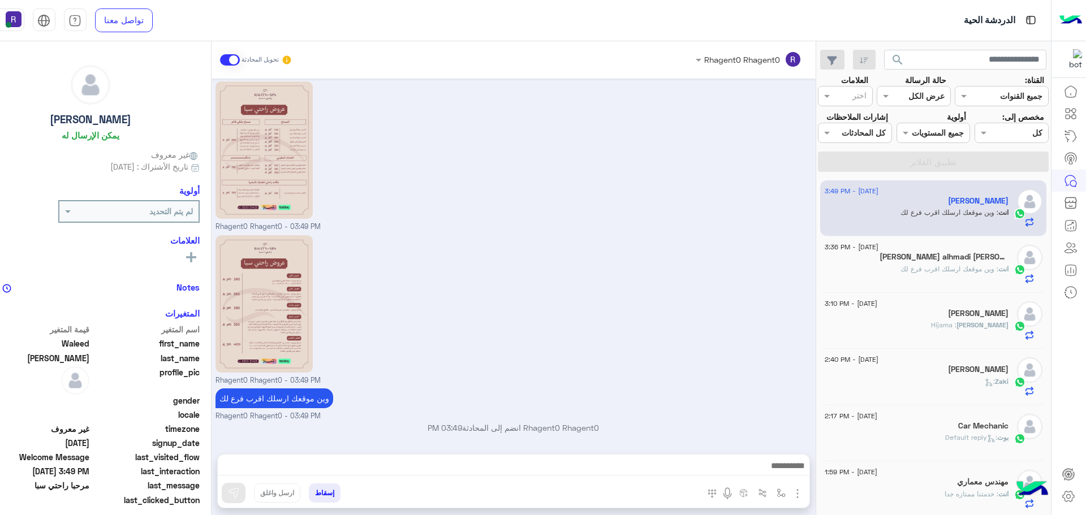
click at [930, 275] on div "انت : وين موقعك ارسلك اقرب فرع لك" at bounding box center [917, 274] width 184 height 20
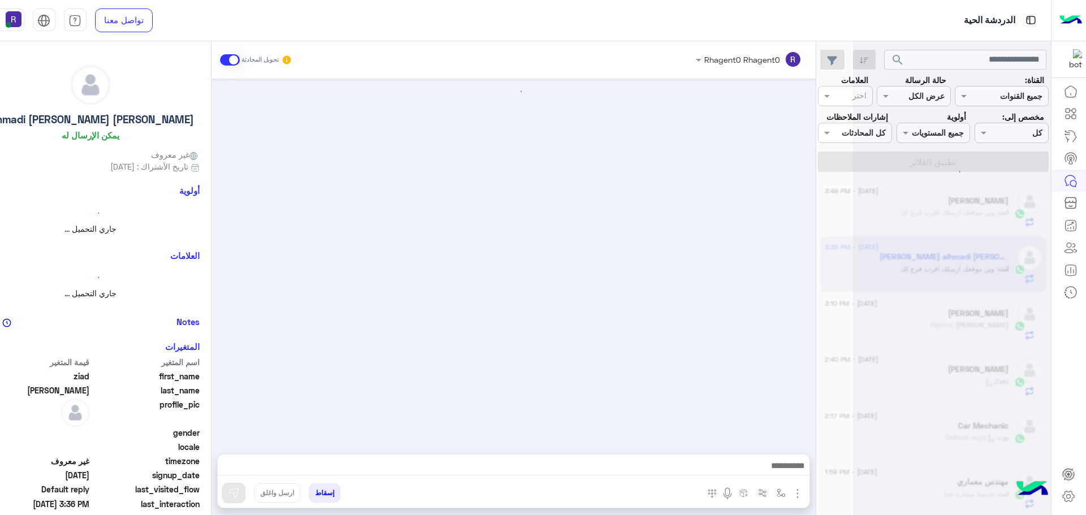
scroll to position [158, 0]
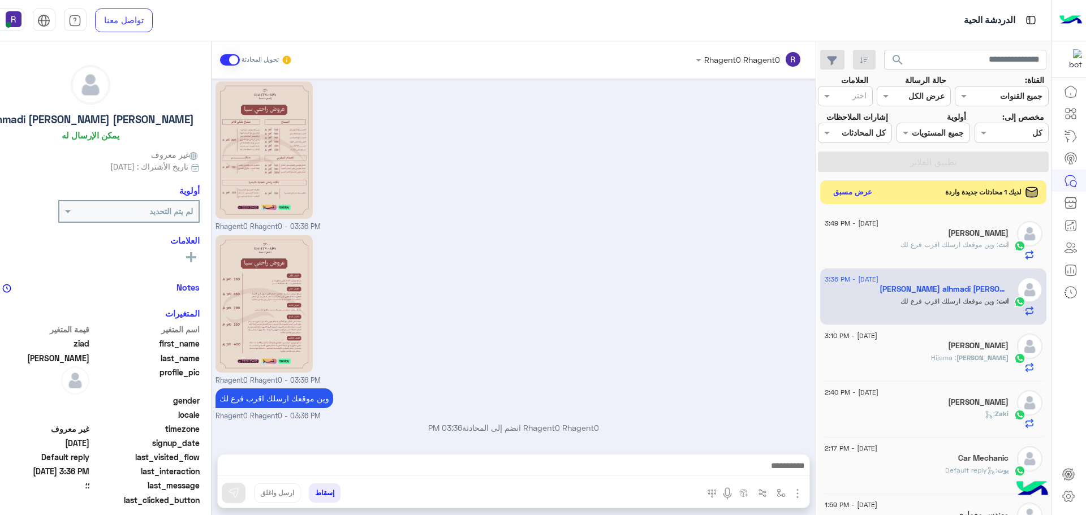
click at [847, 195] on button "عرض مسبق" at bounding box center [852, 191] width 48 height 15
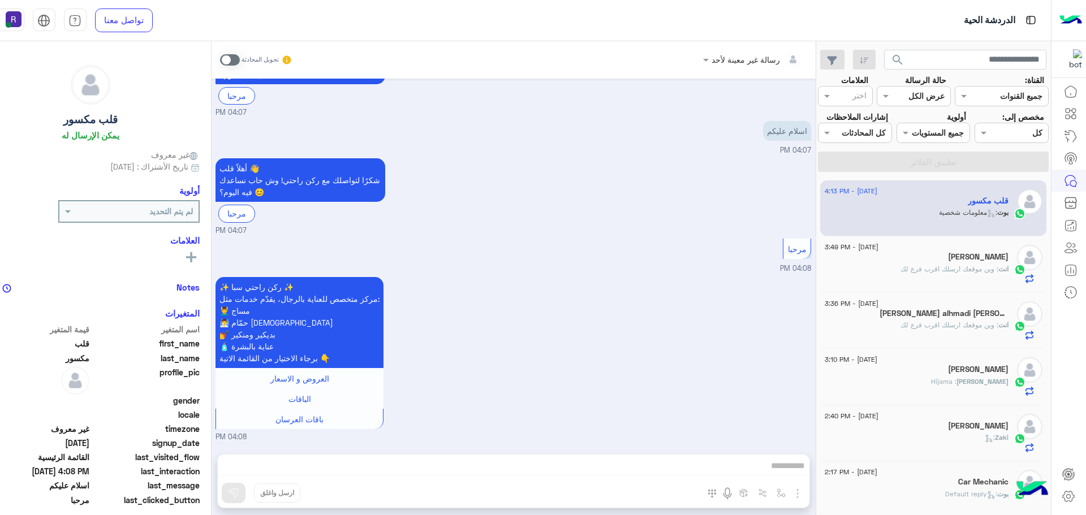
scroll to position [3299, 0]
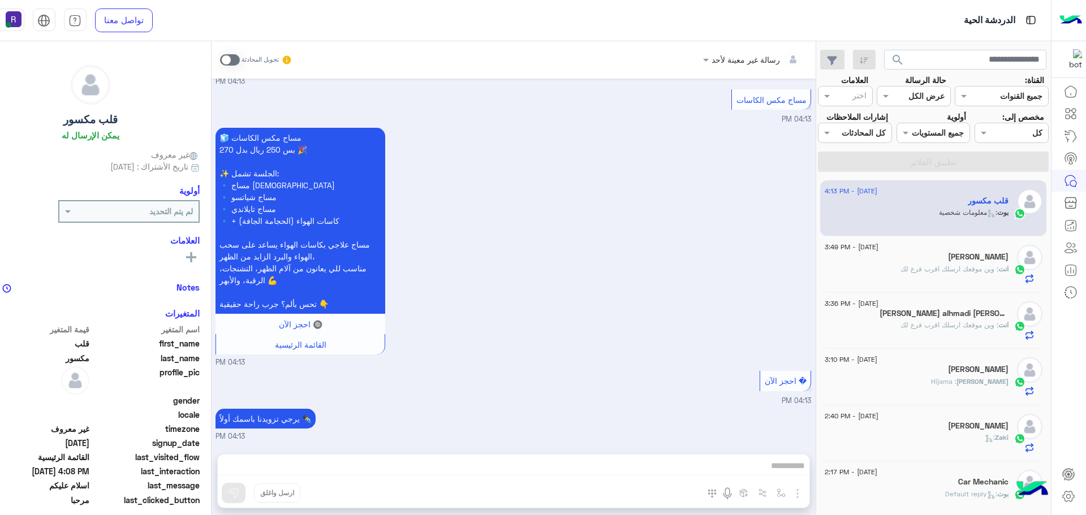
click at [918, 268] on span ": وين موقعك ارسلك اقرب فرع لك" at bounding box center [949, 269] width 98 height 8
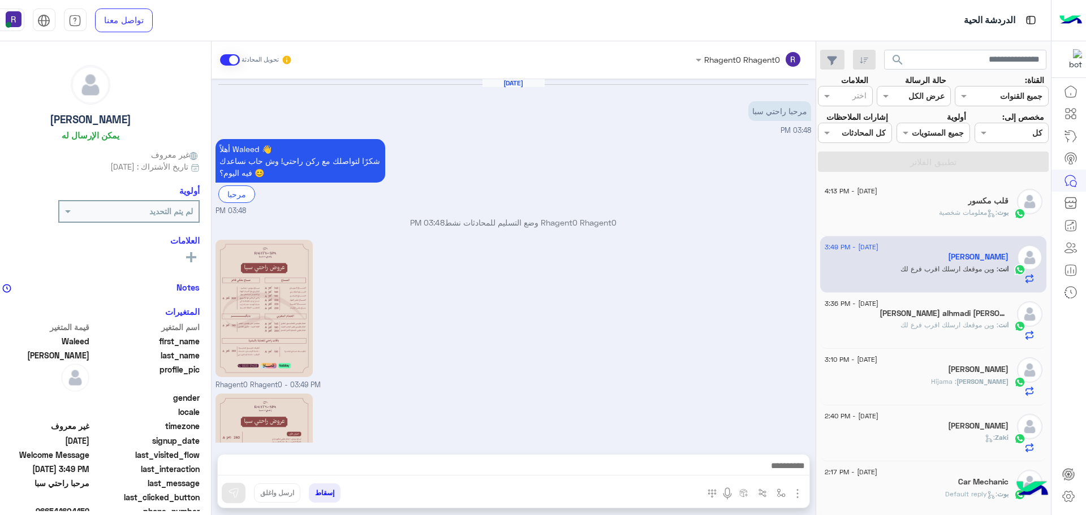
scroll to position [158, 0]
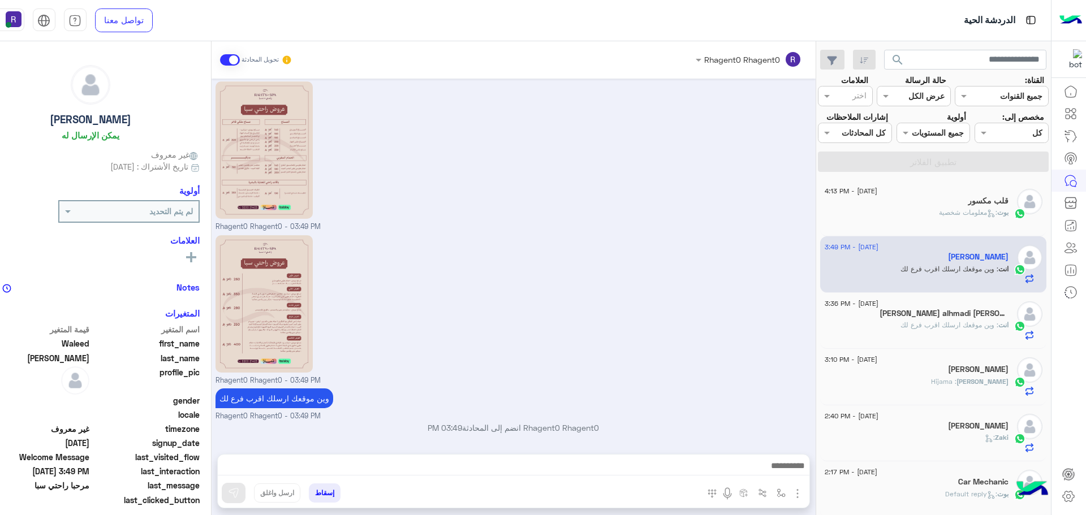
click at [924, 206] on div "قلب مكسور" at bounding box center [917, 202] width 184 height 12
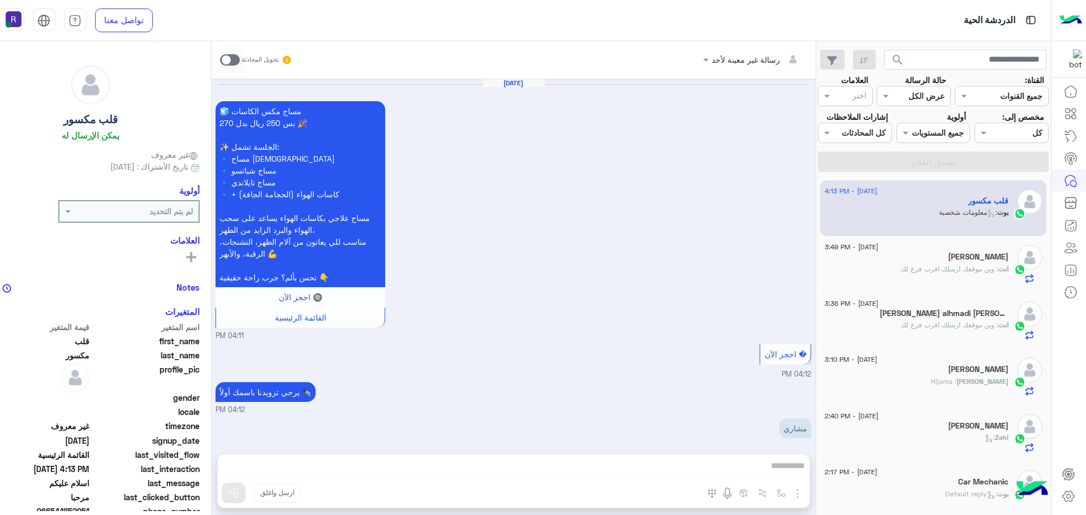
scroll to position [1004, 0]
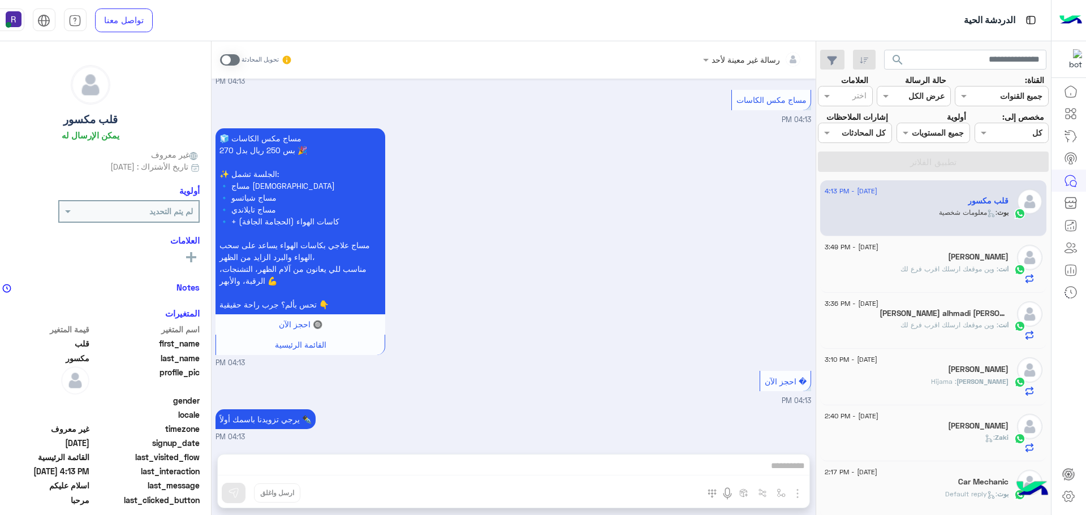
click at [940, 256] on div "[PERSON_NAME]" at bounding box center [917, 258] width 184 height 12
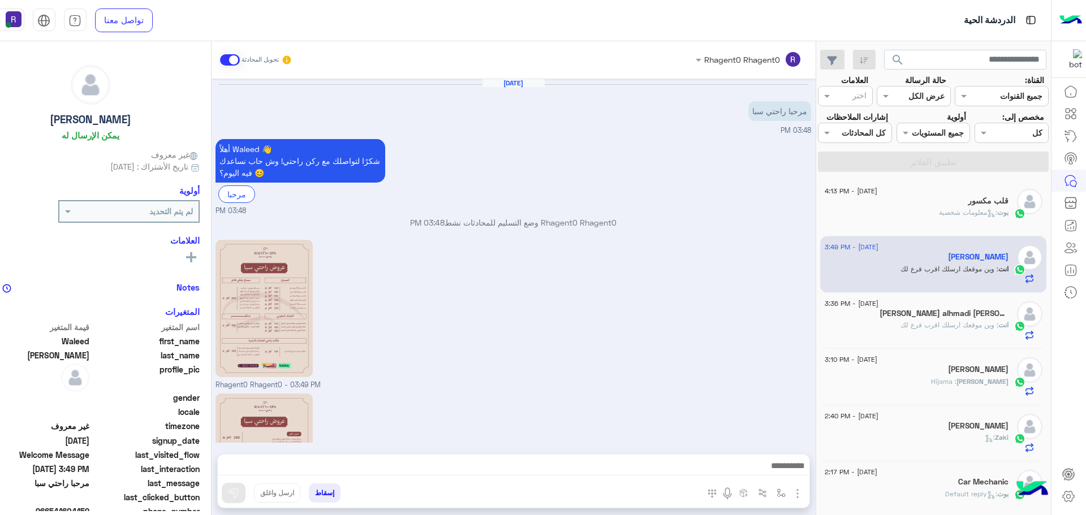
scroll to position [158, 0]
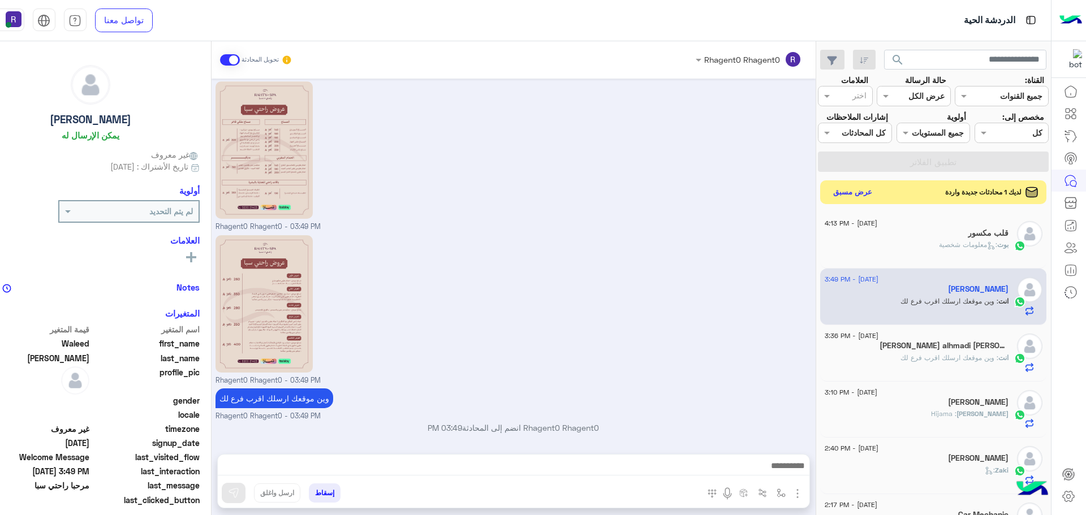
click at [860, 193] on button "عرض مسبق" at bounding box center [852, 191] width 48 height 15
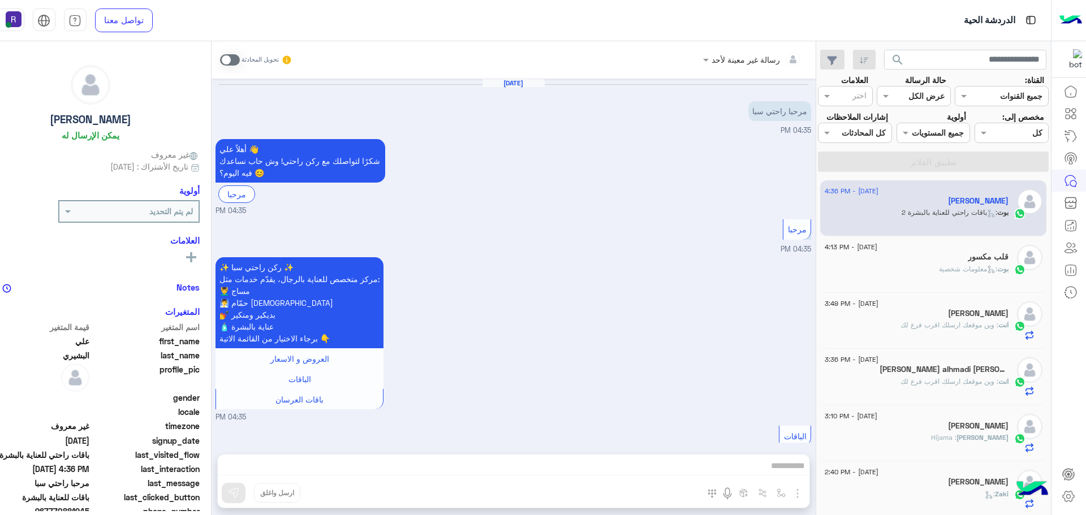
scroll to position [512, 0]
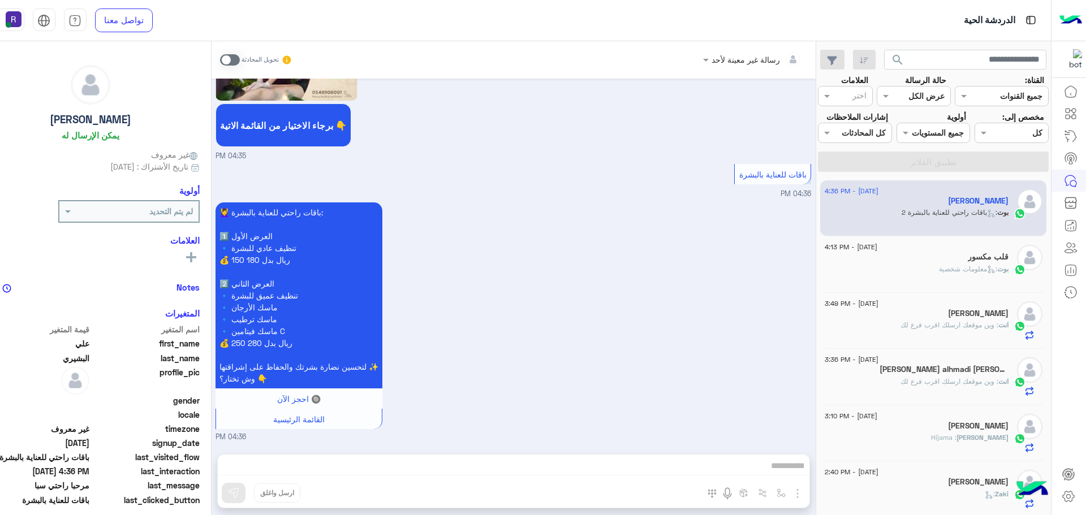
click at [231, 57] on span at bounding box center [230, 59] width 20 height 11
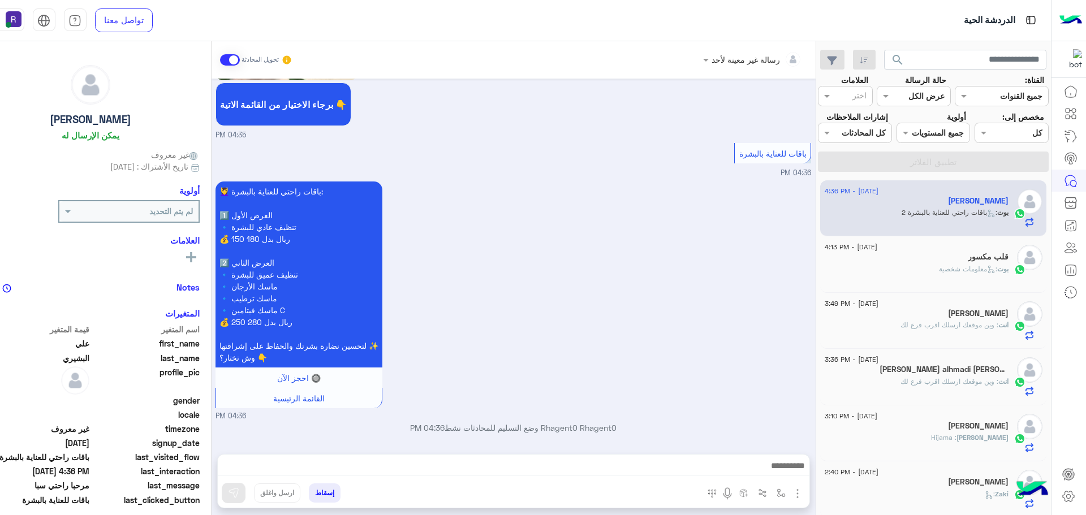
click at [791, 491] on img "button" at bounding box center [798, 494] width 14 height 14
click at [775, 465] on span "الصور" at bounding box center [775, 469] width 21 height 13
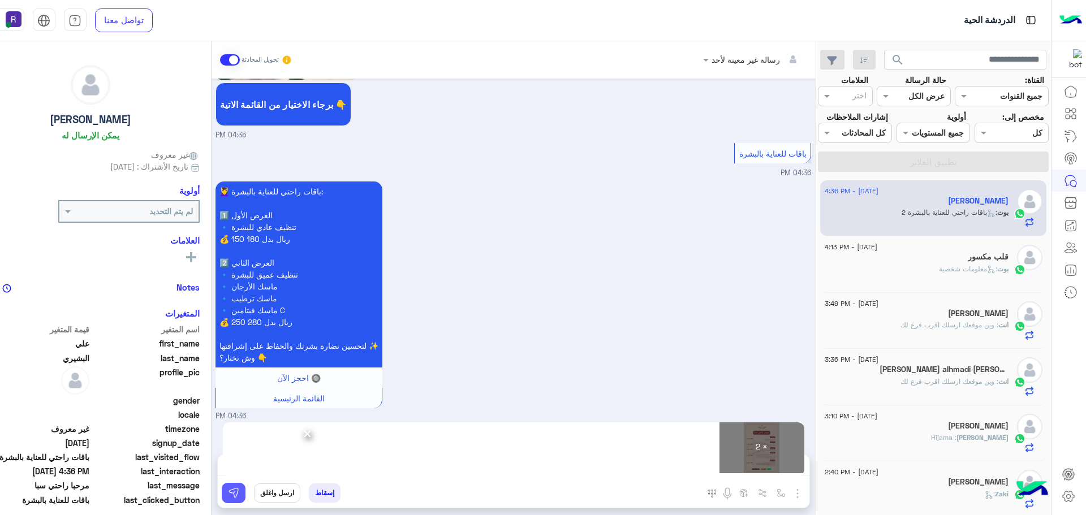
click at [230, 495] on img at bounding box center [233, 492] width 11 height 11
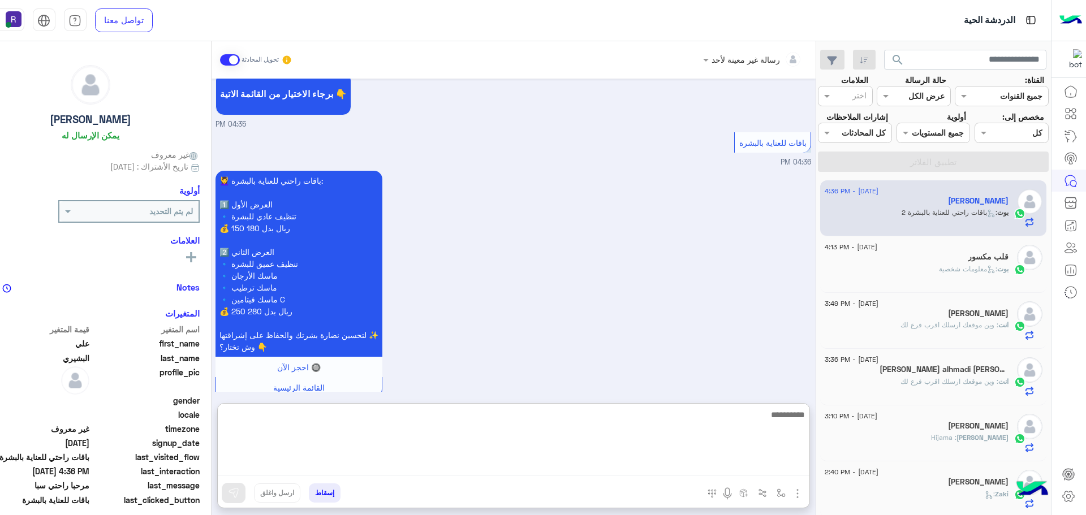
paste textarea "**********"
type textarea "**********"
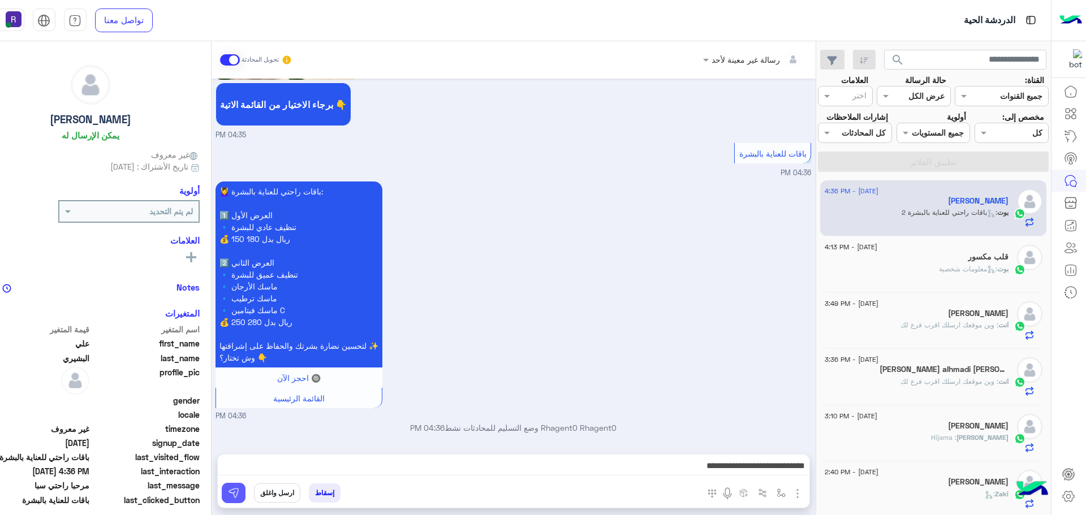
click at [237, 486] on button at bounding box center [234, 493] width 24 height 20
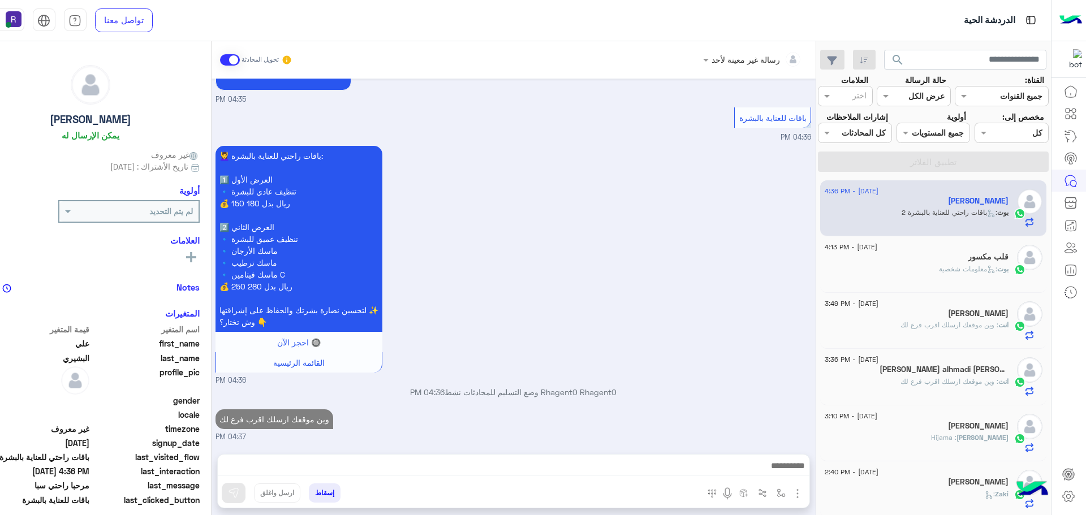
click at [983, 262] on h5 "قلب مكسور" at bounding box center [988, 257] width 41 height 10
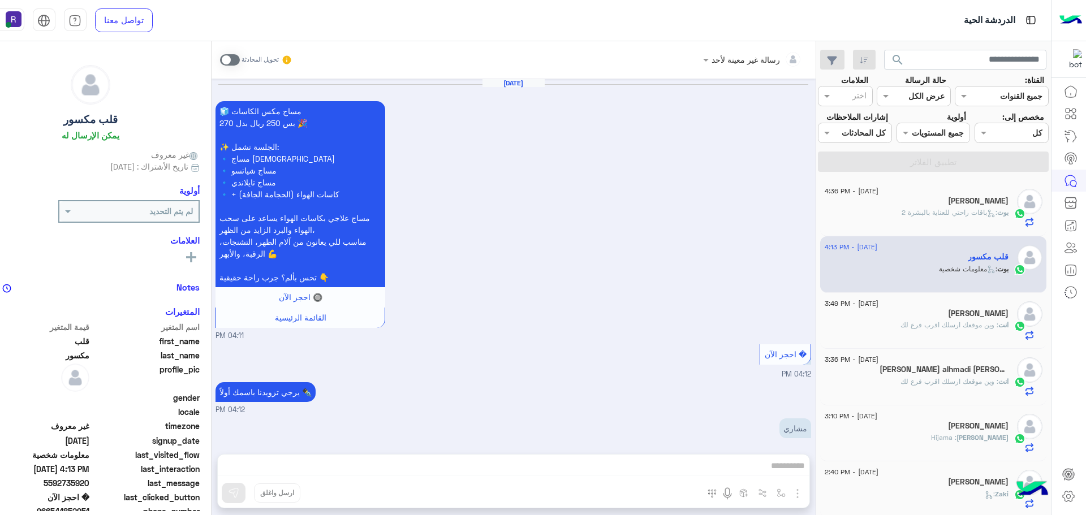
scroll to position [1004, 0]
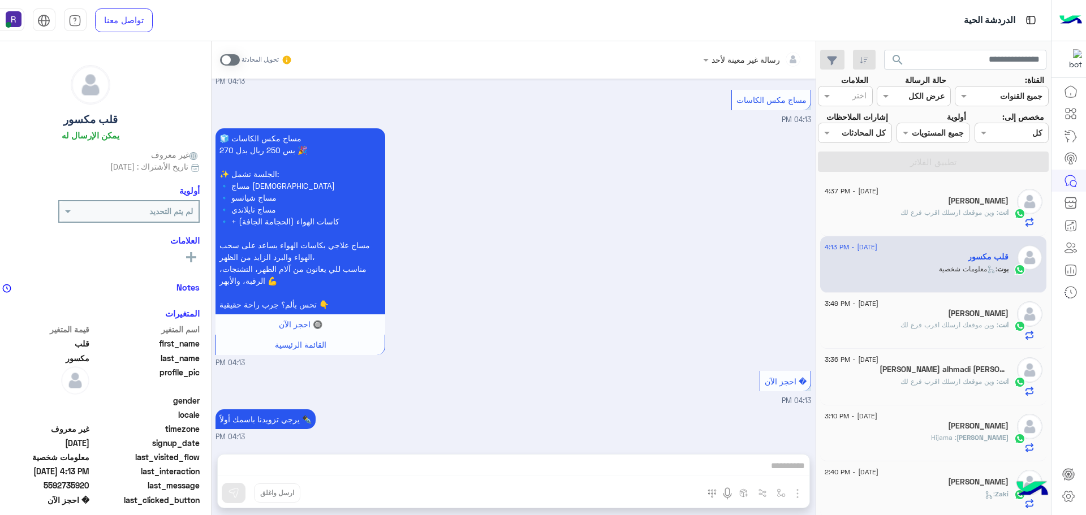
click at [982, 207] on div "[PERSON_NAME]" at bounding box center [917, 202] width 184 height 12
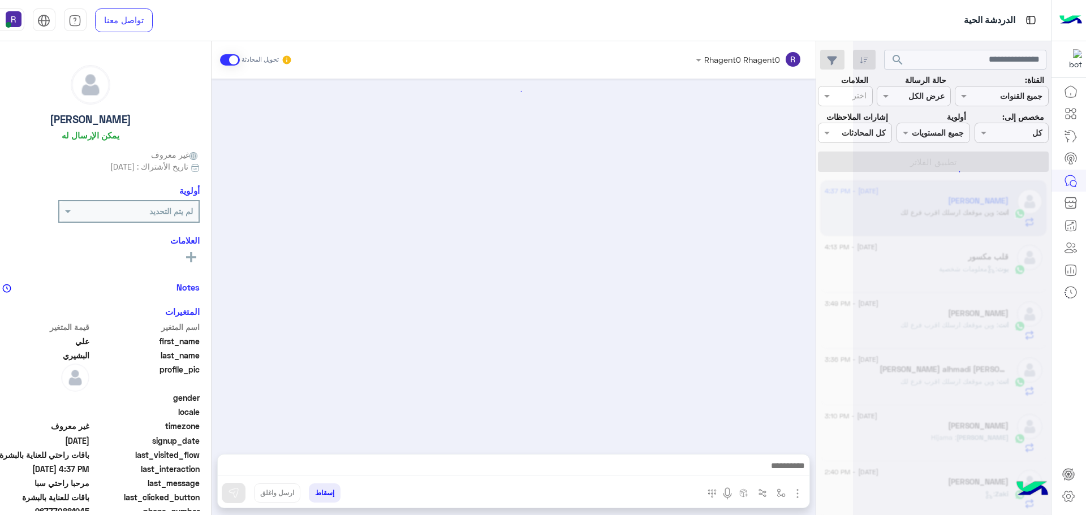
scroll to position [896, 0]
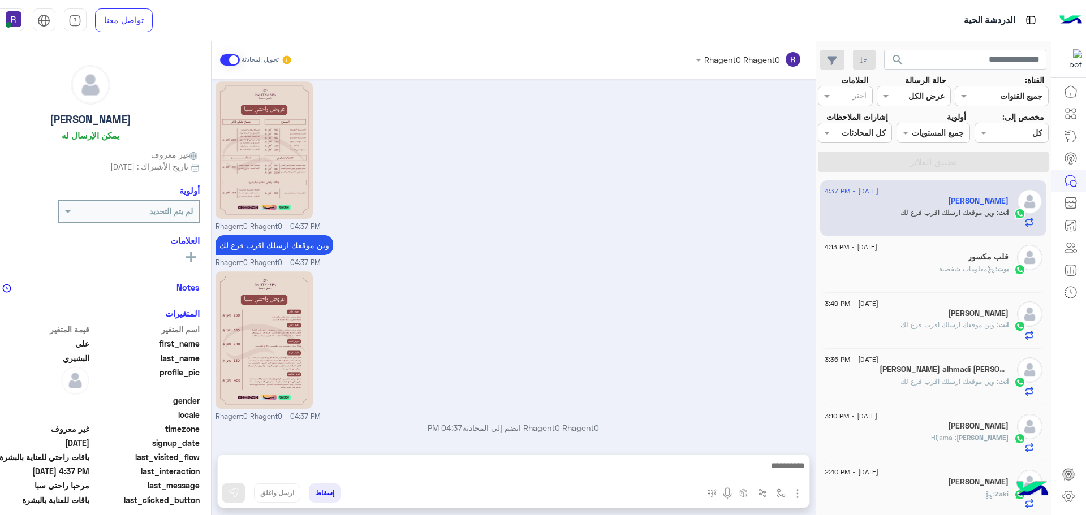
click at [925, 261] on div "قلب مكسور" at bounding box center [917, 258] width 184 height 12
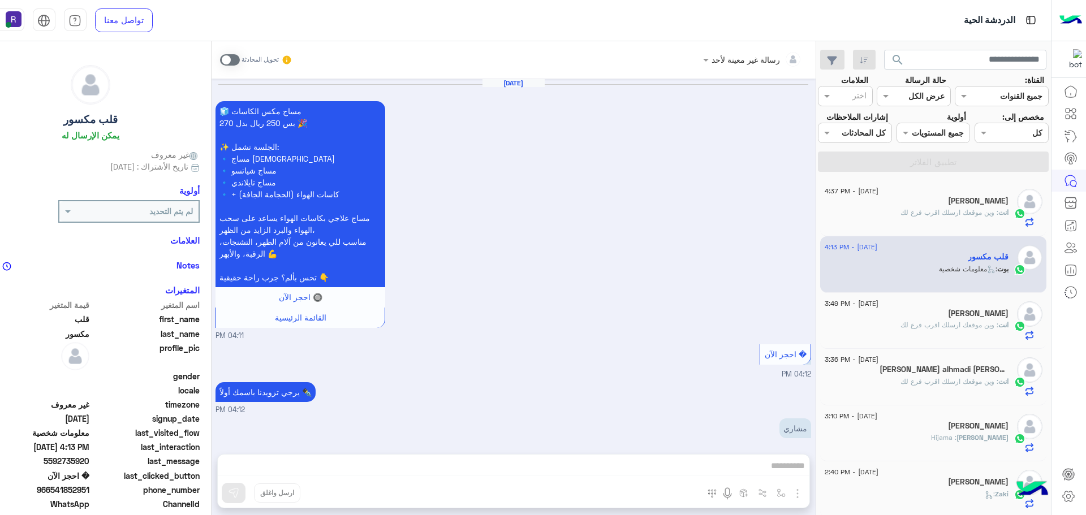
scroll to position [1004, 0]
